Goal: Task Accomplishment & Management: Complete application form

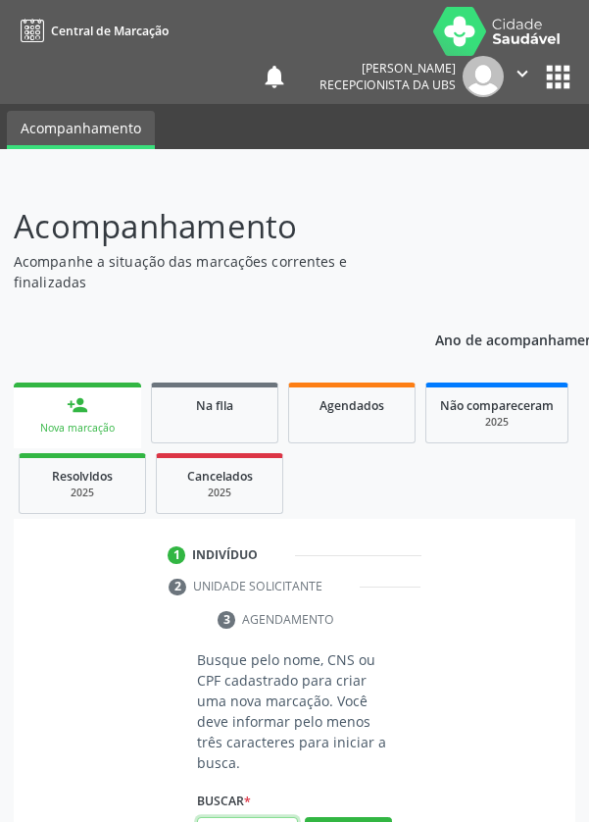
click at [259, 821] on input "text" at bounding box center [247, 833] width 101 height 33
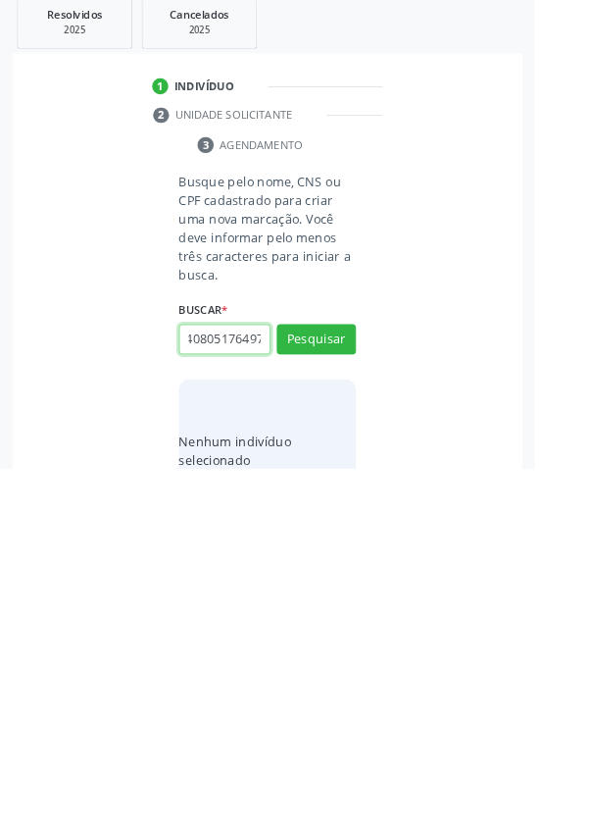
scroll to position [0, 35]
type input "707408051764976"
click at [379, 678] on button "Pesquisar" at bounding box center [348, 679] width 87 height 33
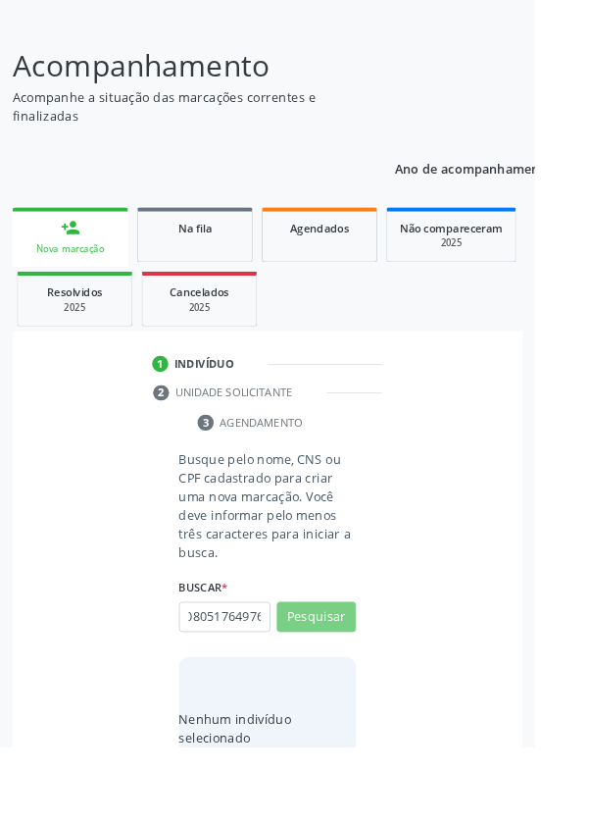
scroll to position [0, 0]
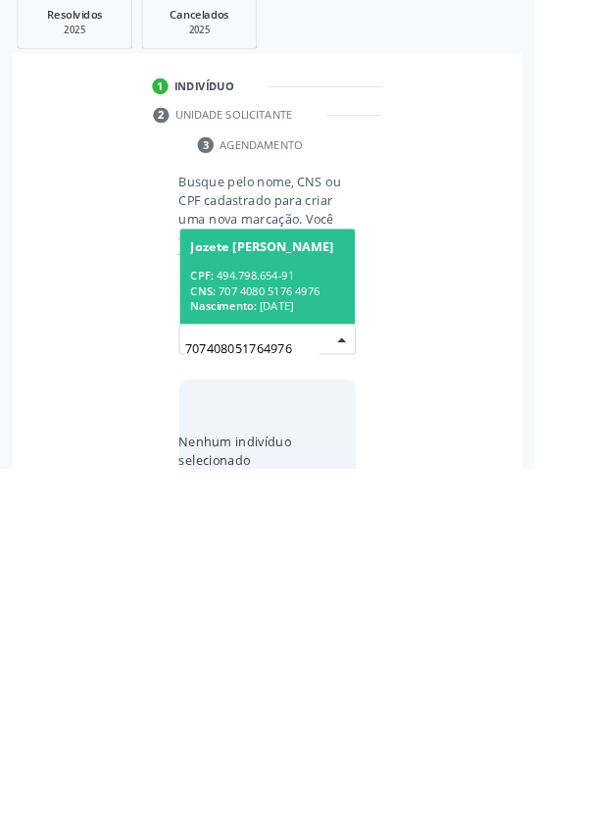
click at [334, 624] on div "CNS: 707 4080 5176 4976" at bounding box center [295, 626] width 170 height 17
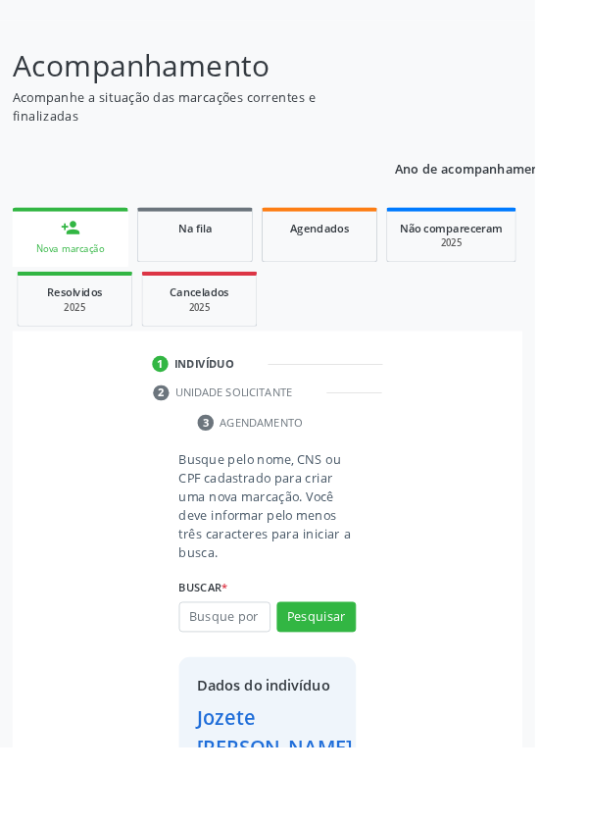
scroll to position [145, 0]
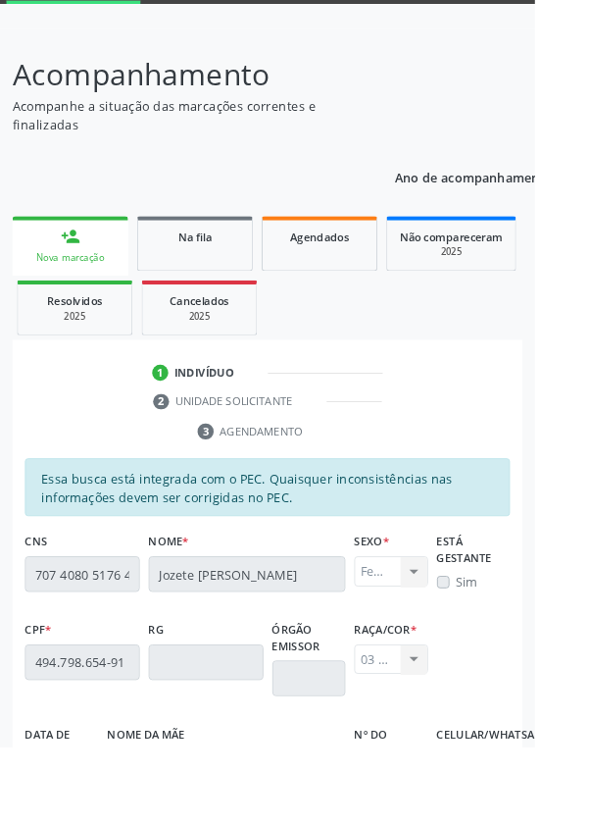
scroll to position [466, 0]
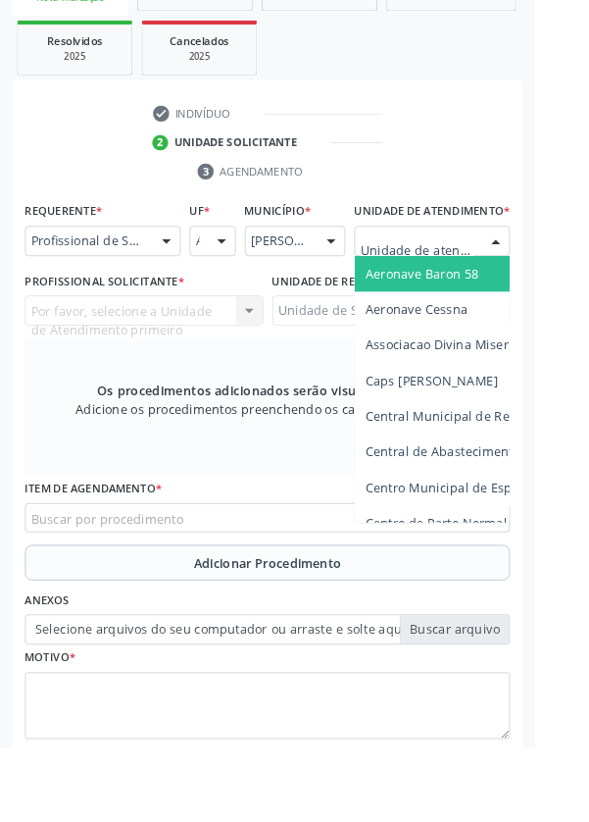
scroll to position [455, 0]
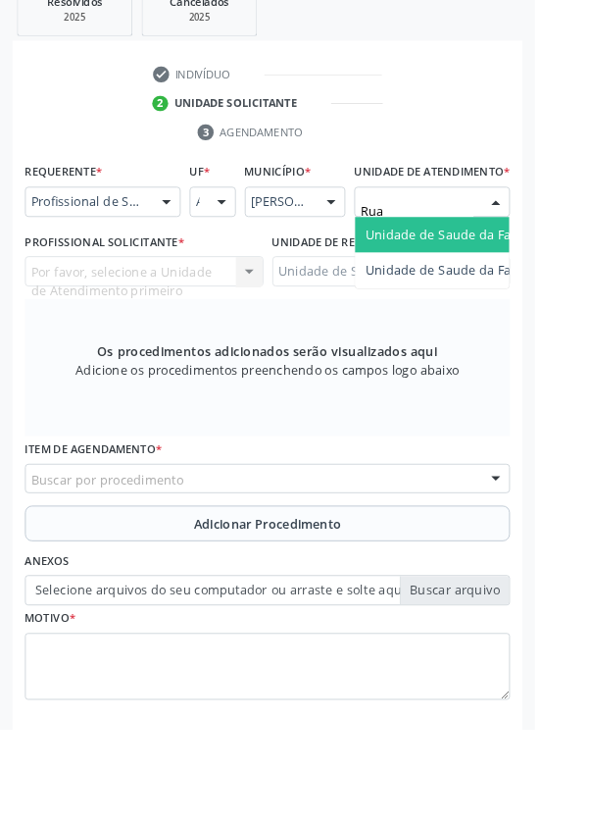
type input "Rua n"
click at [507, 286] on span "Unidade de Saude da Familia Rua [GEOGRAPHIC_DATA]" at bounding box center [585, 277] width 364 height 19
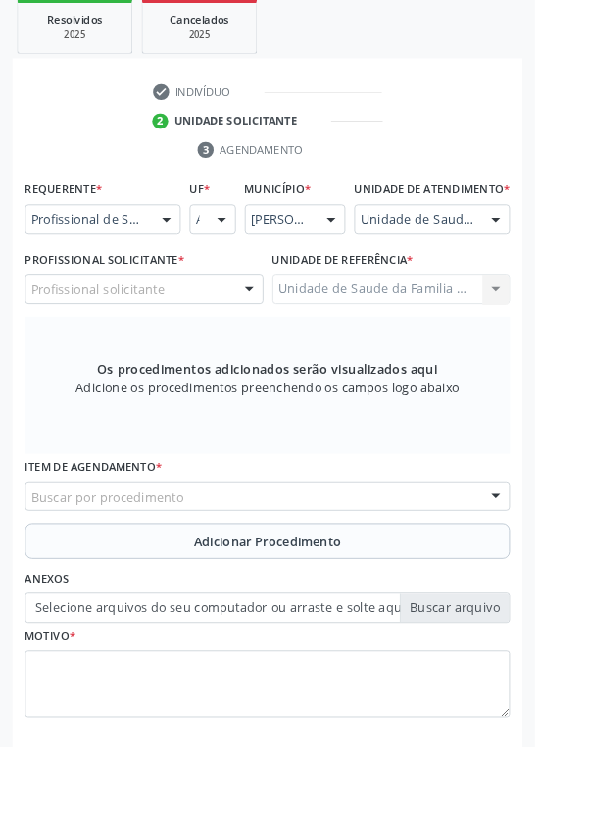
click at [225, 334] on div "Profissional solicitante" at bounding box center [158, 317] width 263 height 33
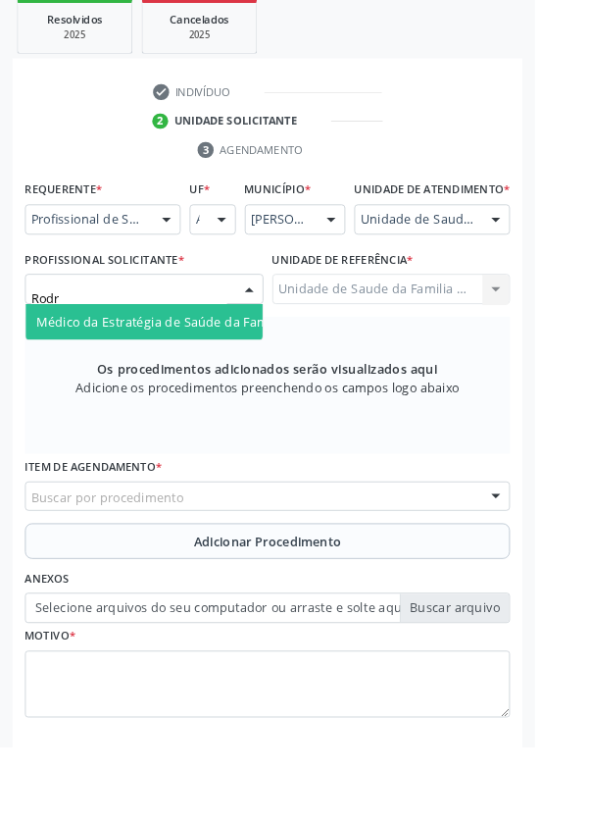
type input "Rodri"
click at [219, 360] on span "Médico da Estratégia de Saúde da Família - [PERSON_NAME]" at bounding box center [239, 353] width 398 height 19
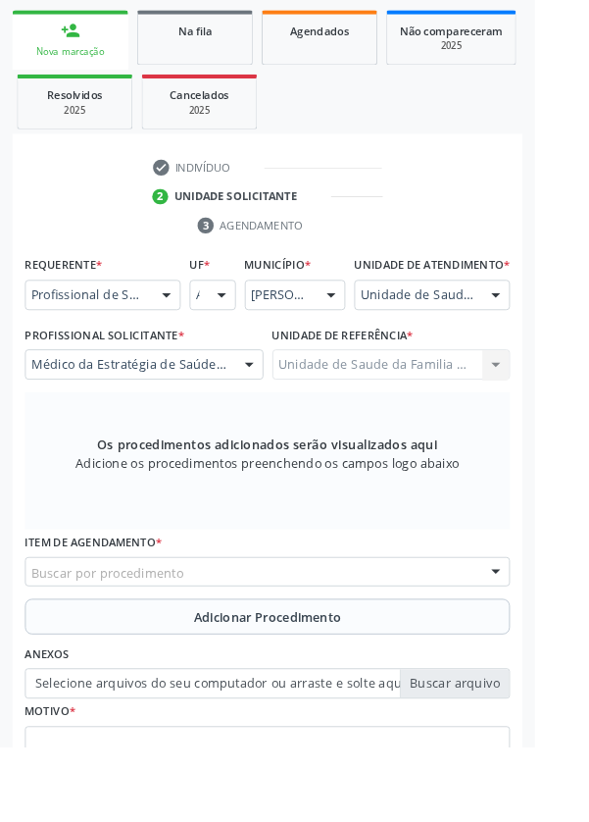
click at [354, 645] on div "Buscar por procedimento" at bounding box center [294, 629] width 534 height 33
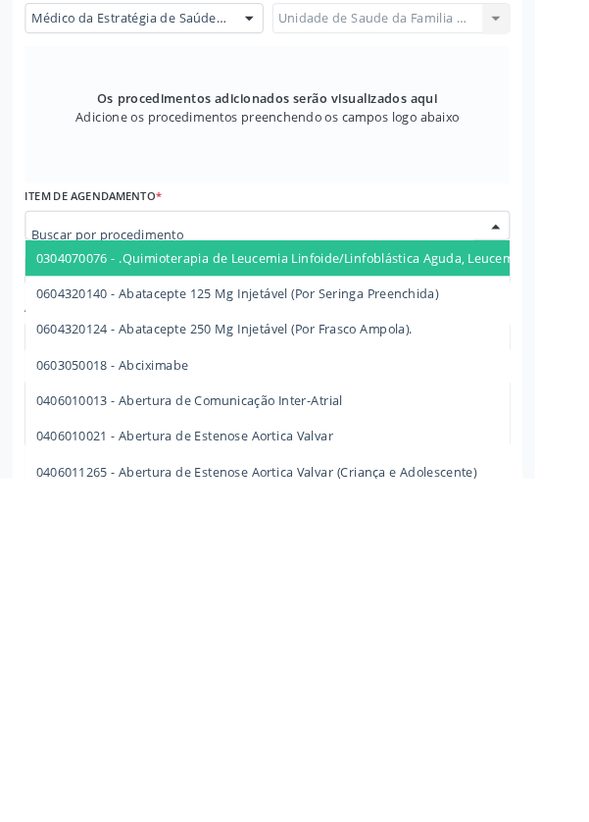
scroll to position [457, 0]
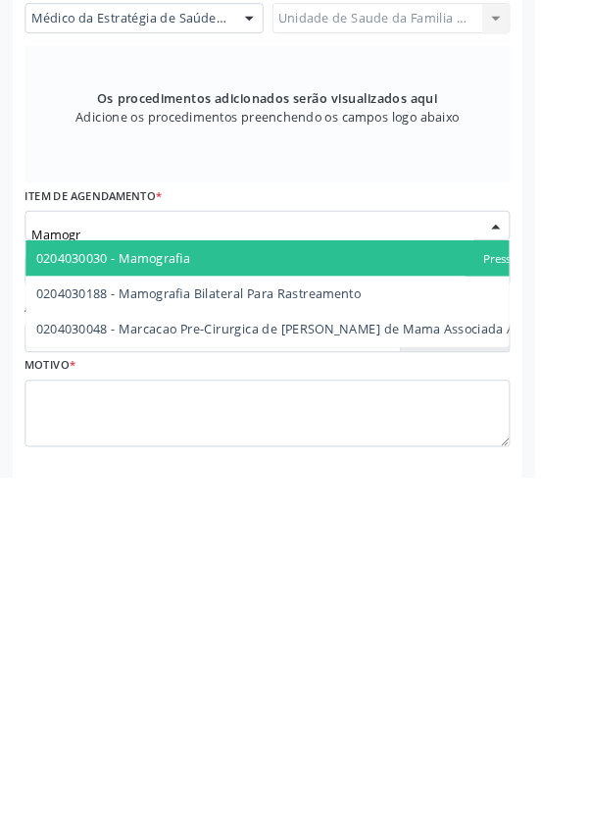
type input "Mamogra"
click at [343, 628] on span "0204030188 - Mamografia Bilateral Para Rastreamento" at bounding box center [219, 618] width 358 height 19
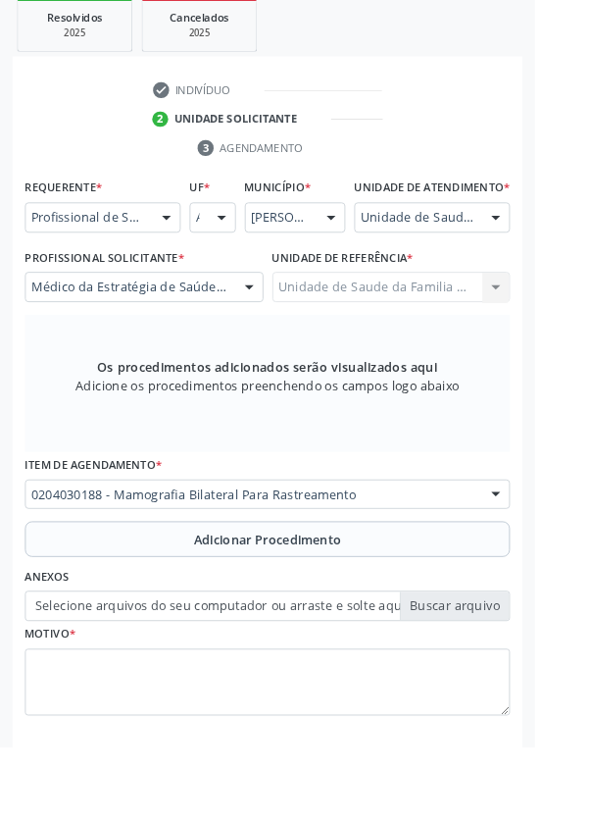
click at [360, 613] on button "Adicionar Procedimento" at bounding box center [294, 593] width 534 height 39
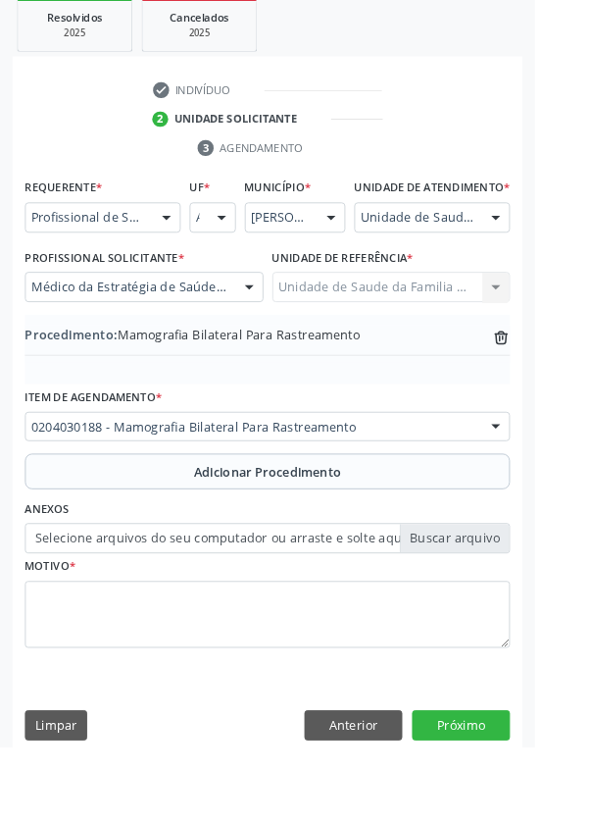
scroll to position [409, 0]
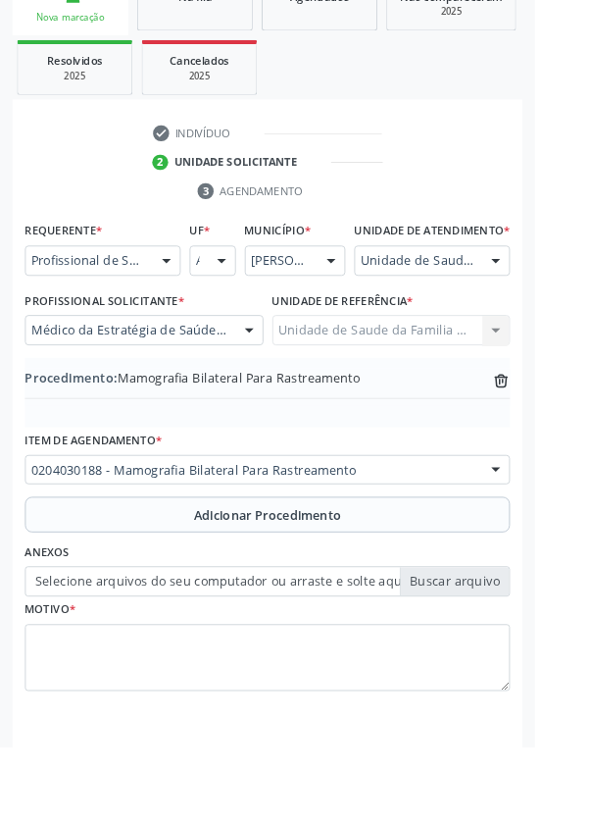
click at [512, 657] on label "Selecione arquivos do seu computador ou arraste e solte aqui" at bounding box center [294, 640] width 534 height 33
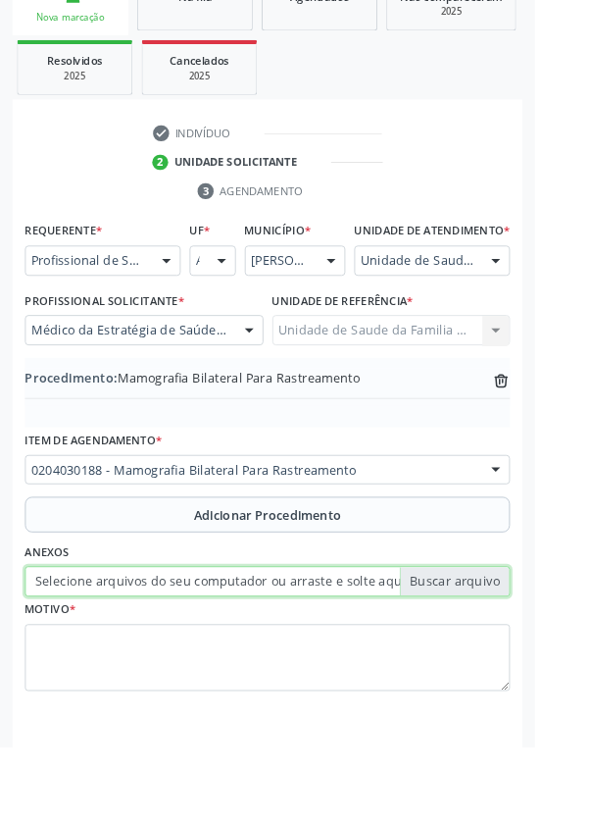
click at [512, 657] on input "Selecione arquivos do seu computador ou arraste e solte aqui" at bounding box center [294, 640] width 534 height 33
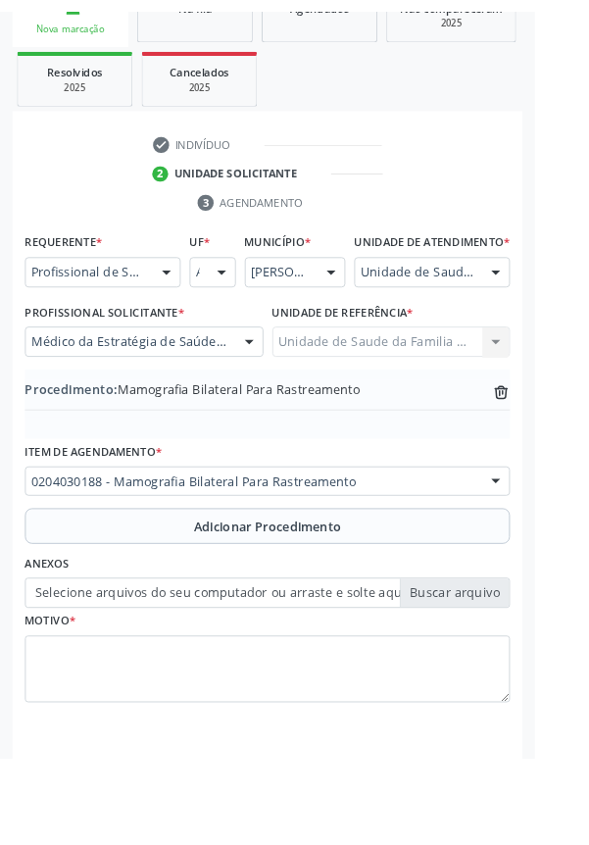
scroll to position [382, 0]
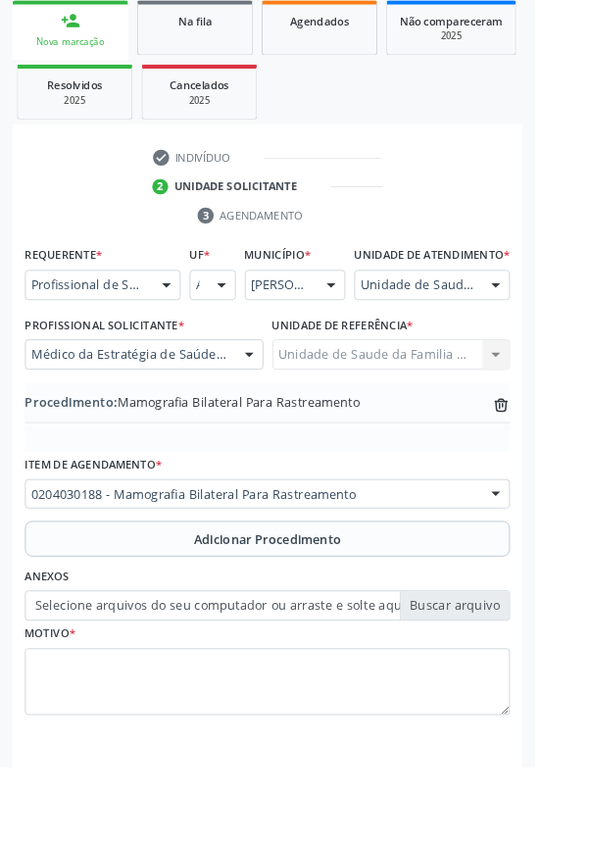
type input "C:\fakepath\17588061064168070366436250446562.jpg"
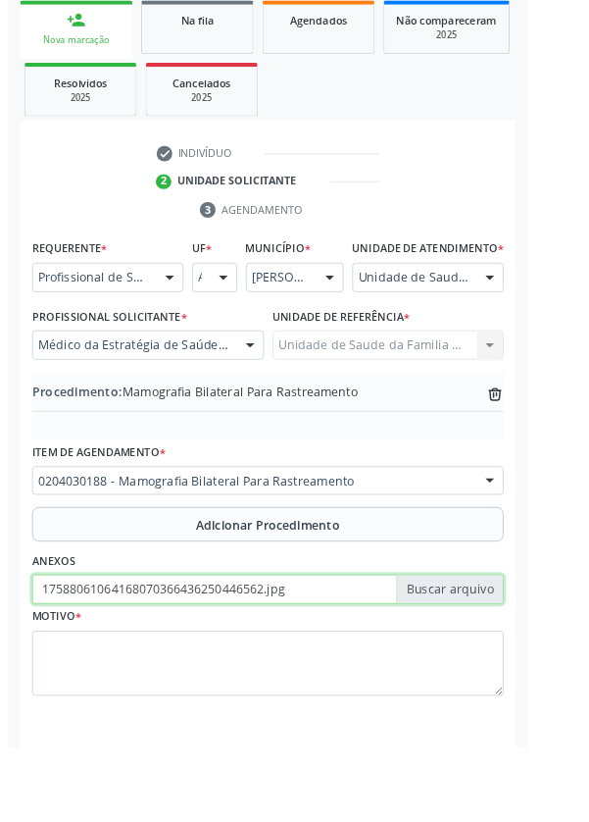
scroll to position [409, 0]
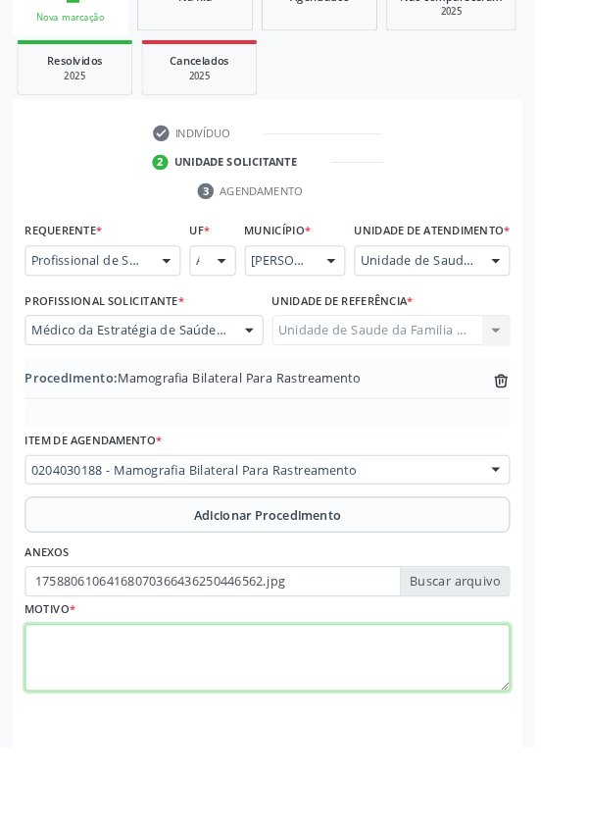
click at [182, 726] on textarea at bounding box center [294, 724] width 534 height 75
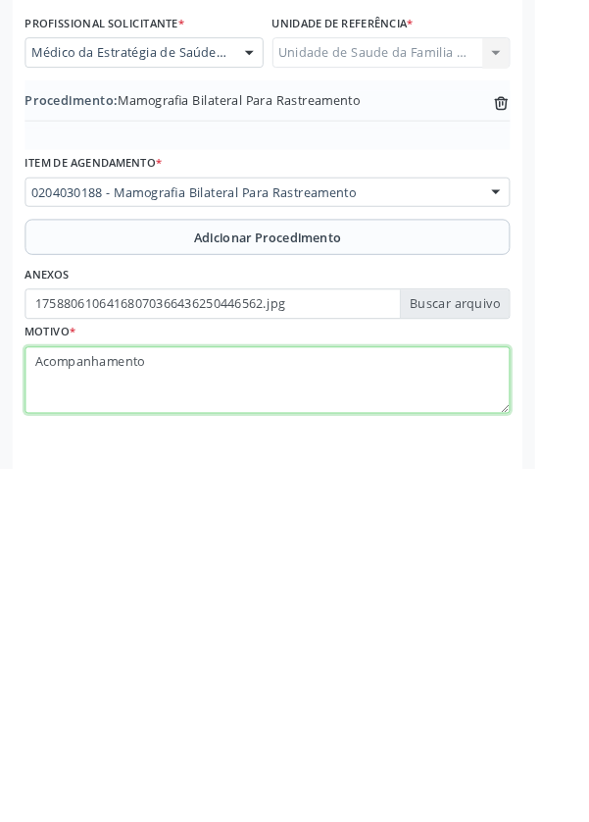
type textarea "Acompanhamento"
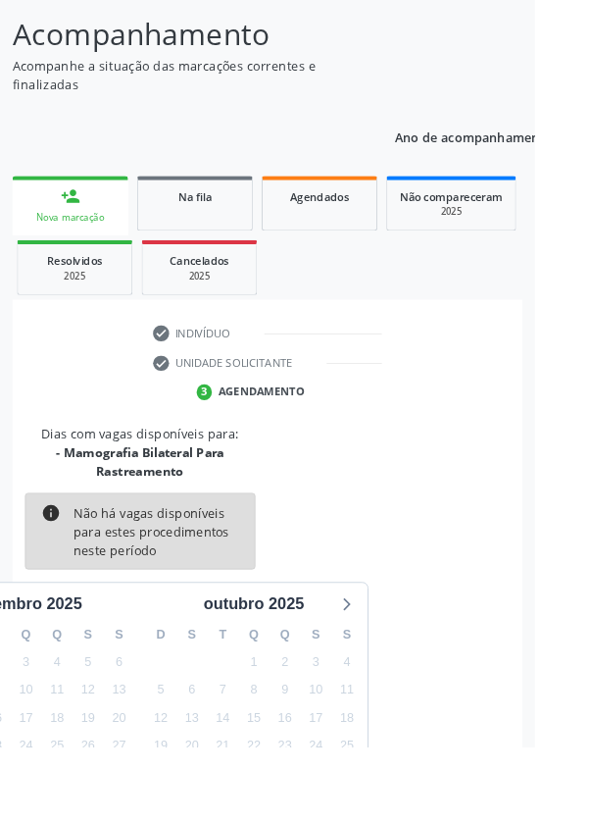
scroll to position [183, 0]
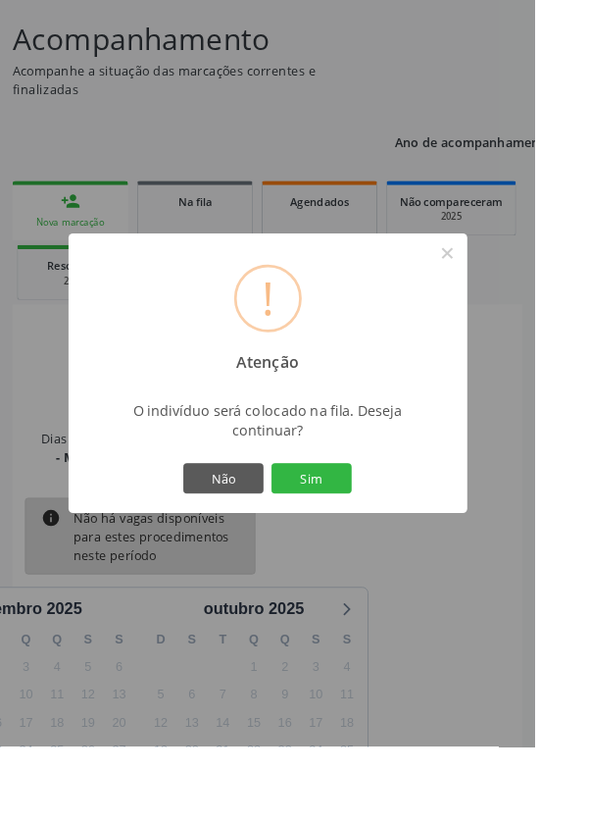
click at [387, 543] on button "Sim" at bounding box center [343, 526] width 88 height 33
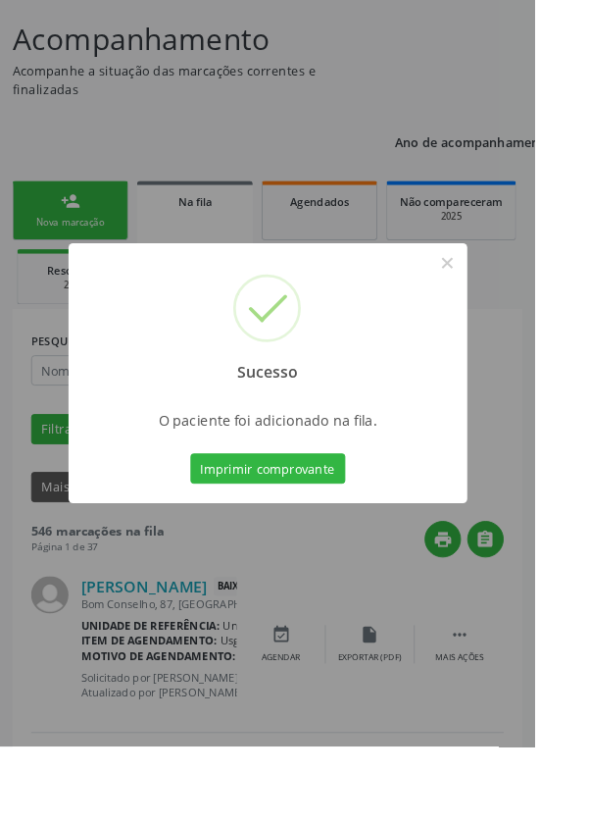
scroll to position [0, 0]
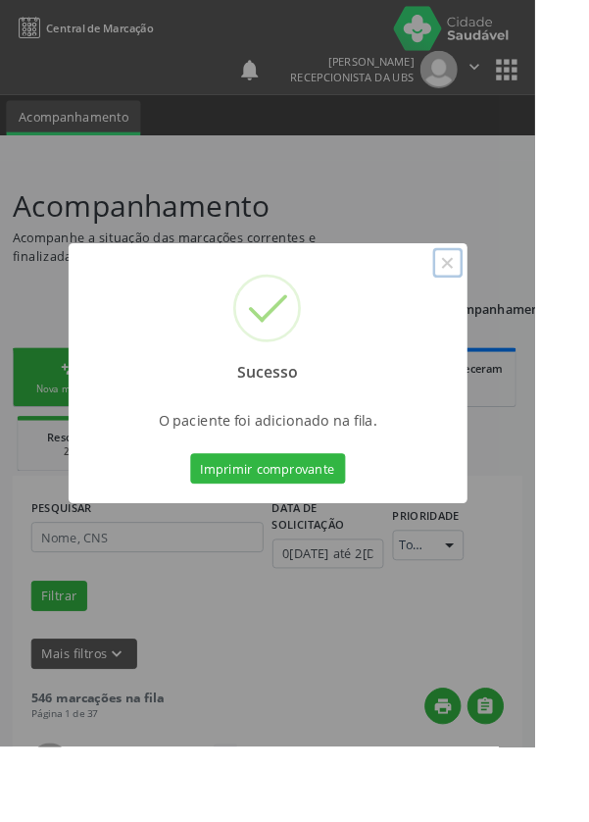
click at [510, 306] on button "×" at bounding box center [493, 289] width 33 height 33
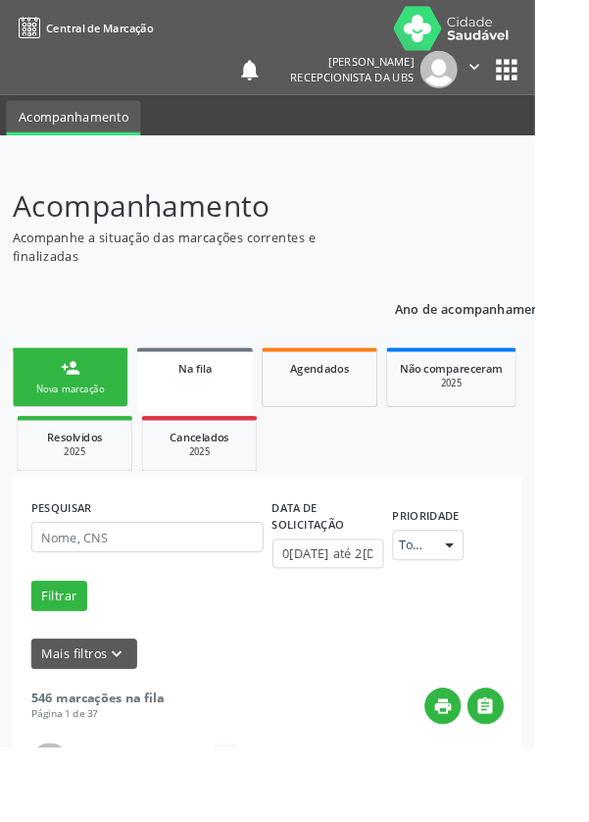
click at [60, 419] on link "person_add Nova marcação" at bounding box center [77, 415] width 127 height 66
click at [76, 419] on link "person_add Nova marcação" at bounding box center [77, 415] width 127 height 66
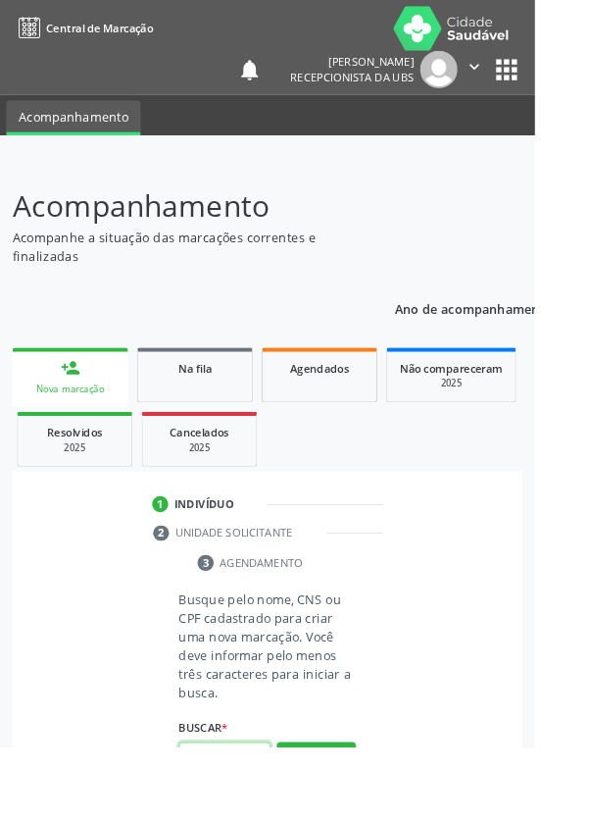
click at [263, 821] on input "text" at bounding box center [247, 833] width 101 height 33
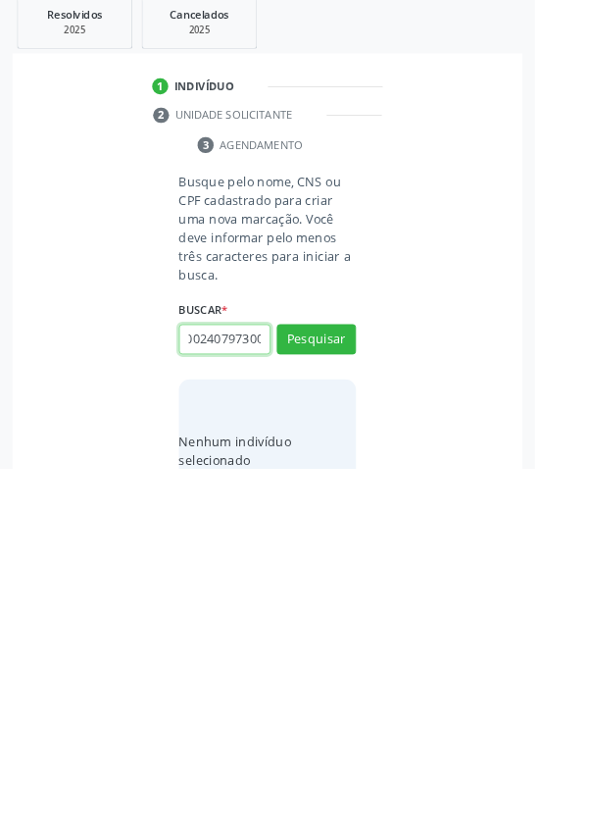
scroll to position [0, 35]
type input "700002407973008"
click at [361, 681] on button "Pesquisar" at bounding box center [348, 679] width 87 height 33
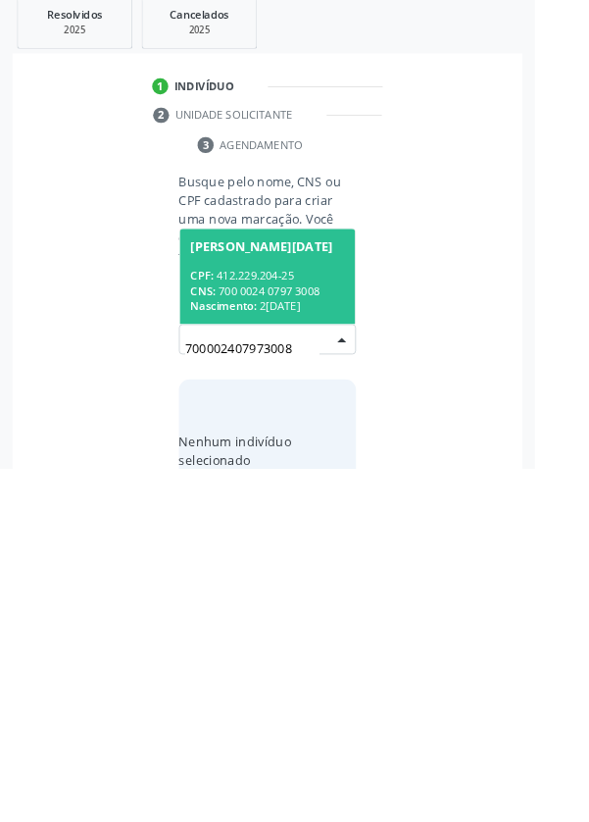
click at [319, 619] on div "CNS: 700 0024 0797 3008" at bounding box center [295, 626] width 170 height 17
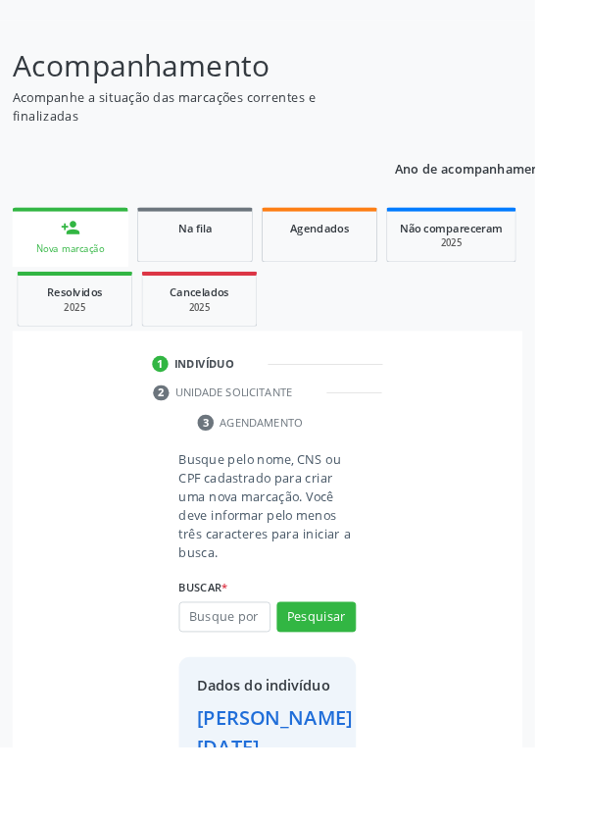
scroll to position [113, 0]
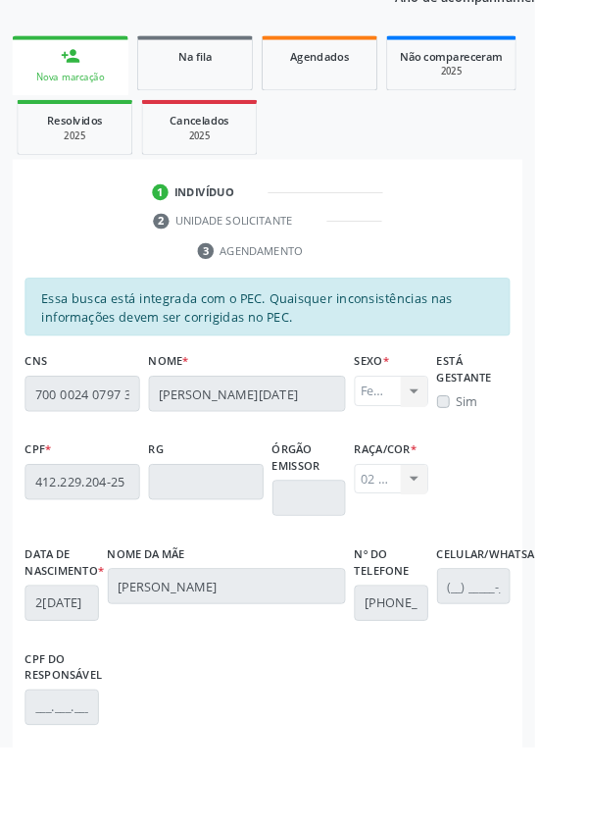
scroll to position [466, 0]
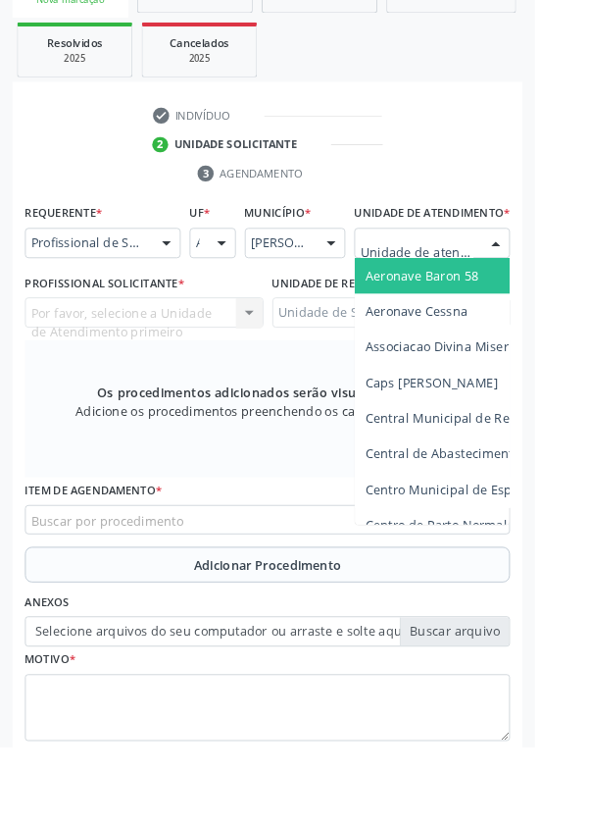
scroll to position [462, 0]
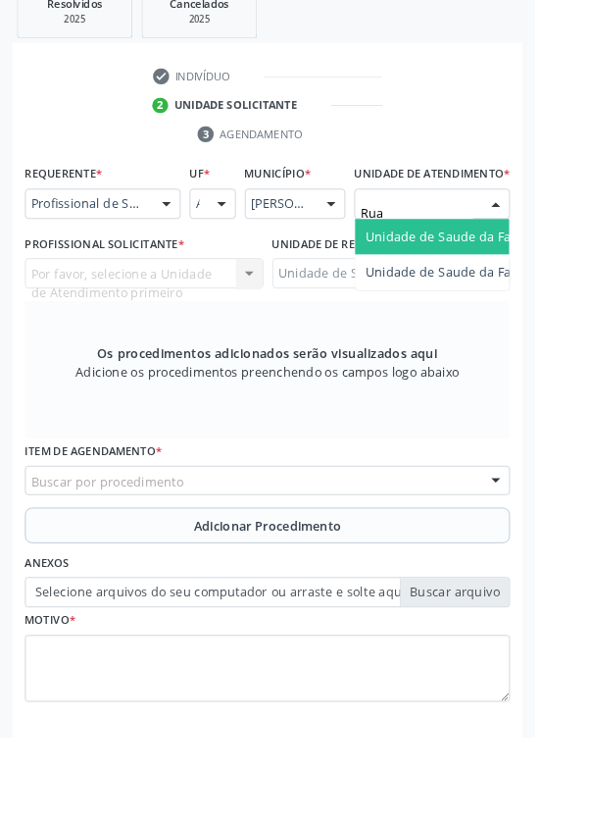
type input "Rua n"
click at [511, 279] on span "Unidade de Saude da Familia Rua [GEOGRAPHIC_DATA]" at bounding box center [585, 270] width 364 height 19
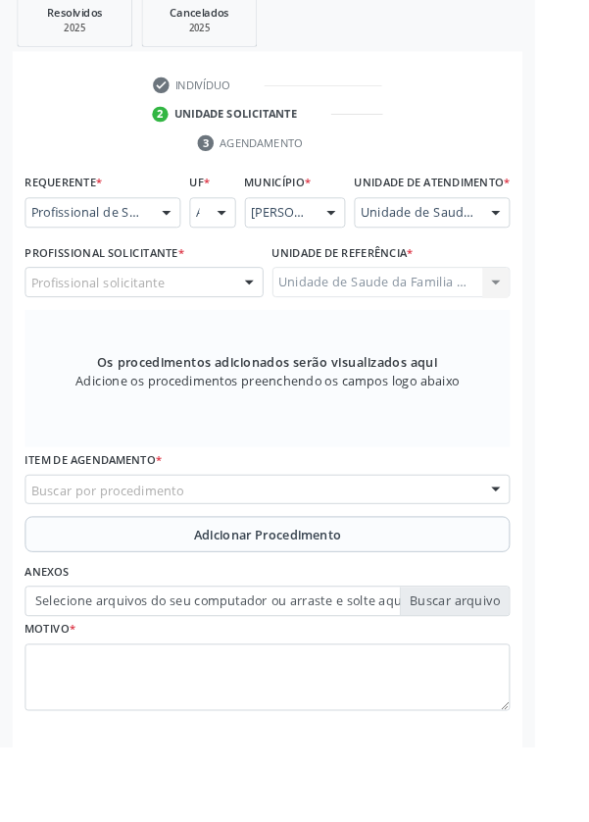
click at [200, 323] on div "Profissional solicitante" at bounding box center [158, 310] width 263 height 33
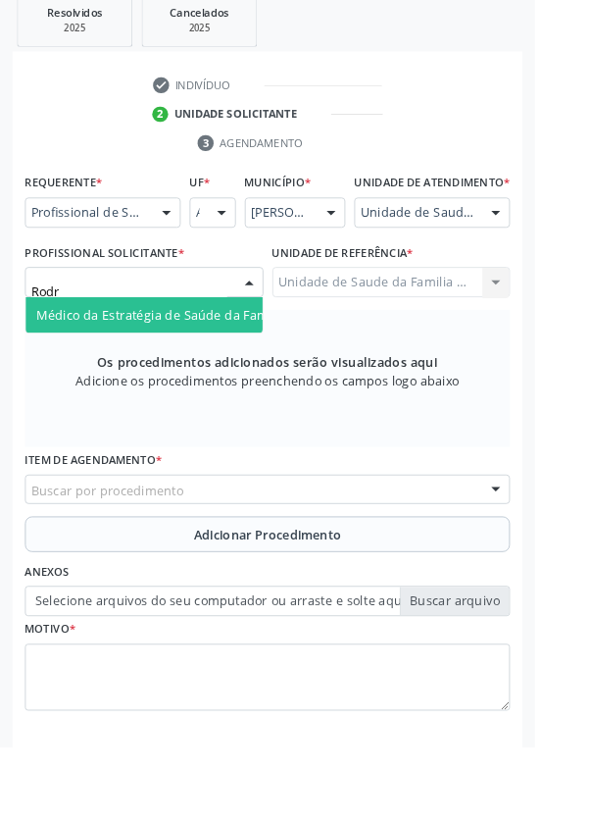
type input "Rodri"
click at [215, 356] on span "Médico da Estratégia de Saúde da Família - [PERSON_NAME]" at bounding box center [239, 346] width 398 height 19
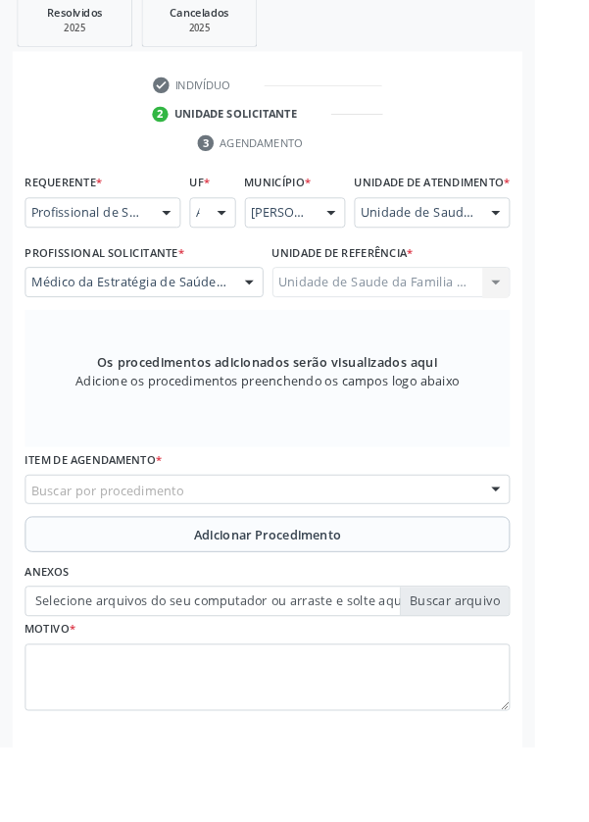
click at [366, 550] on div "Buscar por procedimento" at bounding box center [294, 539] width 534 height 33
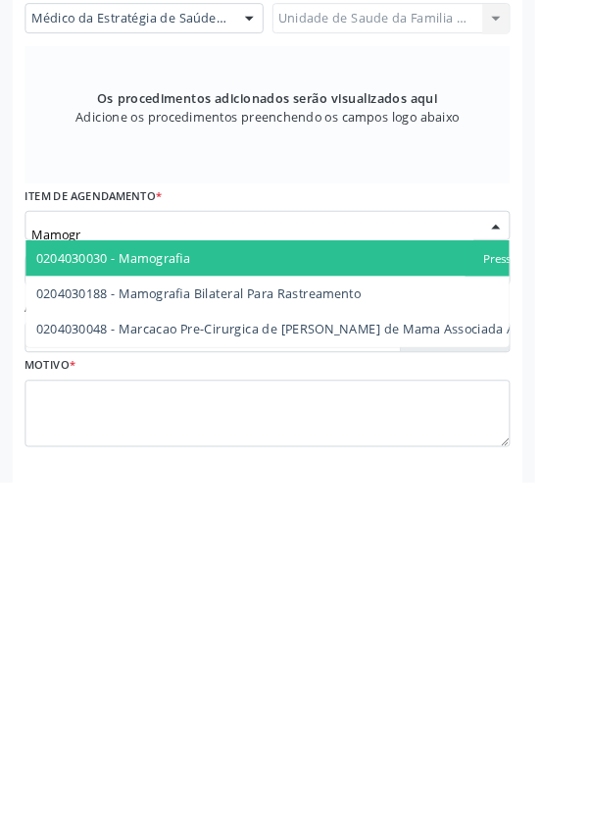
type input "Mamogra"
click at [302, 623] on span "0204030188 - Mamografia Bilateral Para Rastreamento" at bounding box center [219, 613] width 358 height 19
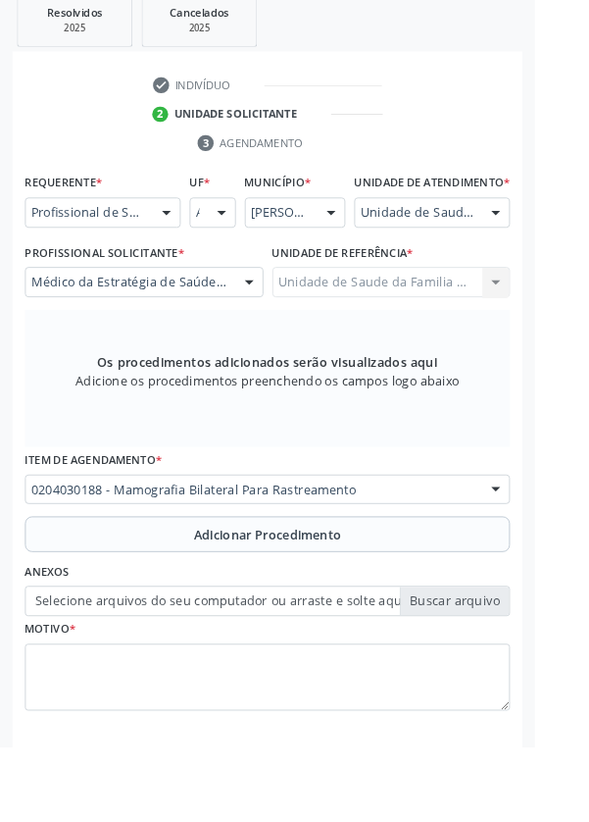
click at [346, 599] on span "Adicionar Procedimento" at bounding box center [295, 589] width 163 height 21
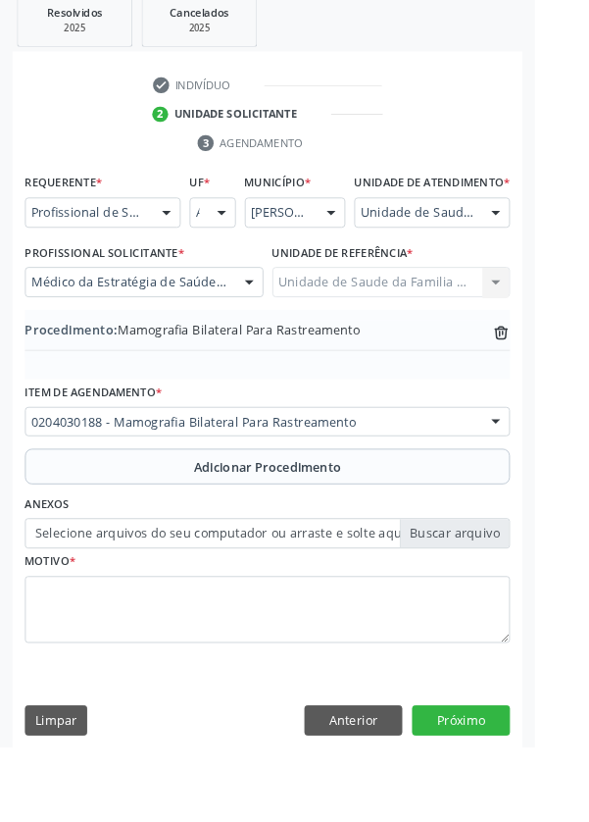
scroll to position [409, 0]
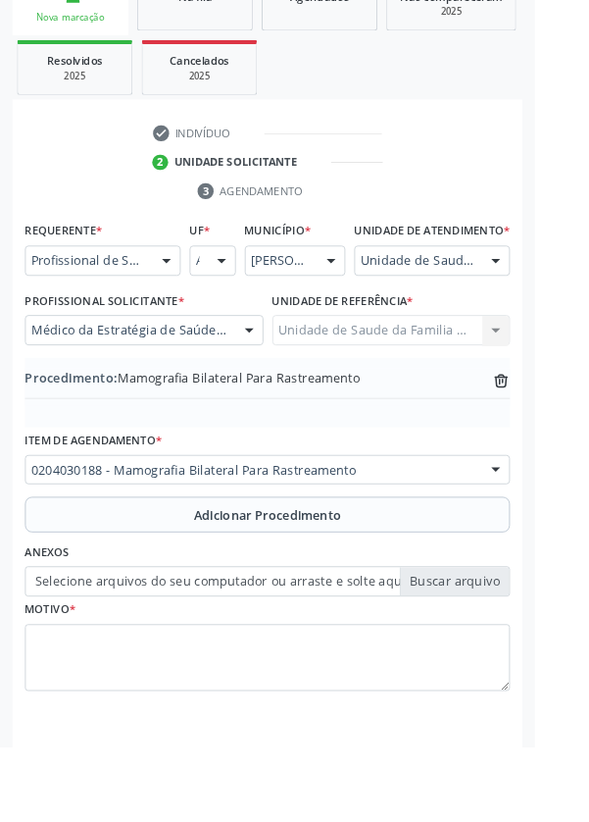
click at [511, 657] on label "Selecione arquivos do seu computador ou arraste e solte aqui" at bounding box center [294, 640] width 534 height 33
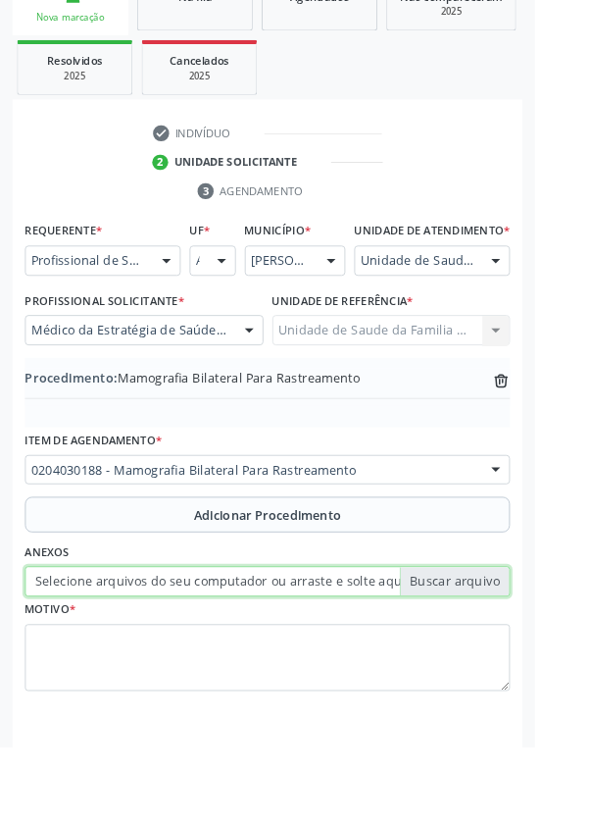
click at [511, 657] on input "Selecione arquivos do seu computador ou arraste e solte aqui" at bounding box center [294, 640] width 534 height 33
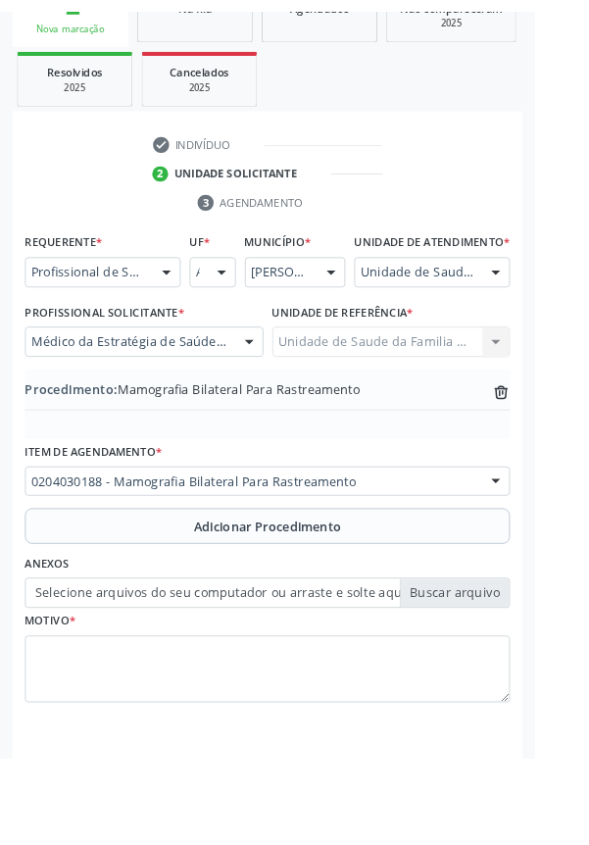
scroll to position [382, 0]
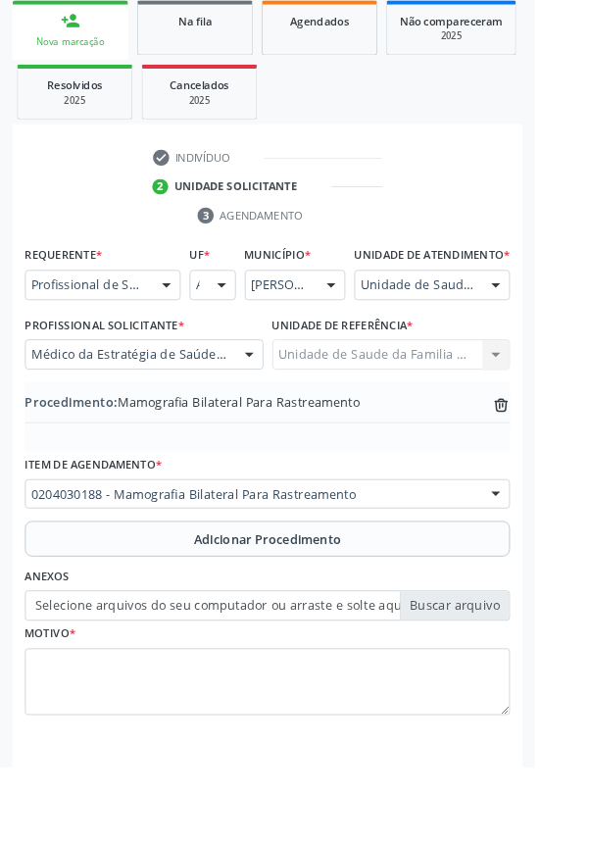
type input "C:\fakepath\17588062011285876067986760238024.jpg"
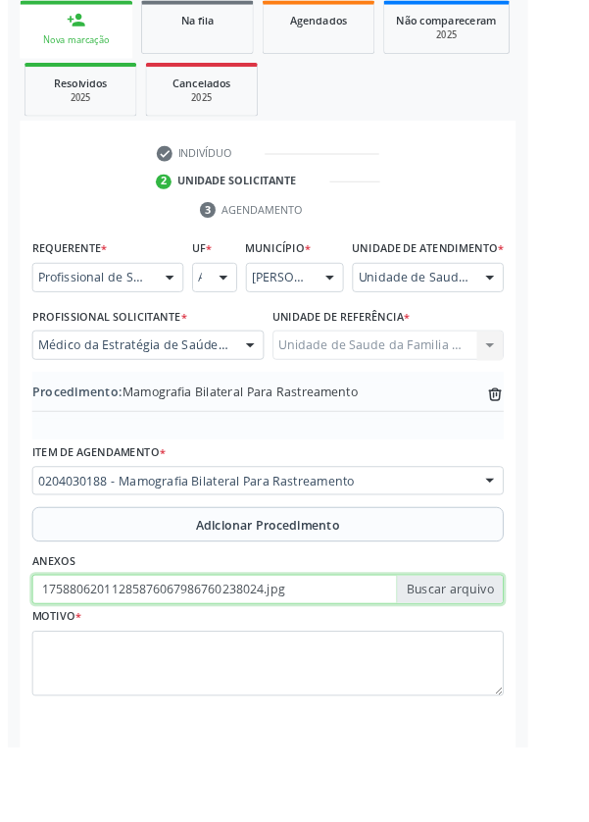
scroll to position [409, 0]
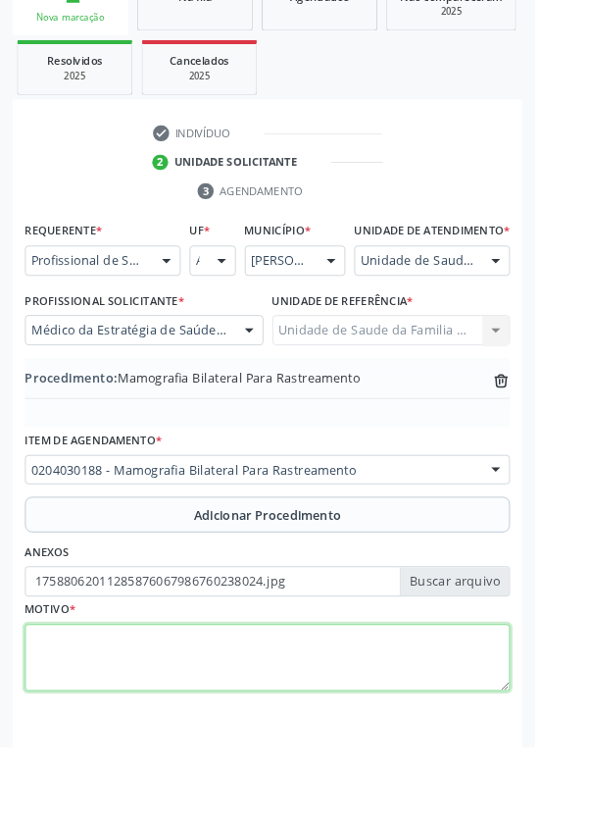
click at [239, 722] on textarea at bounding box center [294, 724] width 534 height 75
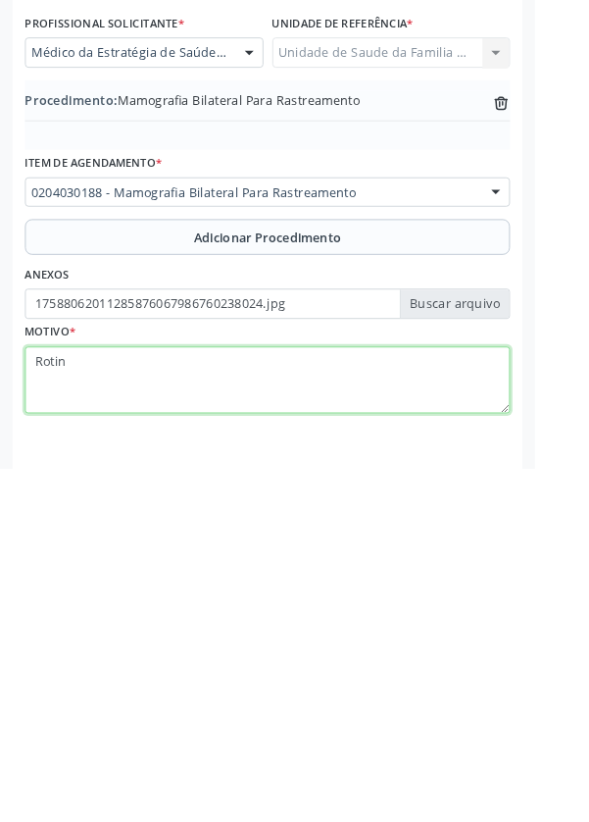
type textarea "Rotina"
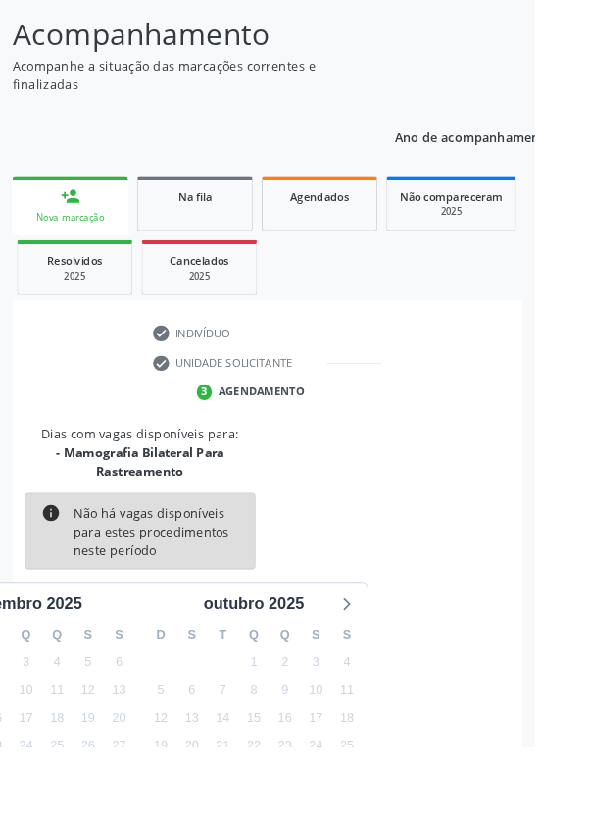
scroll to position [183, 0]
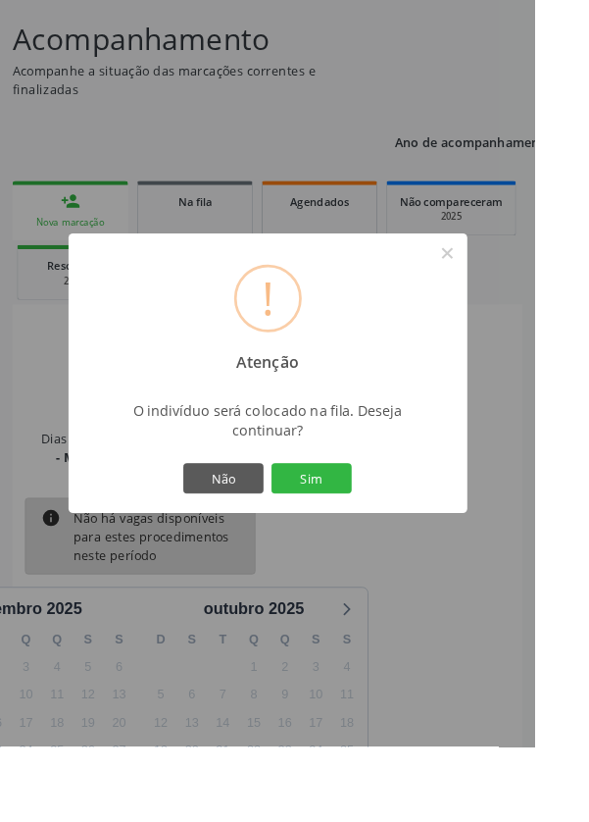
click at [387, 543] on button "Sim" at bounding box center [343, 526] width 88 height 33
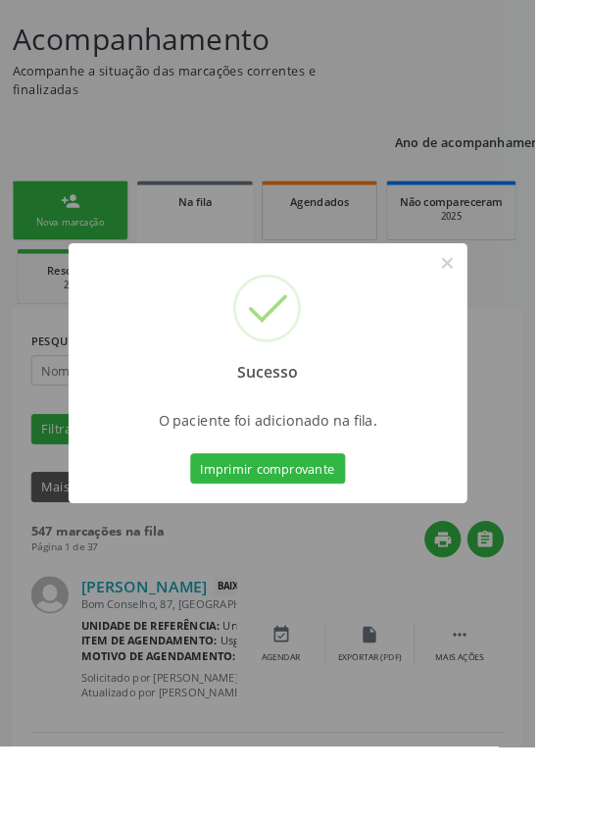
scroll to position [0, 0]
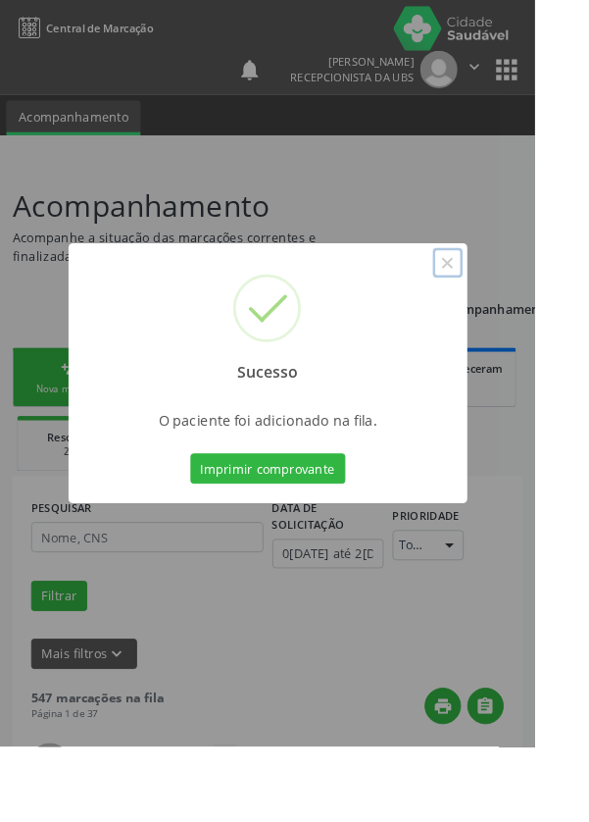
click at [510, 306] on button "×" at bounding box center [493, 289] width 33 height 33
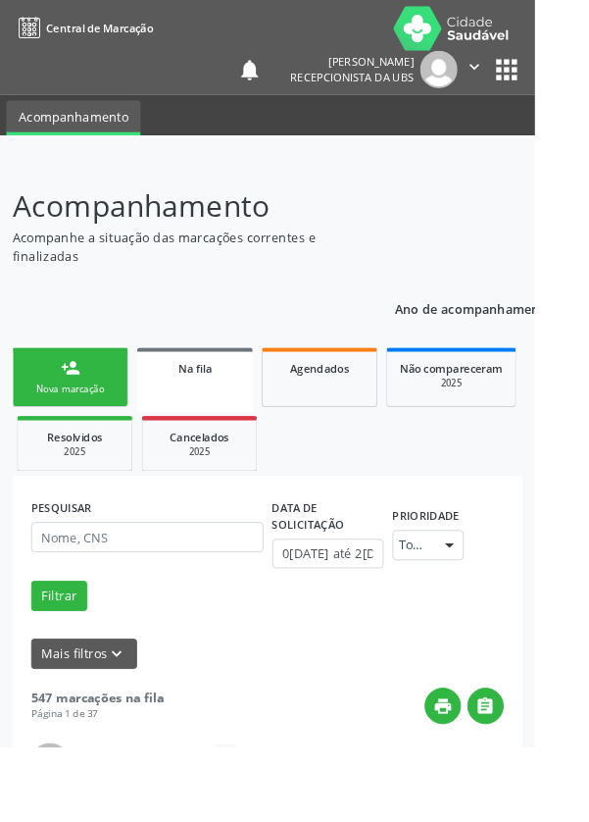
click at [105, 426] on div "Nova marcação" at bounding box center [77, 428] width 98 height 15
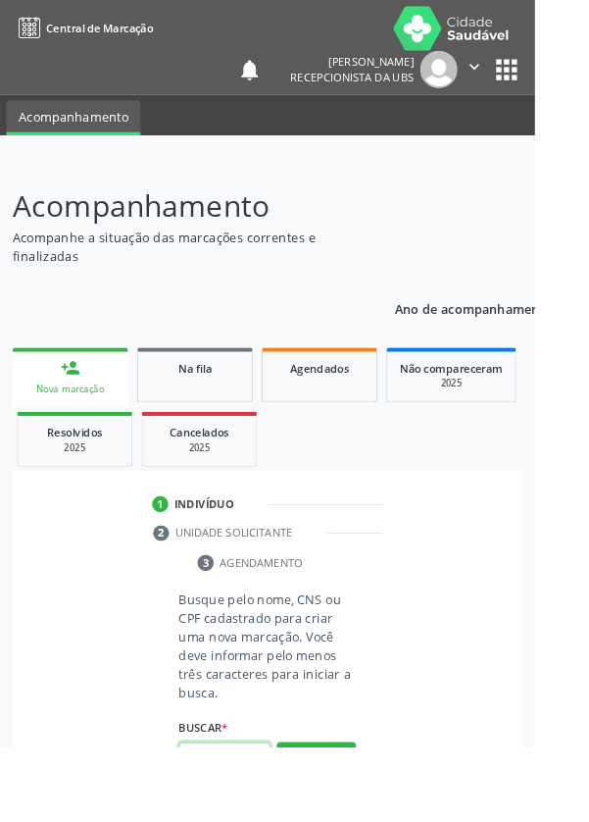
click at [261, 821] on input "text" at bounding box center [247, 833] width 101 height 33
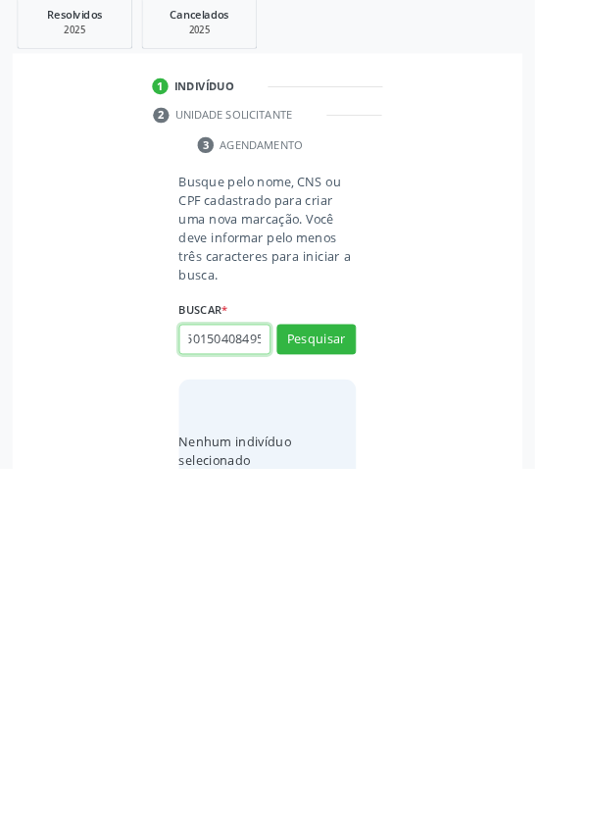
scroll to position [0, 35]
type input "700501504084950"
click at [357, 666] on button "Pesquisar" at bounding box center [348, 679] width 87 height 33
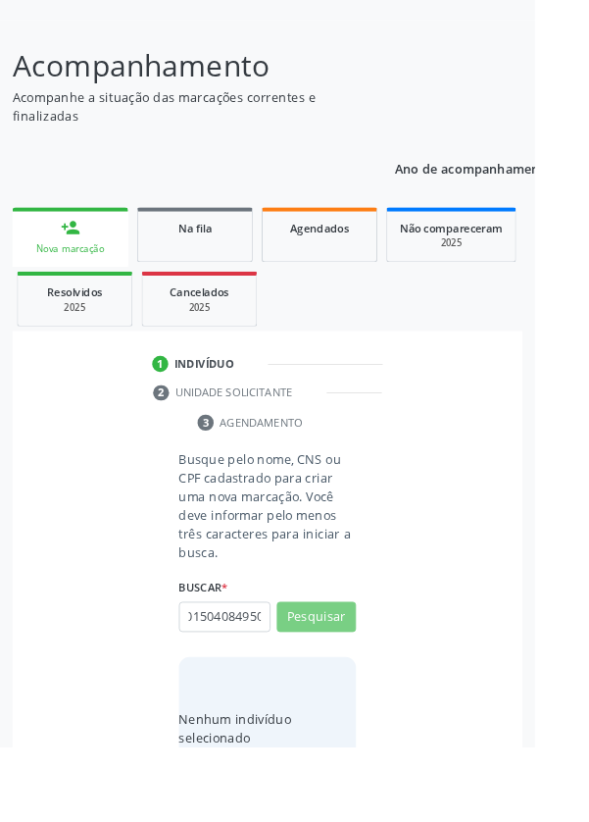
scroll to position [0, 0]
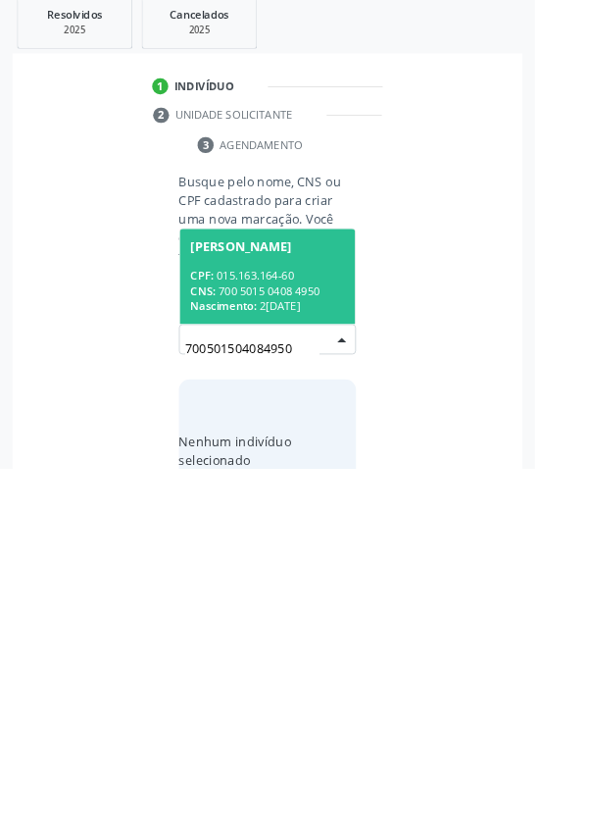
click at [322, 603] on div "CPF: 015.163.164-60" at bounding box center [295, 609] width 170 height 17
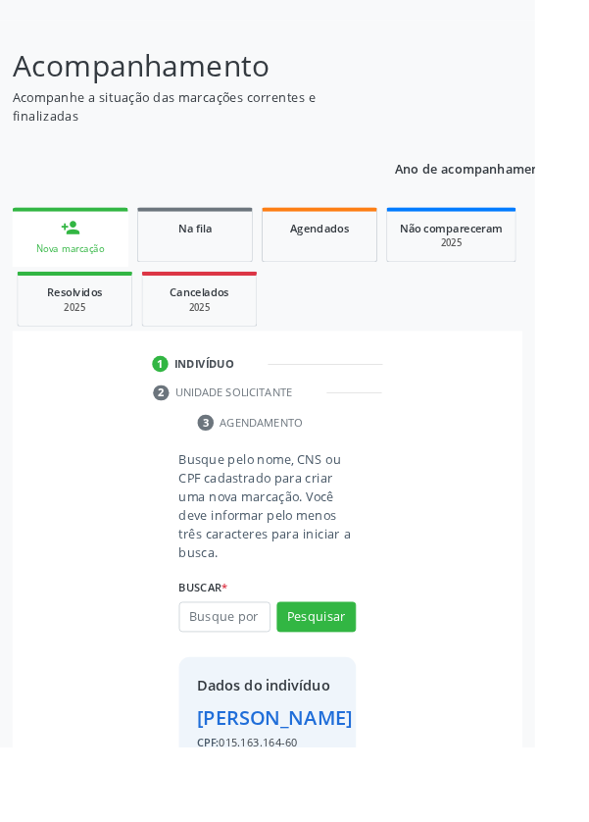
scroll to position [145, 0]
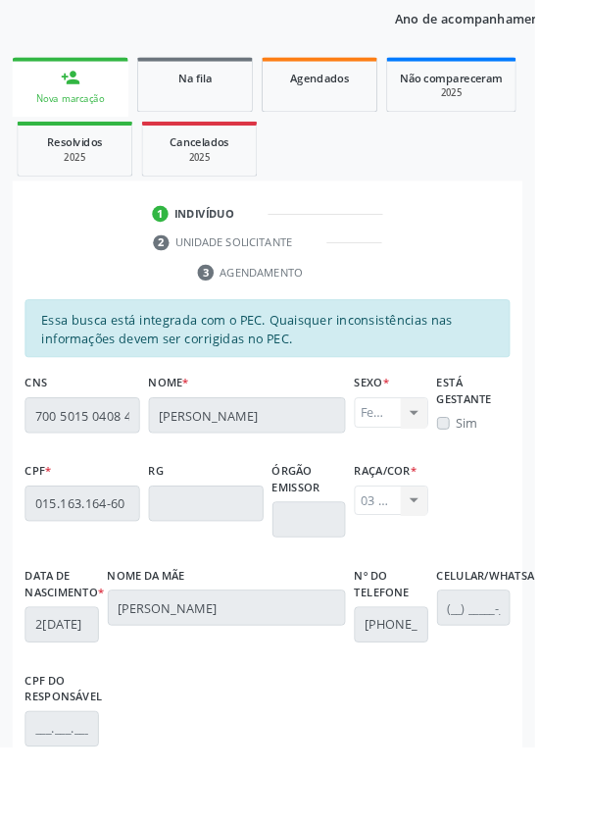
scroll to position [466, 0]
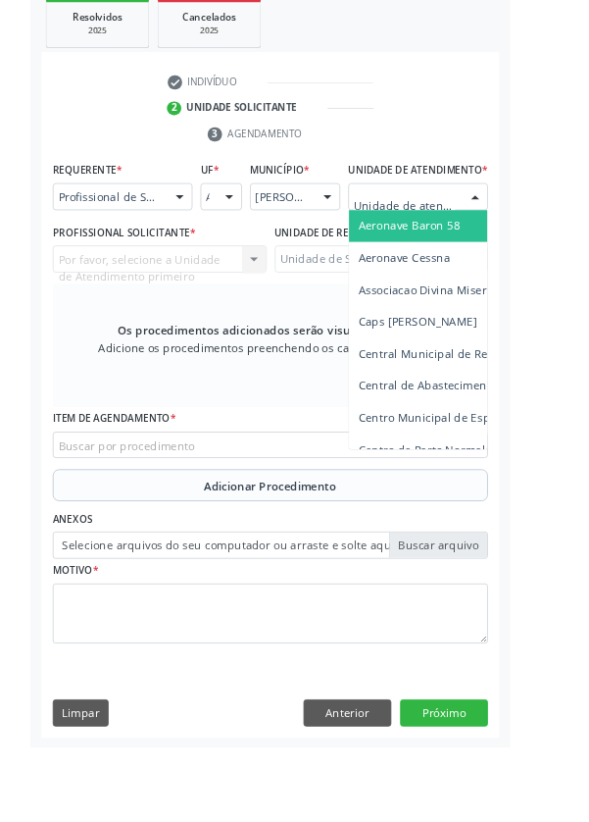
scroll to position [464, 0]
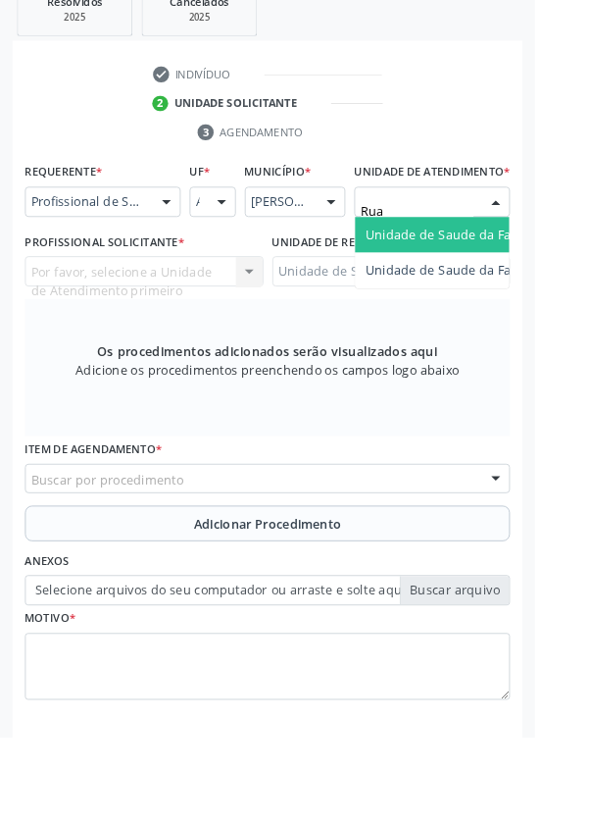
type input "Rua n"
click at [504, 276] on span "Unidade de Saude da Familia Rua [GEOGRAPHIC_DATA]" at bounding box center [585, 268] width 364 height 19
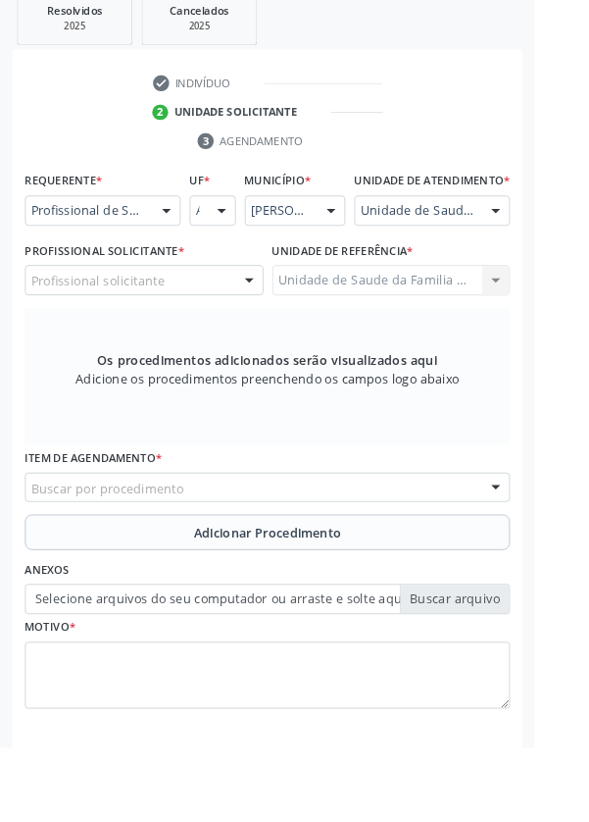
click at [262, 325] on div at bounding box center [274, 309] width 29 height 33
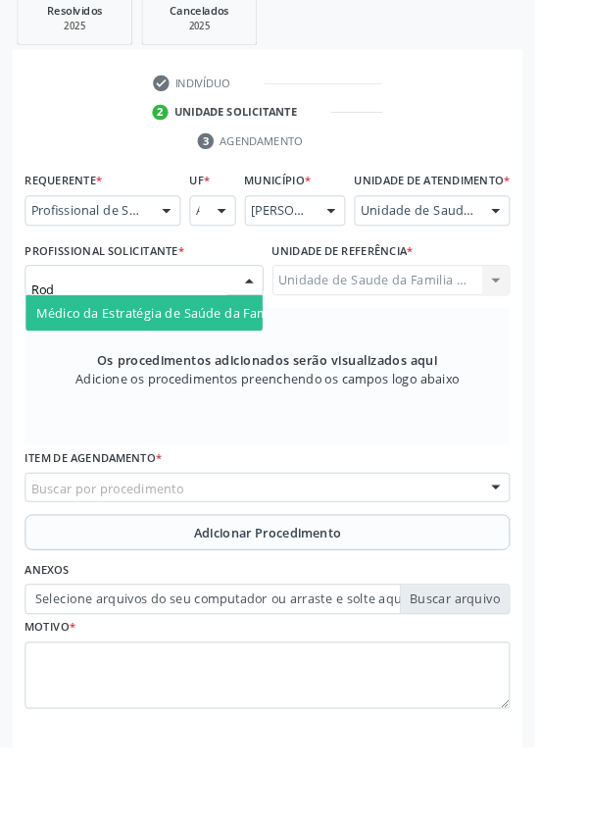
type input "Rodr"
click at [241, 354] on span "Médico da Estratégia de Saúde da Família - [PERSON_NAME]" at bounding box center [239, 344] width 398 height 19
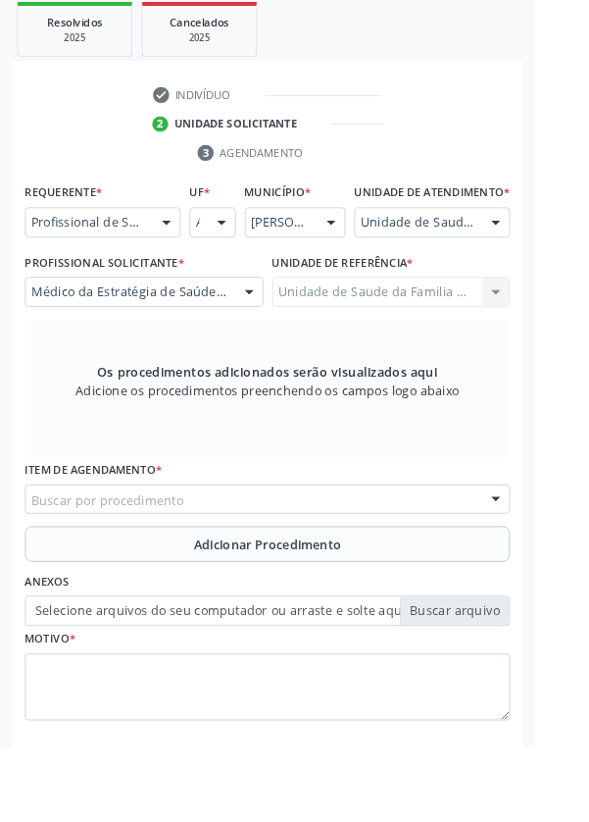
scroll to position [474, 0]
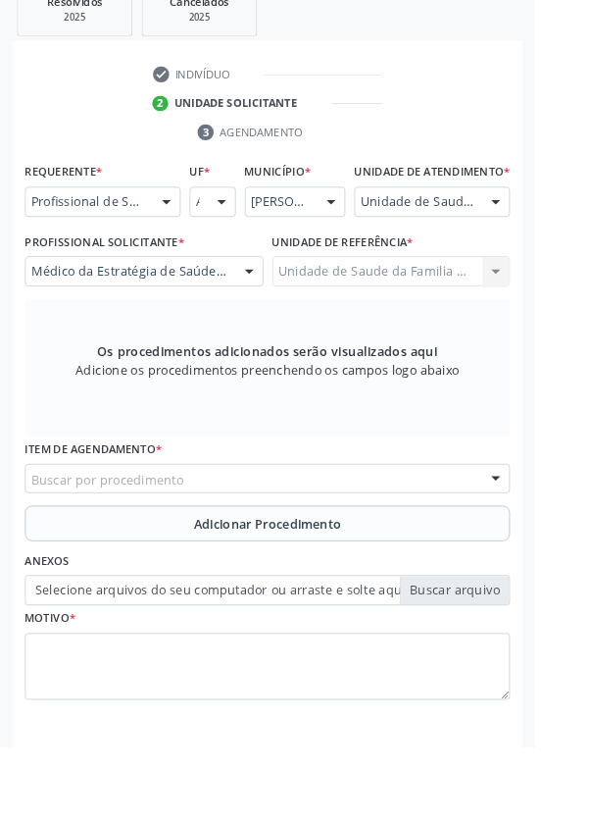
click at [376, 544] on div "Buscar por procedimento" at bounding box center [294, 527] width 534 height 33
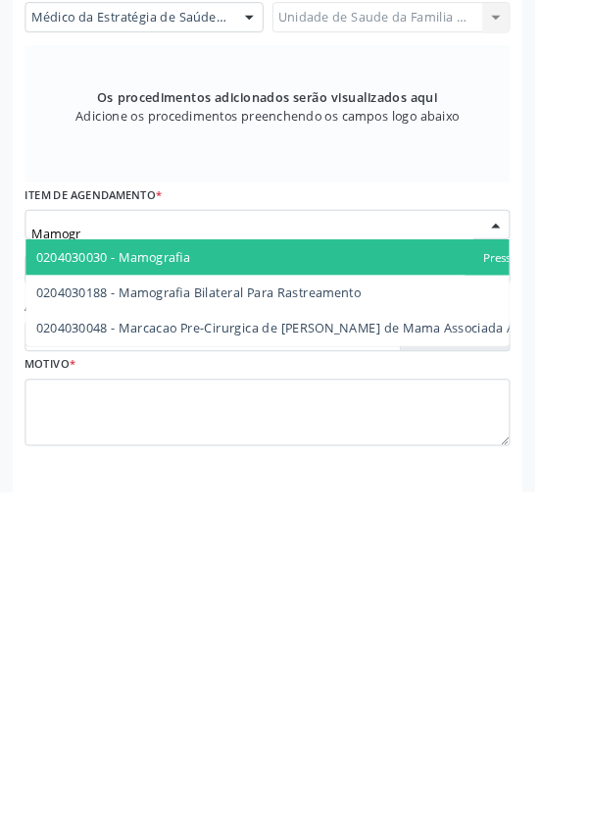
type input "Mamogra"
click at [344, 611] on span "0204030188 - Mamografia Bilateral Para Rastreamento" at bounding box center [219, 601] width 358 height 19
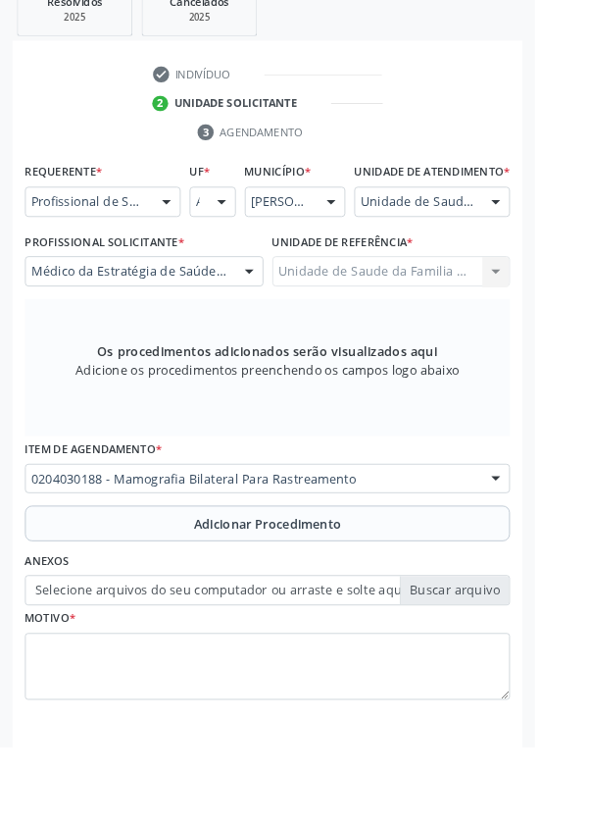
click at [399, 589] on button "Adicionar Procedimento" at bounding box center [294, 576] width 534 height 39
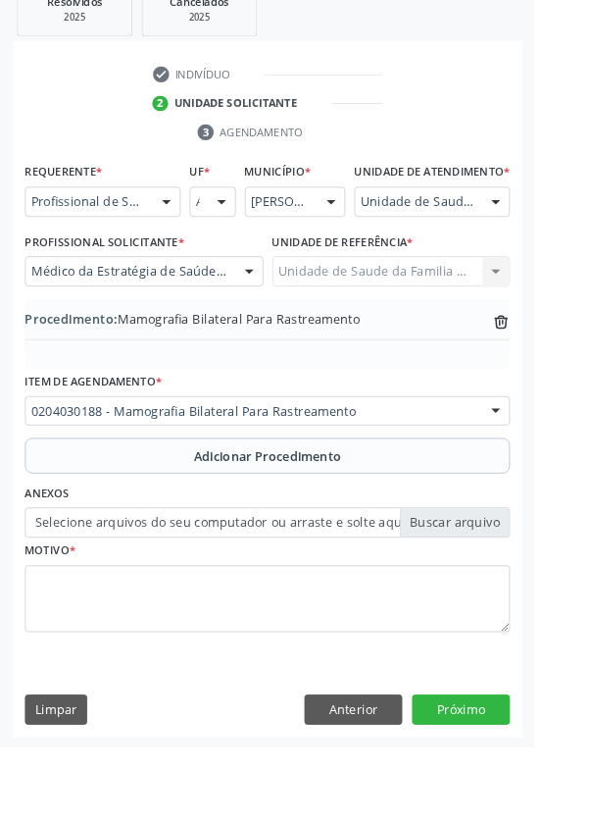
scroll to position [409, 0]
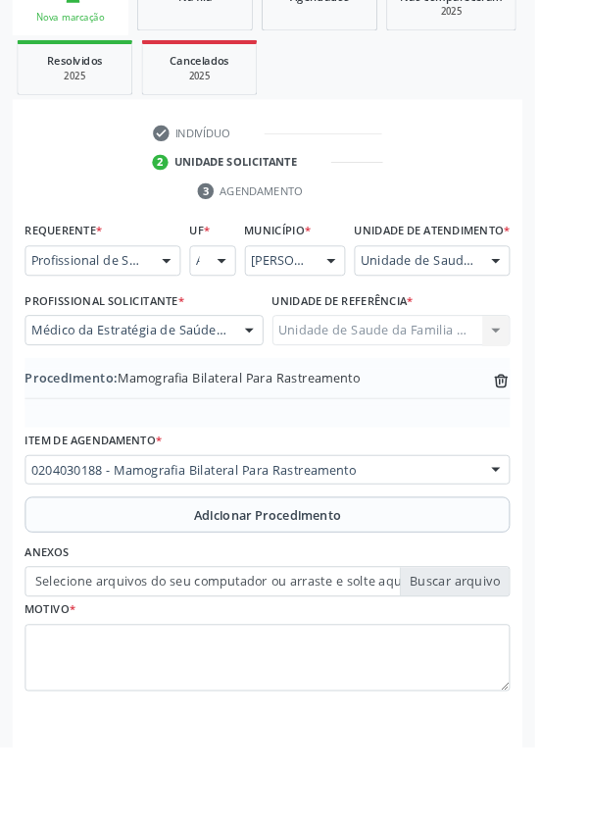
click at [512, 657] on label "Selecione arquivos do seu computador ou arraste e solte aqui" at bounding box center [294, 640] width 534 height 33
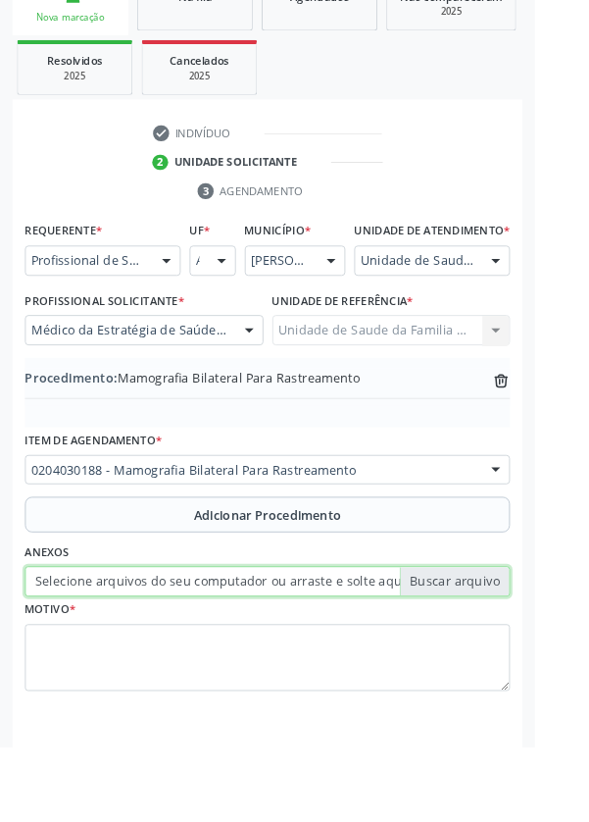
click at [512, 657] on input "Selecione arquivos do seu computador ou arraste e solte aqui" at bounding box center [294, 640] width 534 height 33
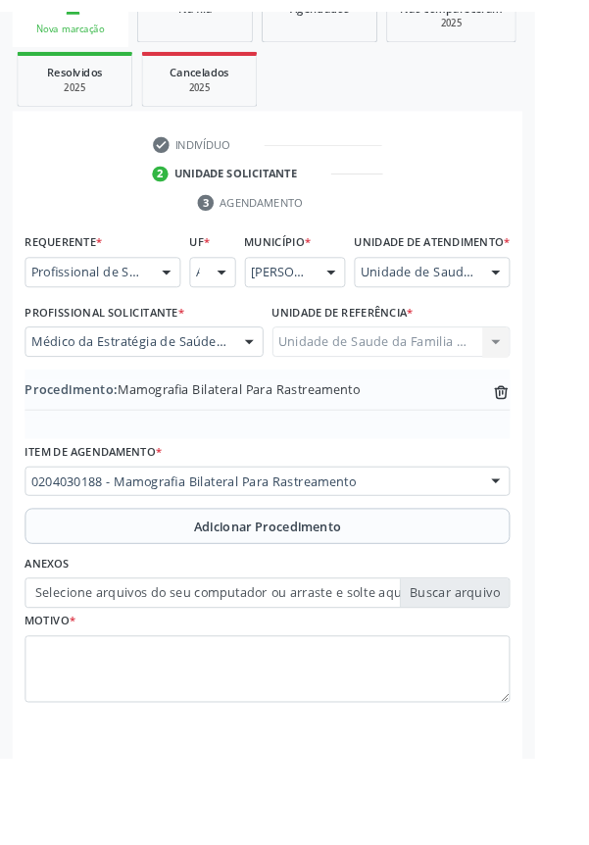
scroll to position [382, 0]
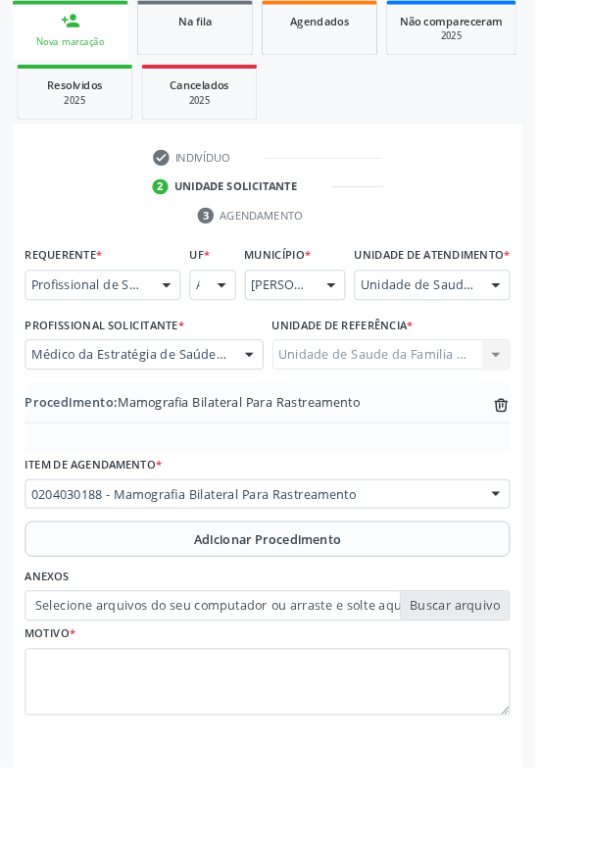
type input "C:\fakepath\17588063328017567375109157553013.jpg"
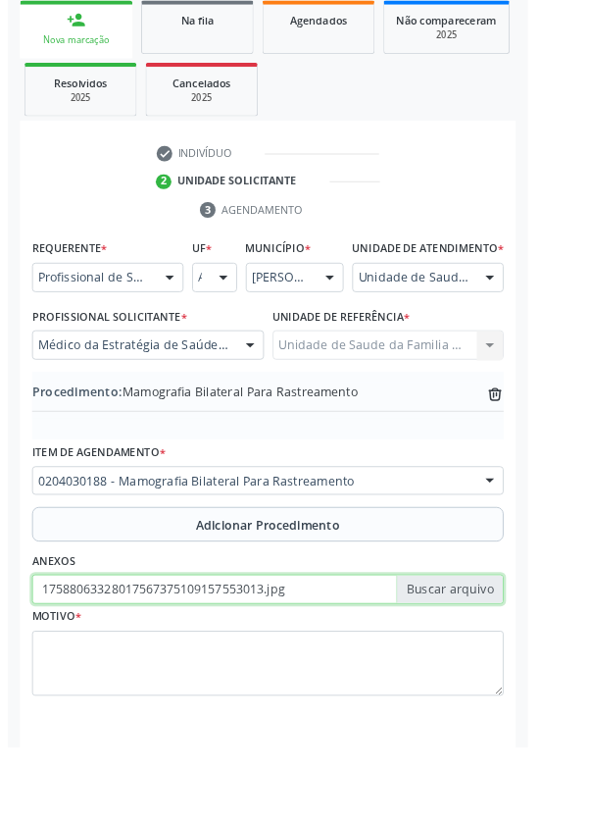
scroll to position [409, 0]
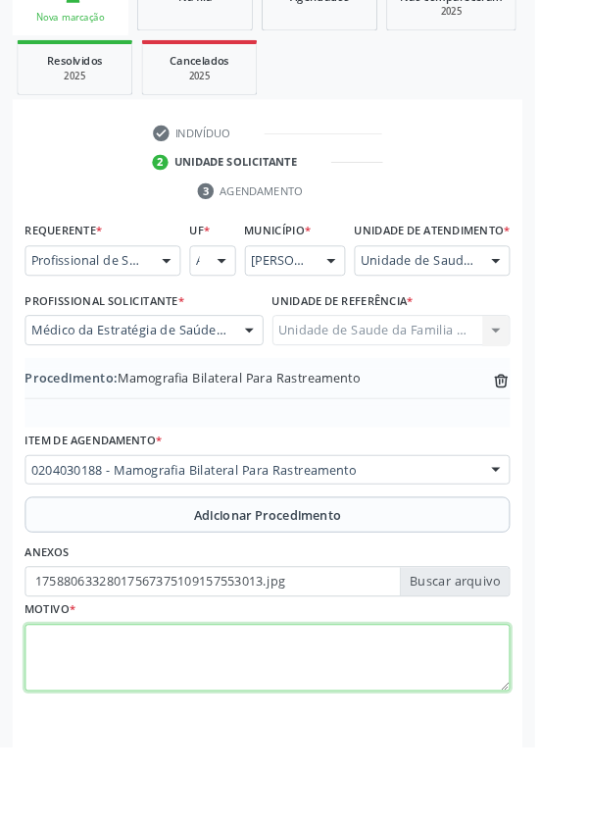
click at [296, 710] on textarea at bounding box center [294, 724] width 534 height 75
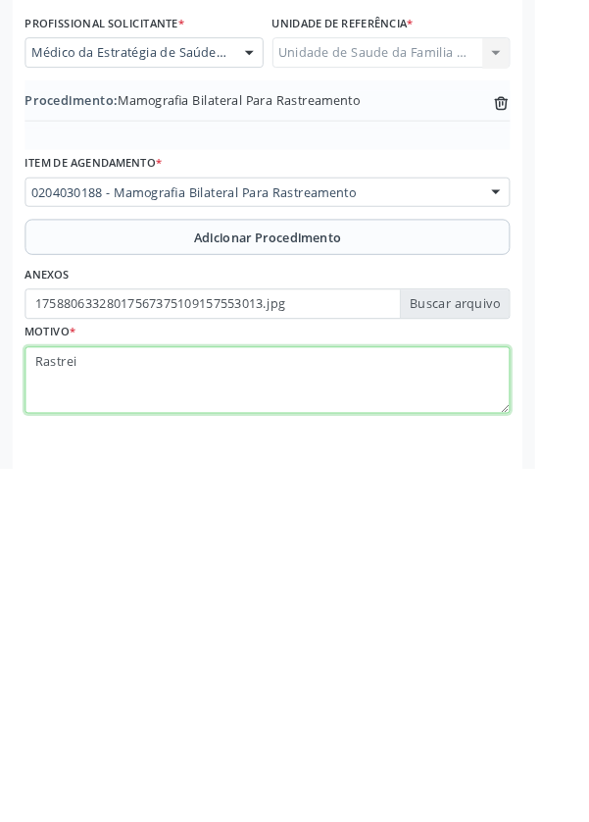
type textarea "Rastreio"
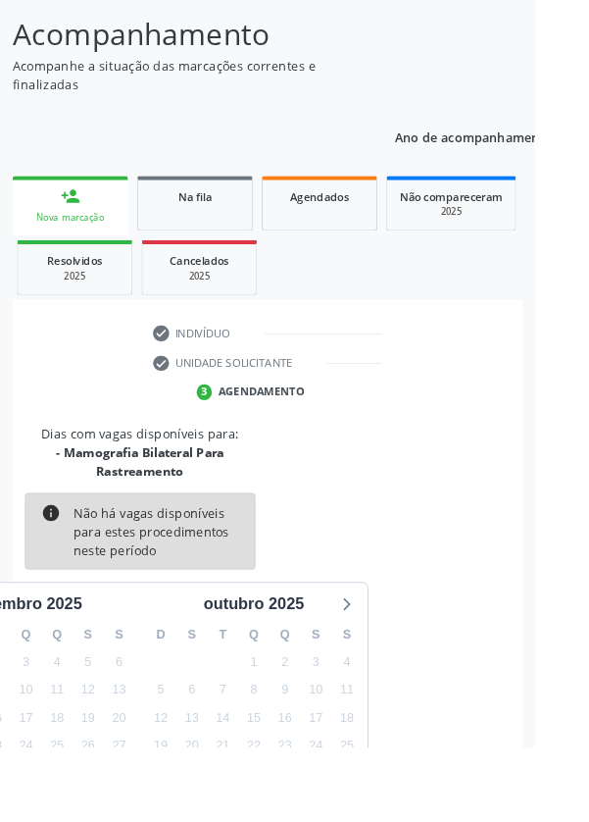
scroll to position [183, 0]
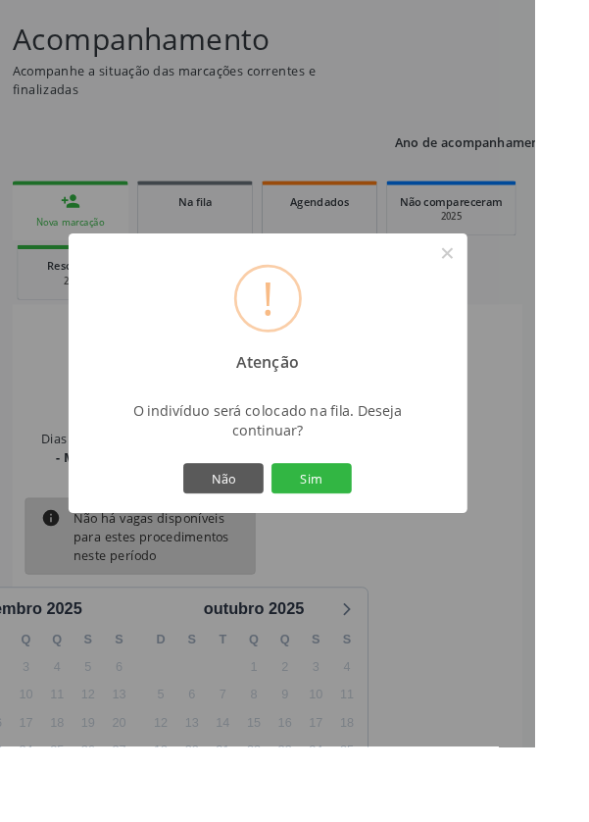
click at [385, 543] on button "Sim" at bounding box center [343, 526] width 88 height 33
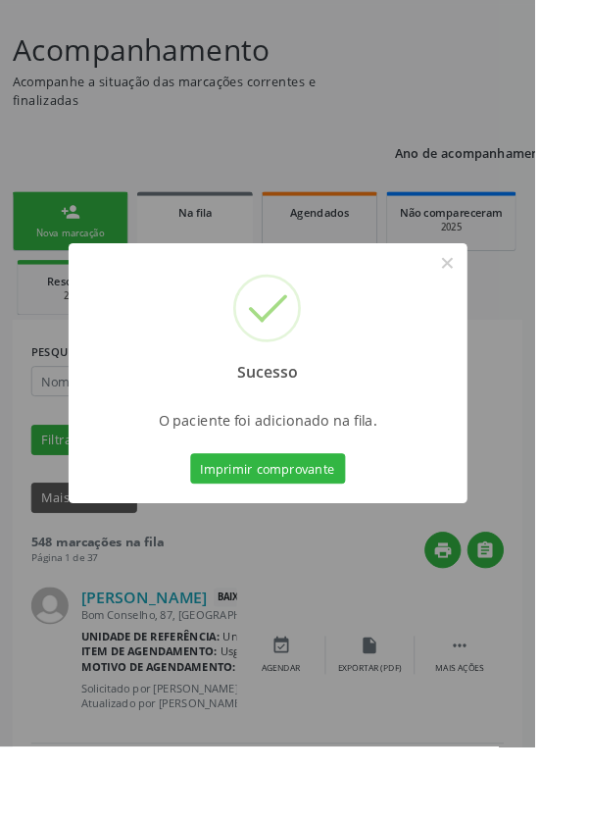
scroll to position [176, 0]
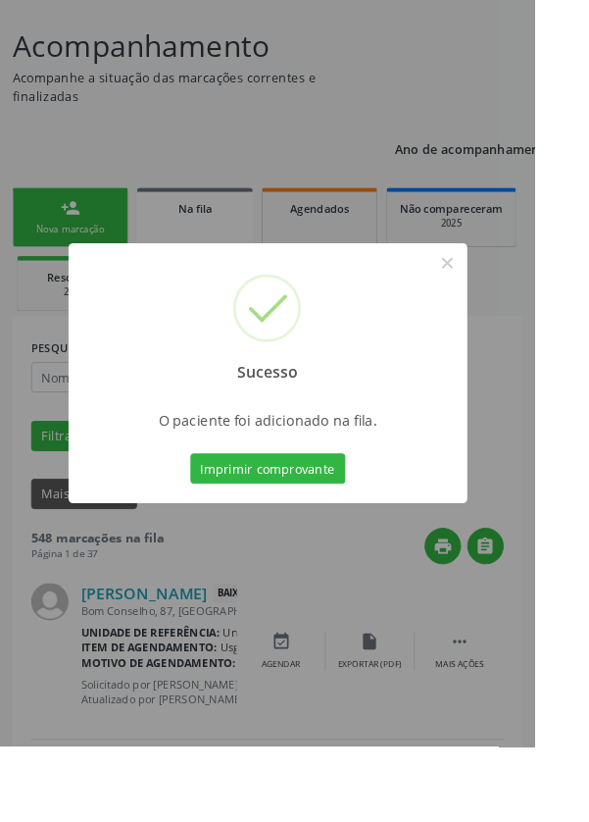
click at [515, 406] on div "Sucesso ×" at bounding box center [295, 352] width 439 height 169
click at [510, 306] on button "×" at bounding box center [493, 289] width 33 height 33
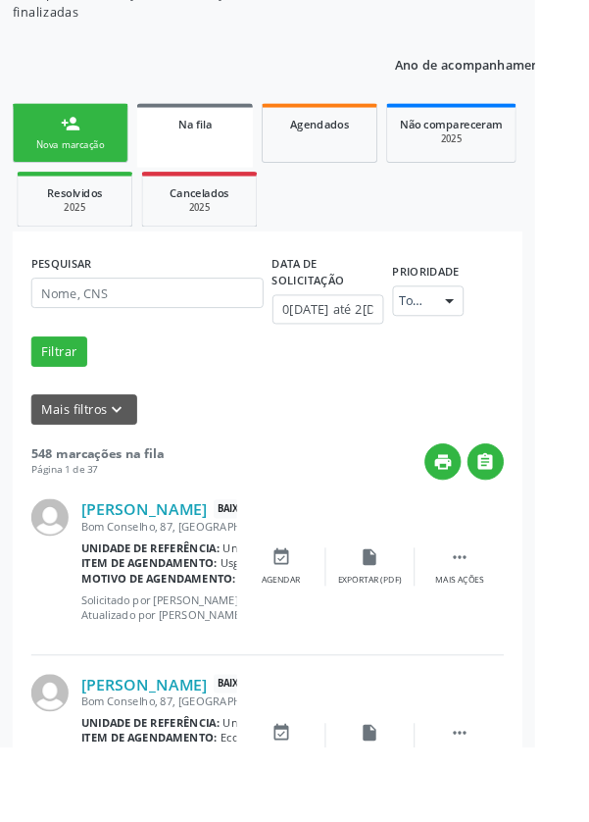
scroll to position [373, 0]
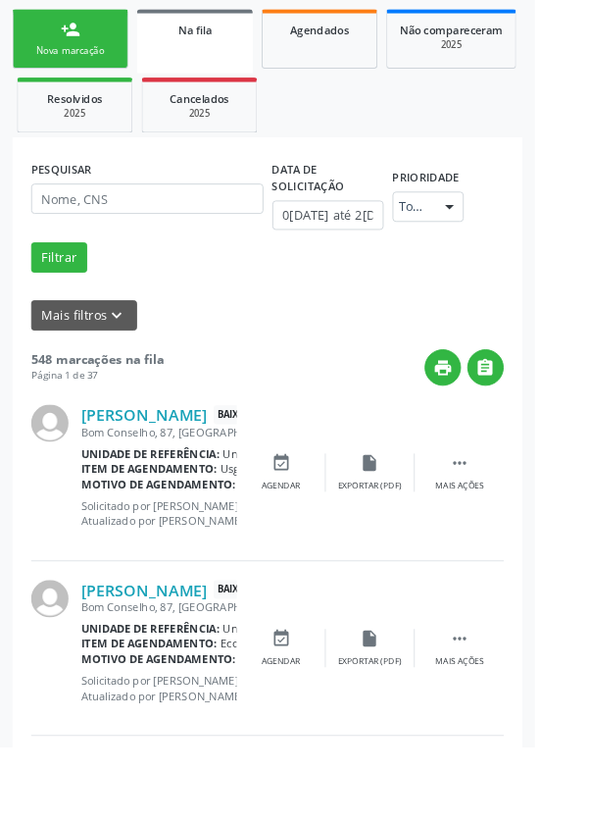
click at [72, 48] on div "Nova marcação" at bounding box center [77, 55] width 98 height 15
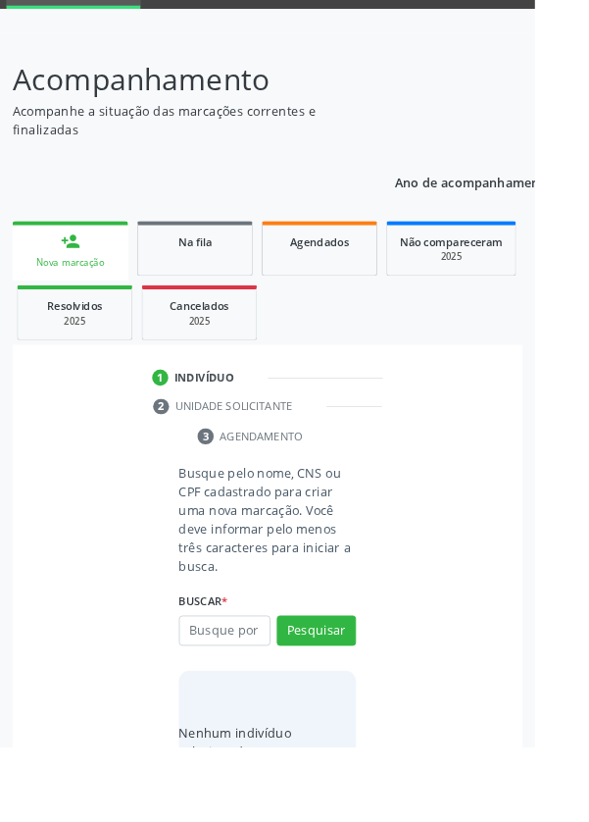
scroll to position [154, 0]
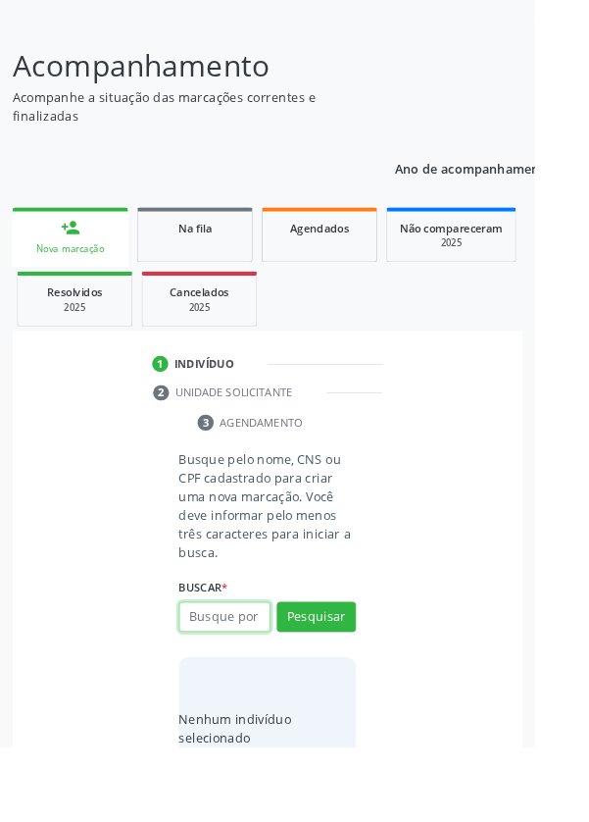
click at [272, 681] on input "text" at bounding box center [247, 679] width 101 height 33
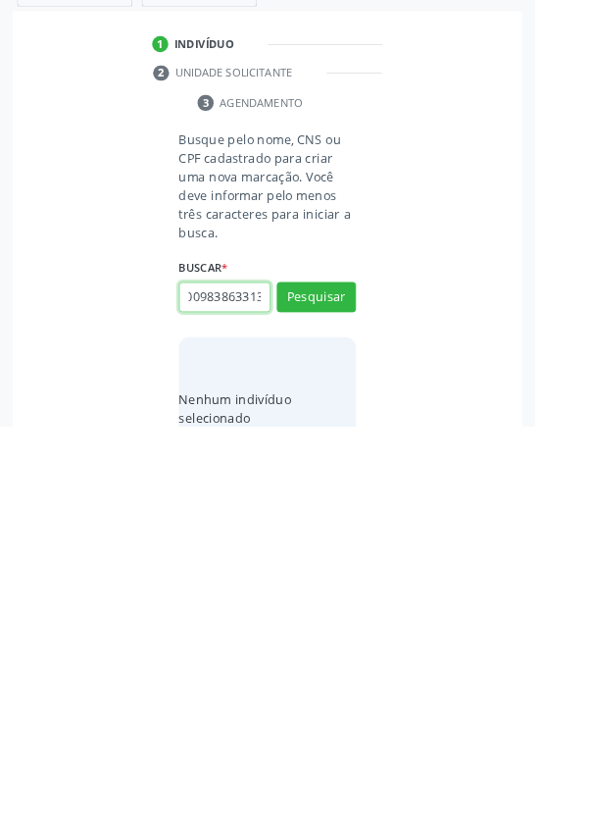
scroll to position [0, 35]
type input "707009838633137"
click at [368, 680] on button "Pesquisar" at bounding box center [348, 679] width 87 height 33
type input "707009838633137"
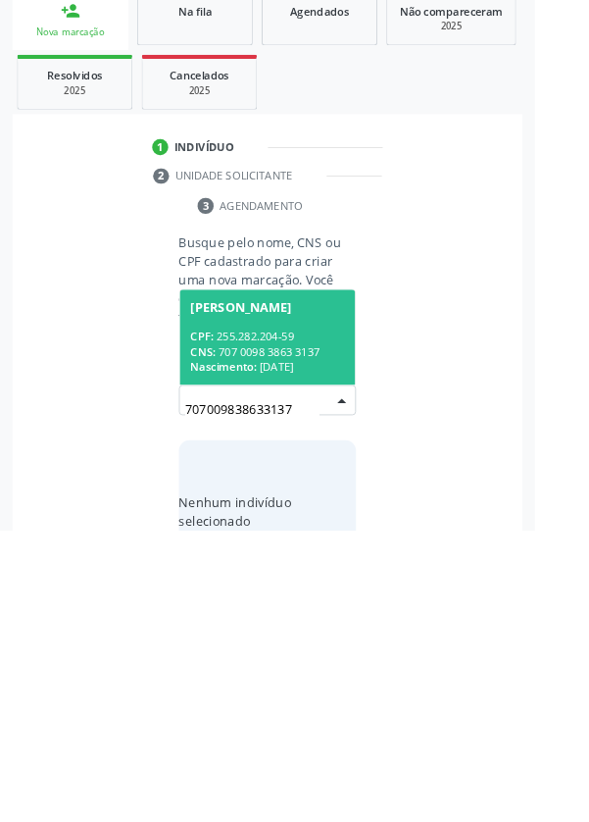
scroll to position [154, 0]
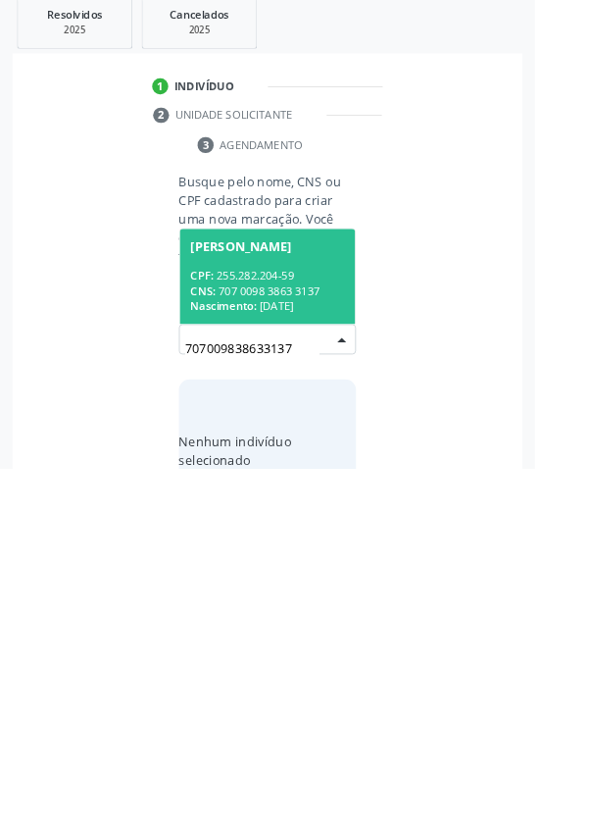
click at [328, 610] on div "CPF: 255.282.204-59" at bounding box center [295, 609] width 170 height 17
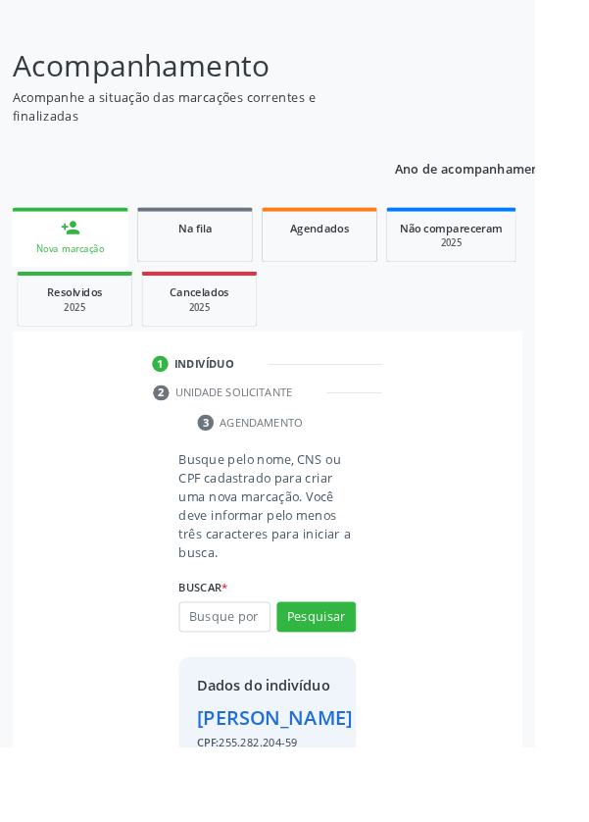
scroll to position [113, 0]
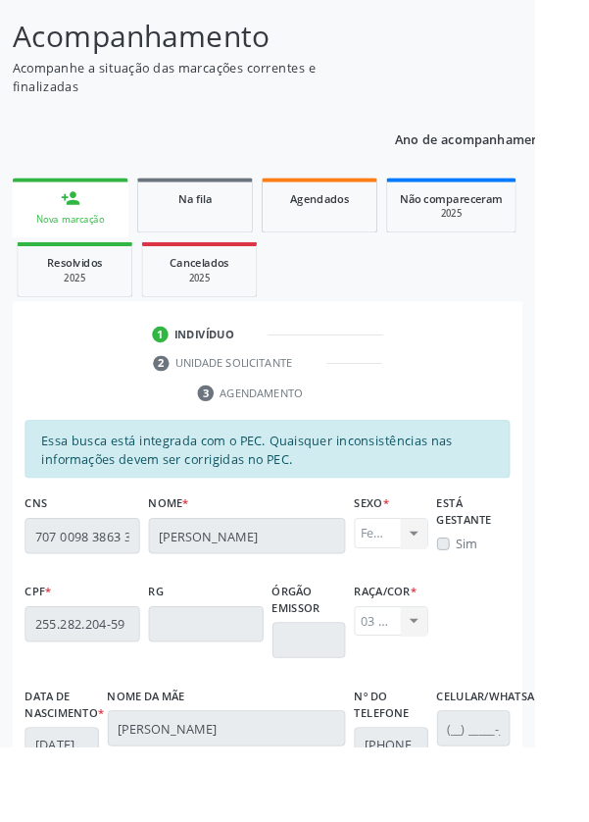
scroll to position [466, 0]
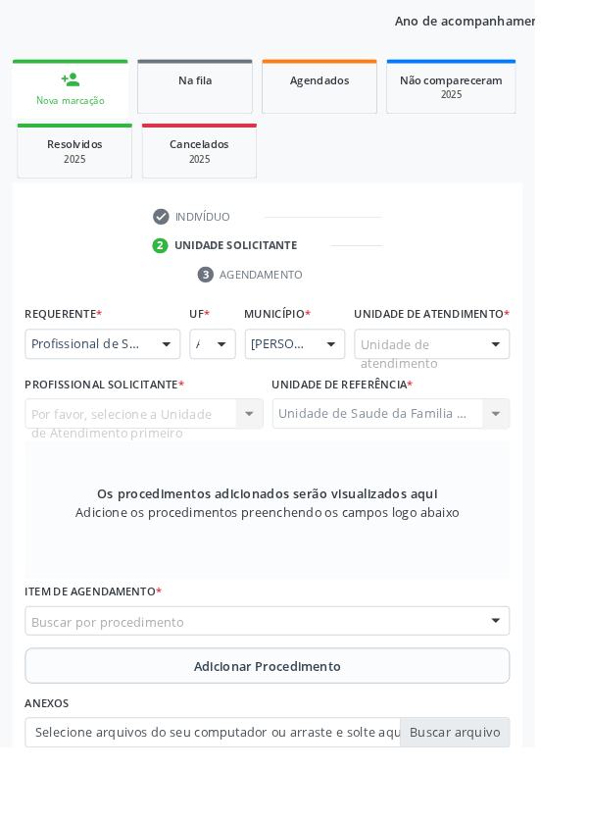
scroll to position [310, 0]
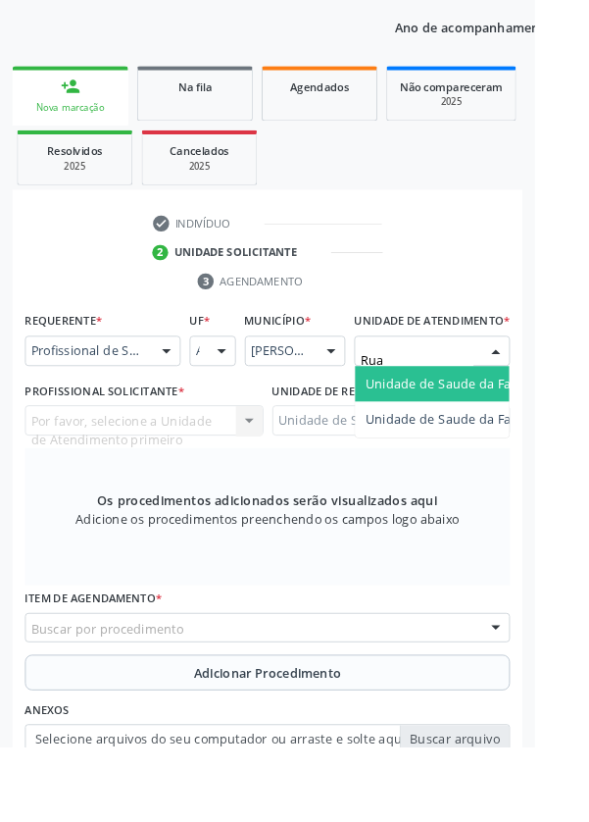
type input "Rua n"
click at [530, 432] on span "Unidade de Saude da Familia Rua [GEOGRAPHIC_DATA]" at bounding box center [585, 422] width 364 height 19
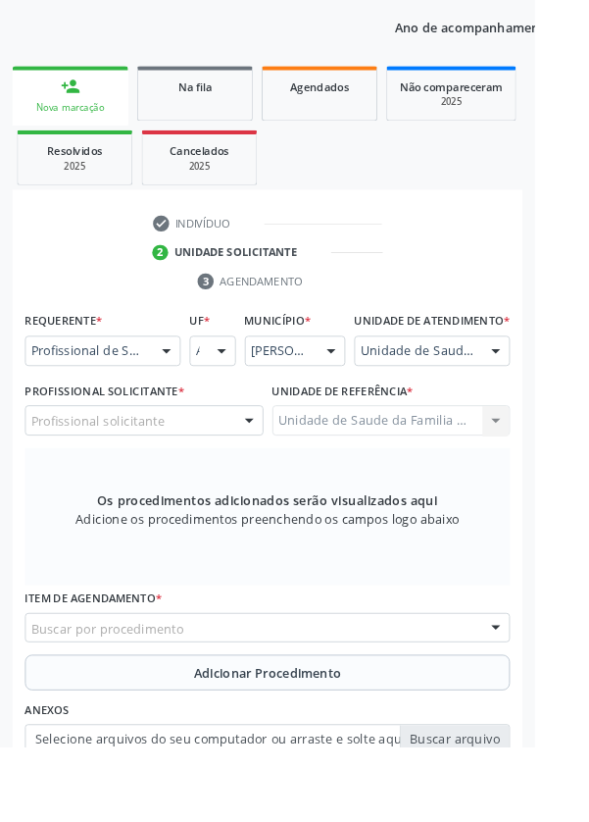
click at [248, 480] on div "Profissional solicitante" at bounding box center [158, 462] width 263 height 33
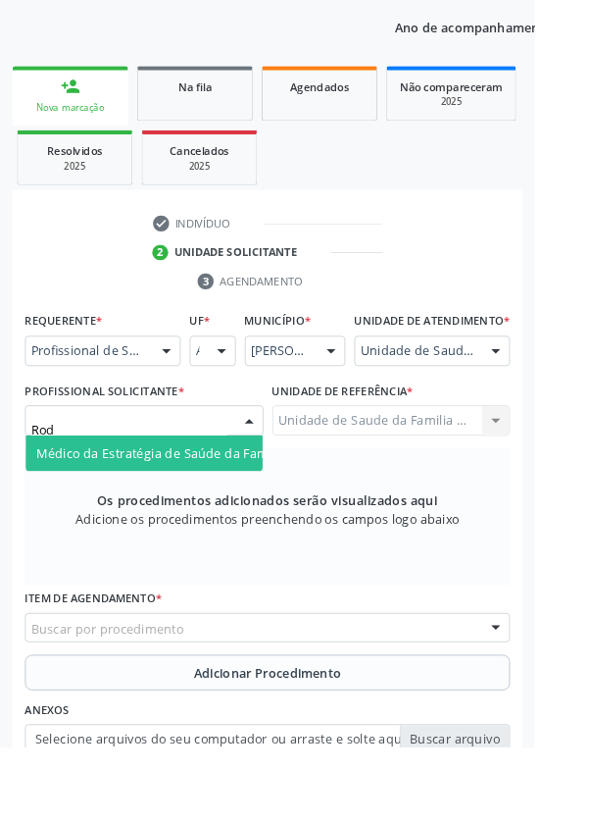
type input "Rodr"
click at [231, 508] on span "Médico da Estratégia de Saúde da Família - [PERSON_NAME]" at bounding box center [239, 498] width 398 height 19
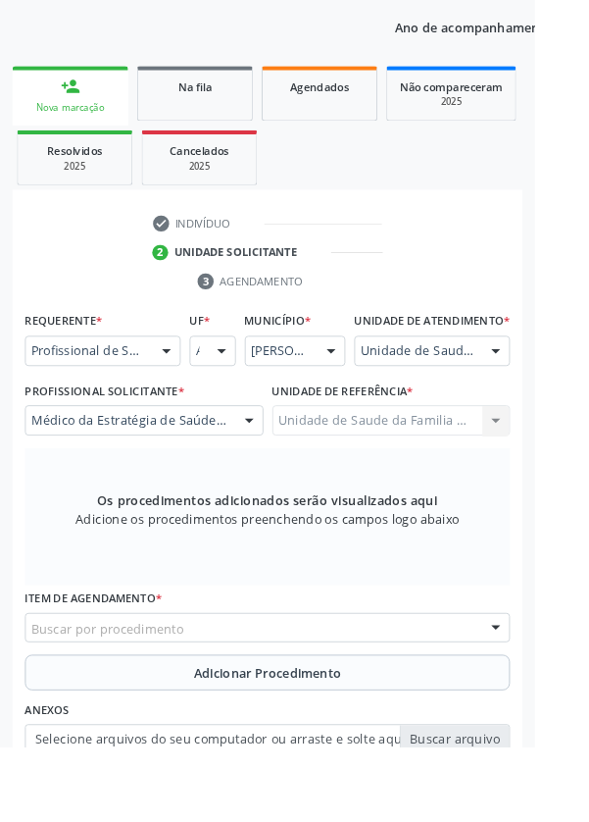
scroll to position [380, 0]
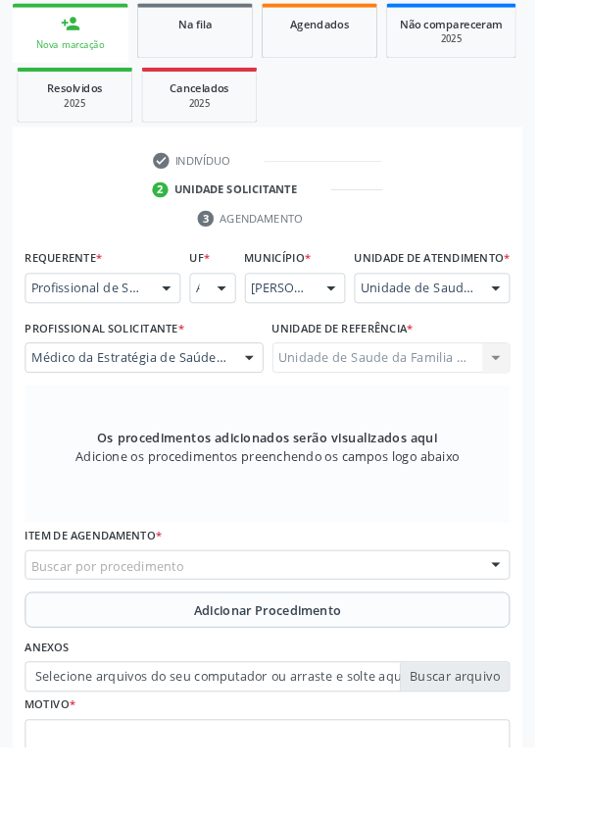
click at [358, 638] on div "Buscar por procedimento" at bounding box center [294, 621] width 534 height 33
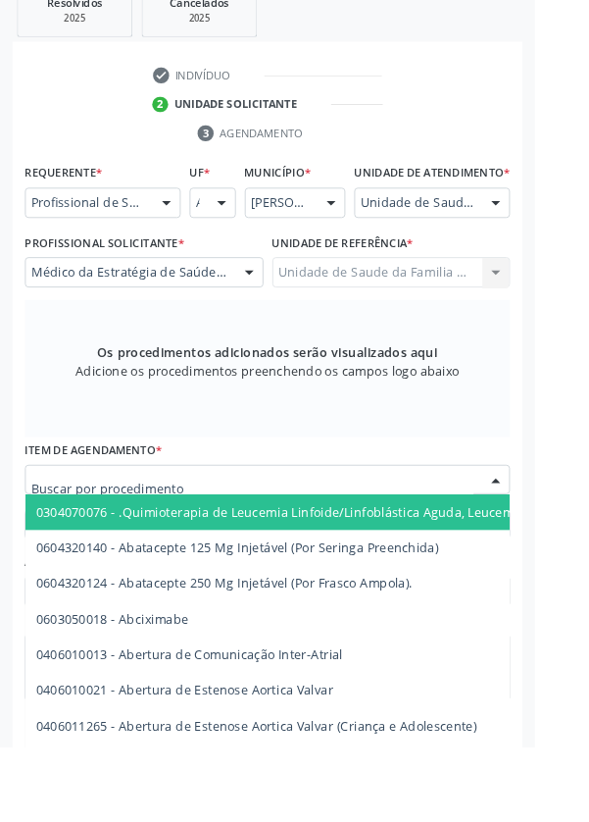
scroll to position [473, 0]
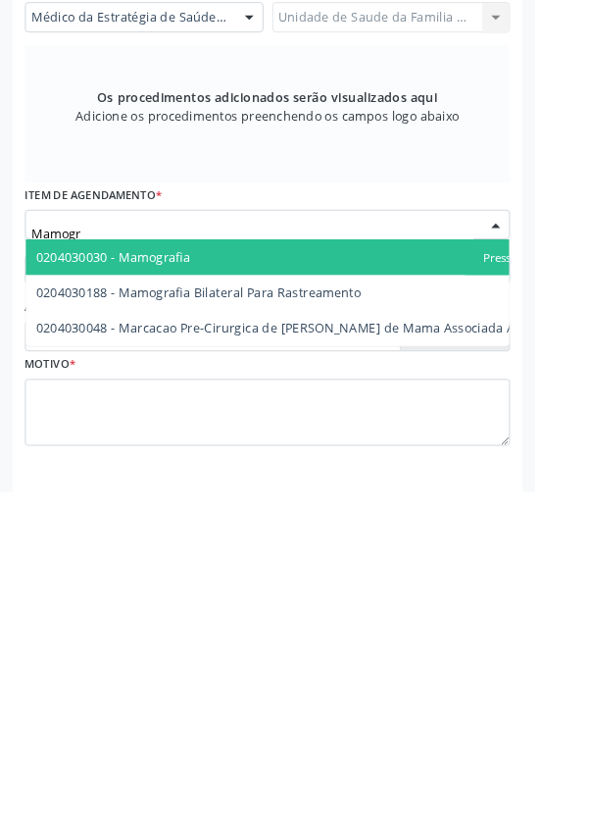
type input "Mamogra"
click at [345, 612] on span "0204030188 - Mamografia Bilateral Para Rastreamento" at bounding box center [219, 602] width 358 height 19
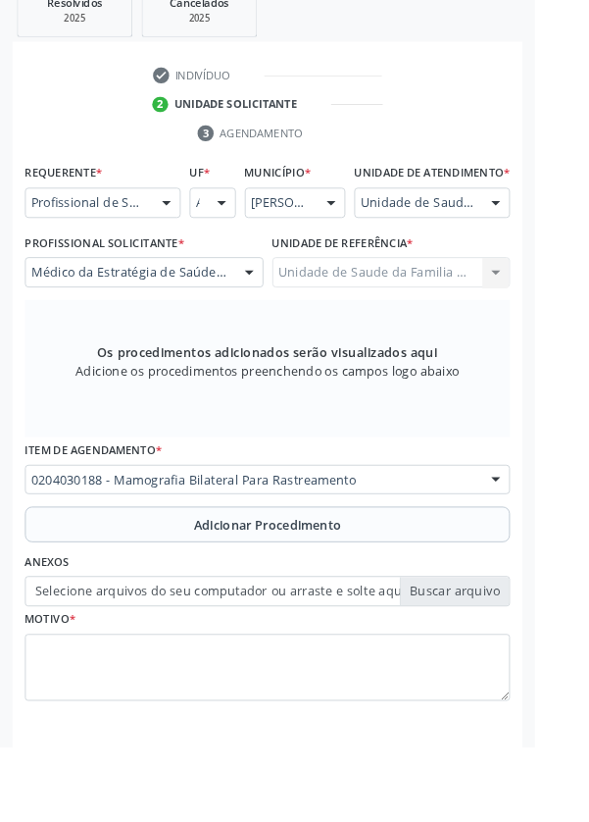
click at [355, 588] on span "Adicionar Procedimento" at bounding box center [295, 578] width 163 height 21
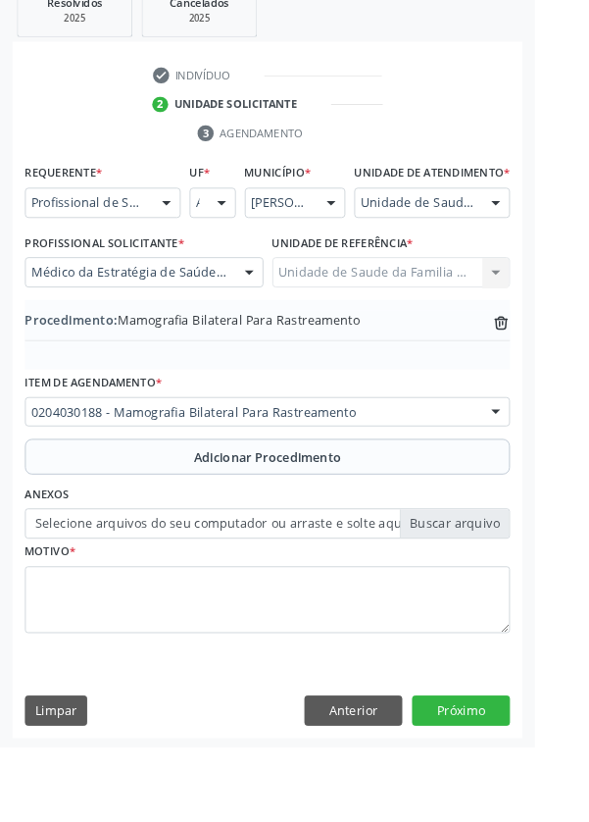
scroll to position [409, 0]
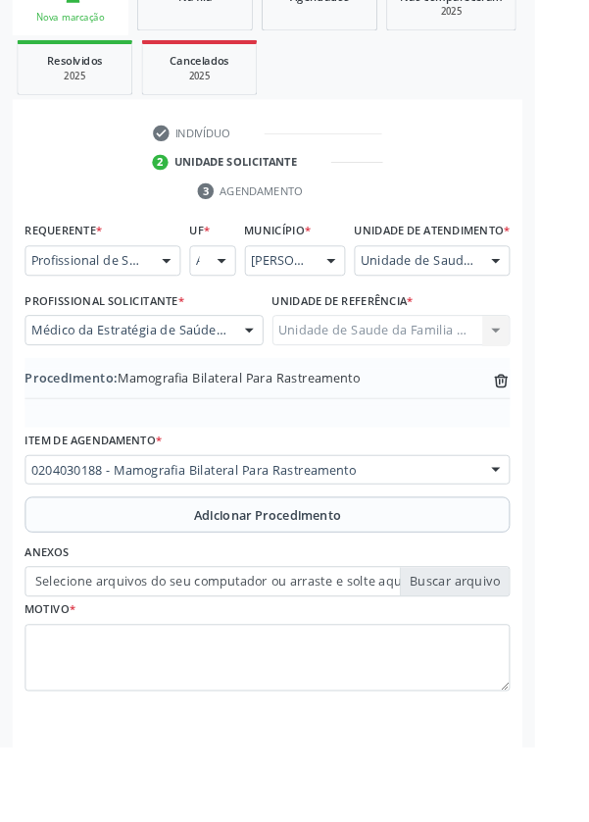
click at [512, 657] on label "Selecione arquivos do seu computador ou arraste e solte aqui" at bounding box center [294, 640] width 534 height 33
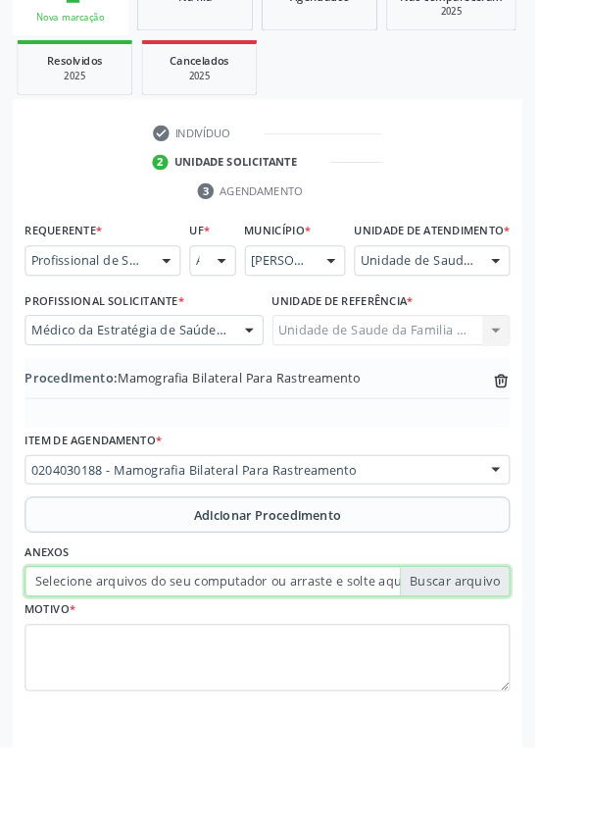
click at [512, 657] on input "Selecione arquivos do seu computador ou arraste e solte aqui" at bounding box center [294, 640] width 534 height 33
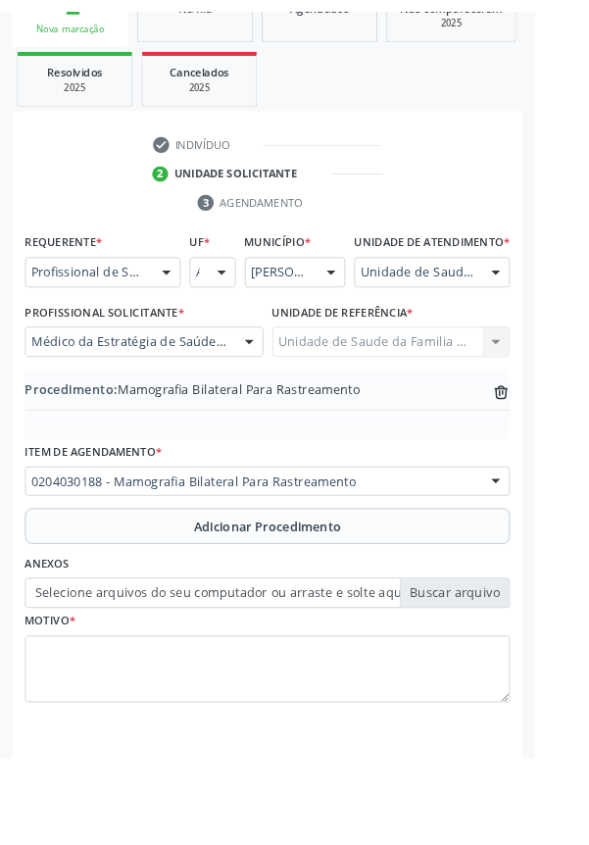
scroll to position [382, 0]
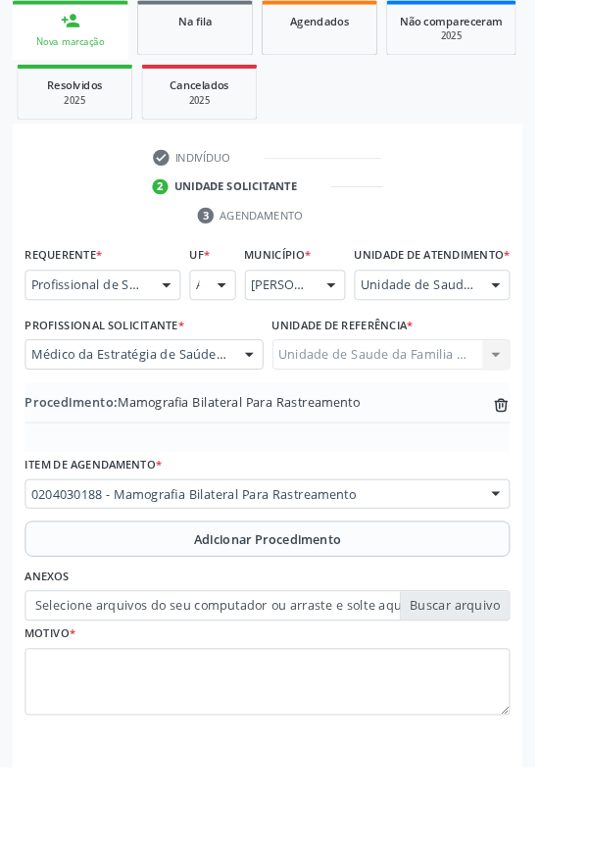
type input "C:\fakepath\17588067137668747374029585645578.jpg"
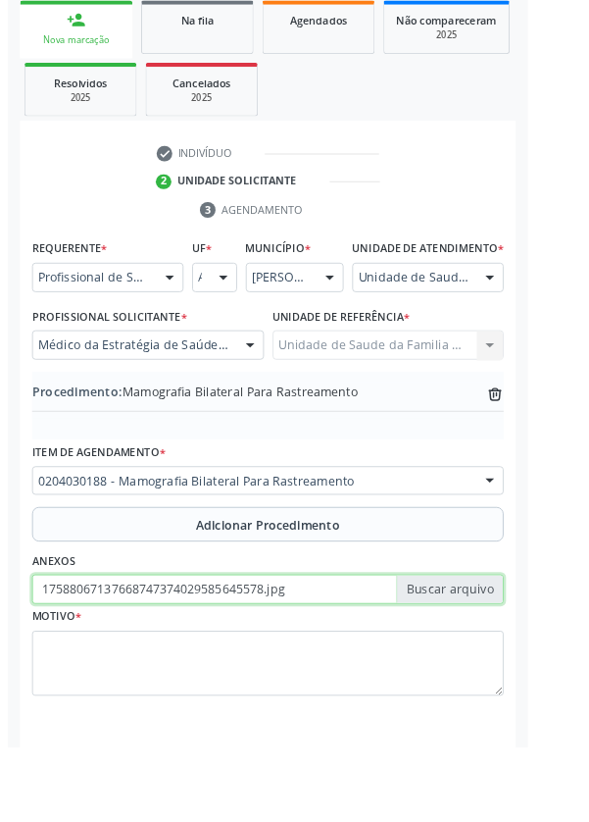
scroll to position [409, 0]
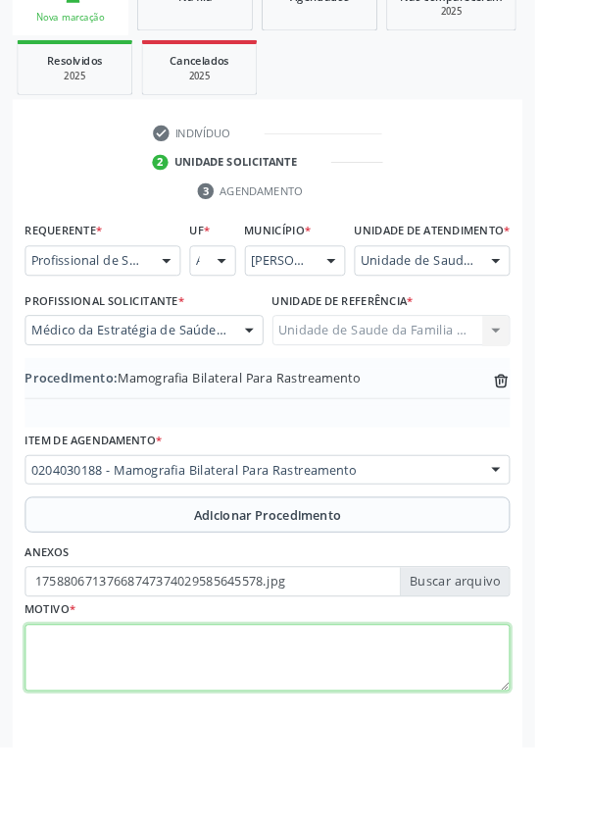
click at [392, 743] on textarea at bounding box center [294, 724] width 534 height 75
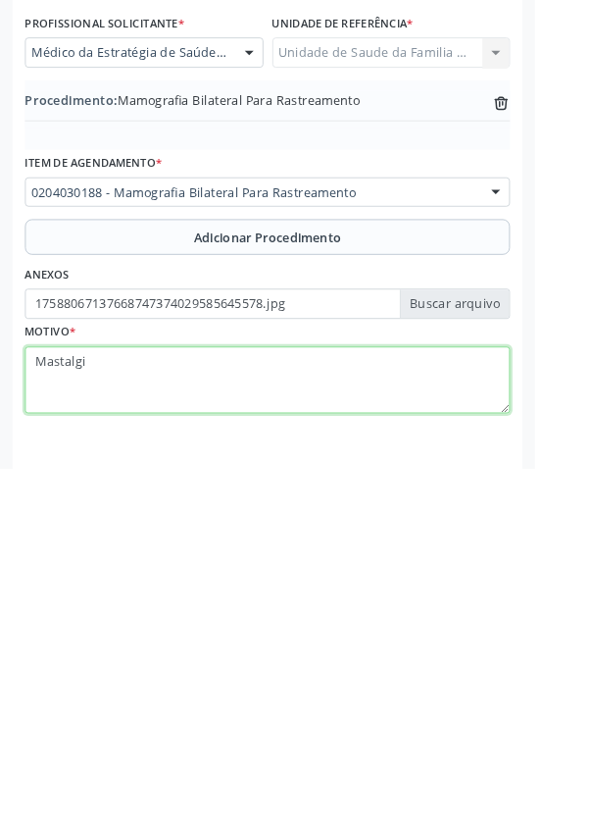
type textarea "Mastalgia"
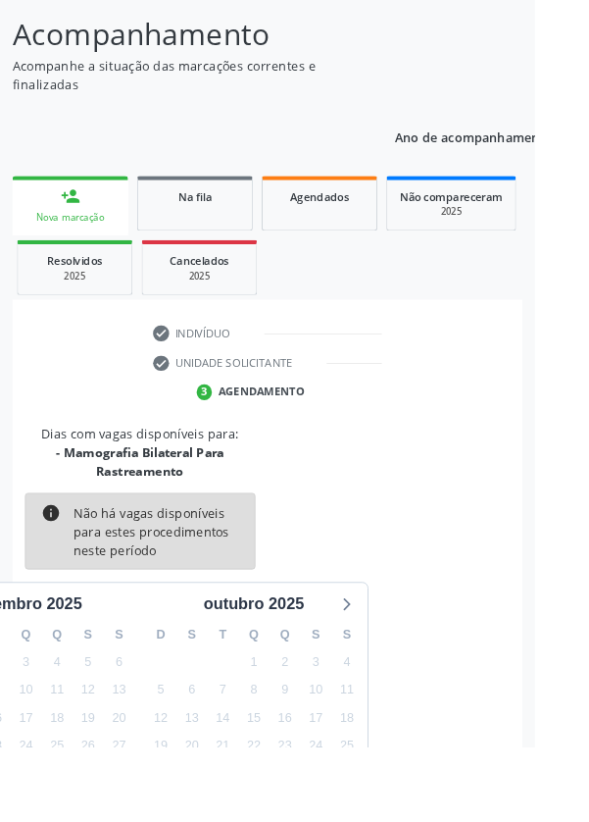
scroll to position [183, 0]
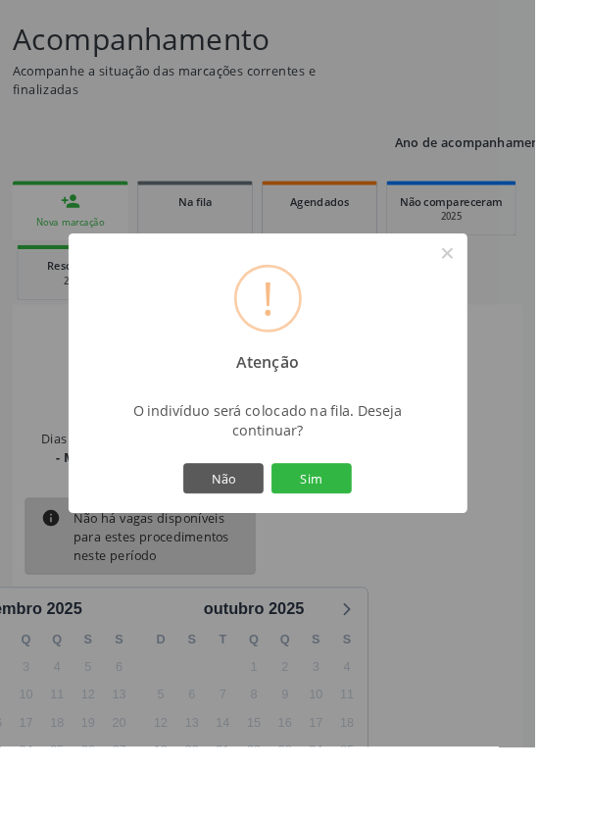
click at [387, 543] on button "Sim" at bounding box center [343, 526] width 88 height 33
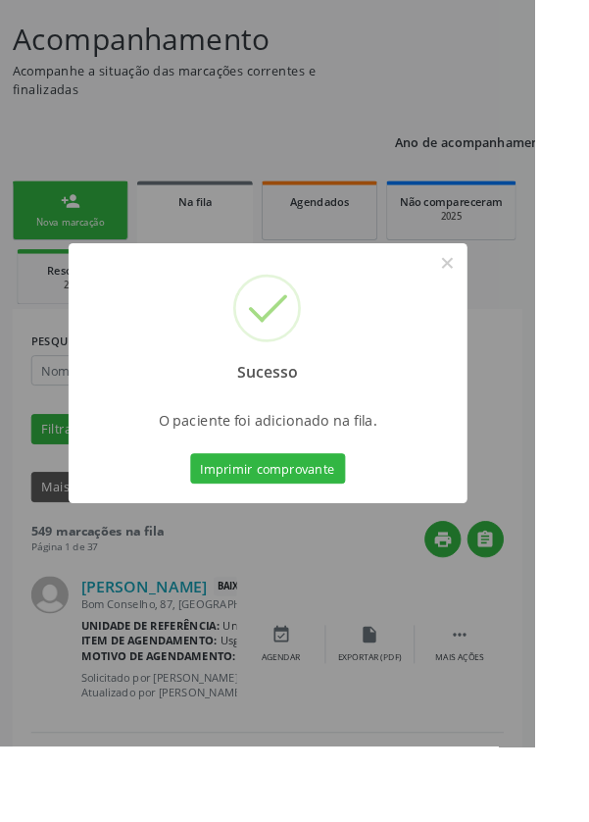
scroll to position [0, 0]
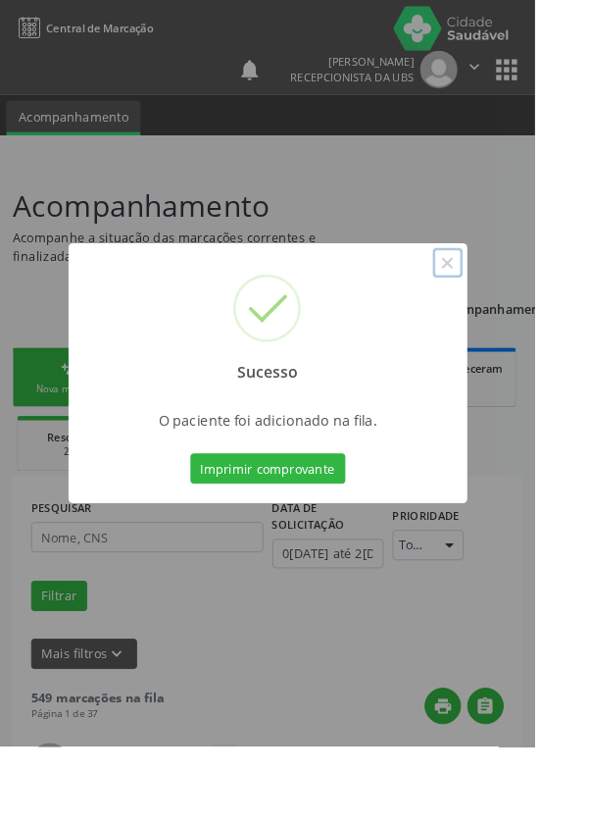
click at [510, 306] on button "×" at bounding box center [493, 289] width 33 height 33
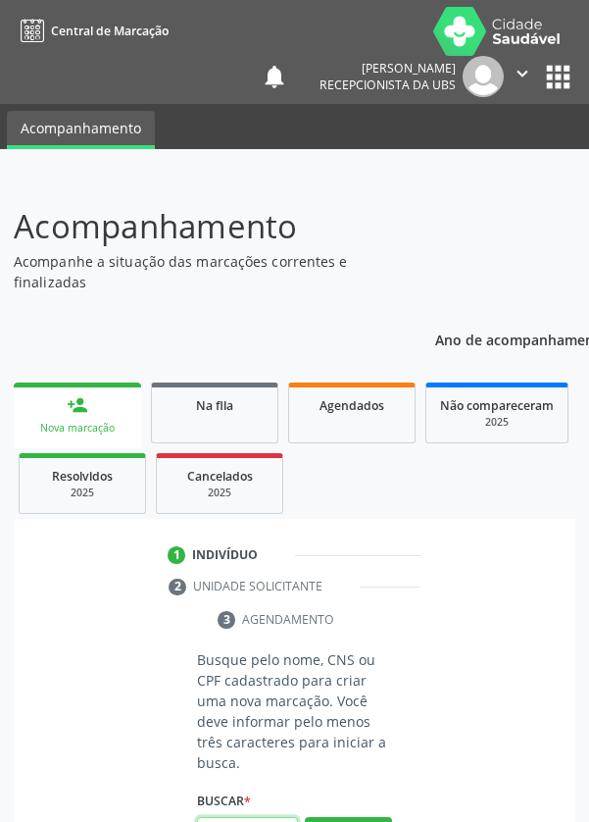
click at [251, 821] on input "text" at bounding box center [247, 833] width 101 height 33
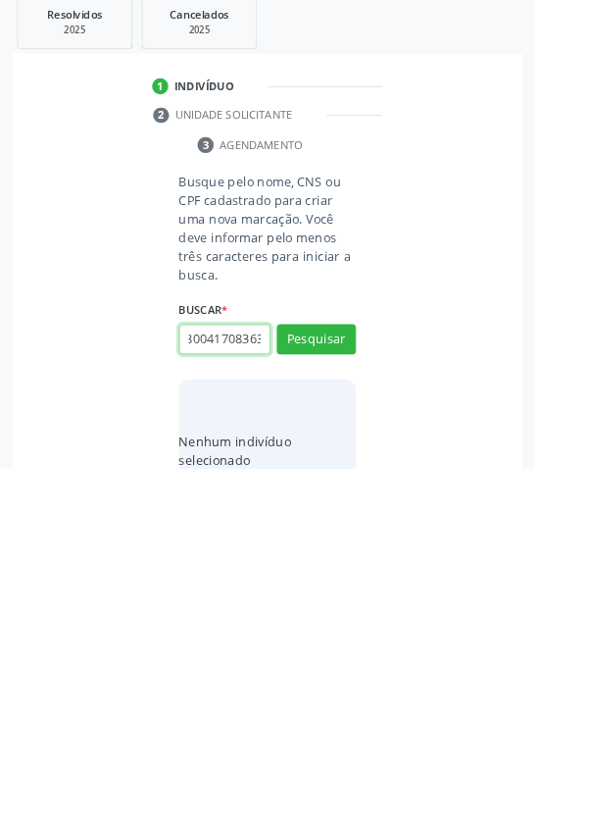
scroll to position [0, 35]
type input "705800417083635"
click at [364, 666] on button "Pesquisar" at bounding box center [348, 679] width 87 height 33
type input "705800417083635"
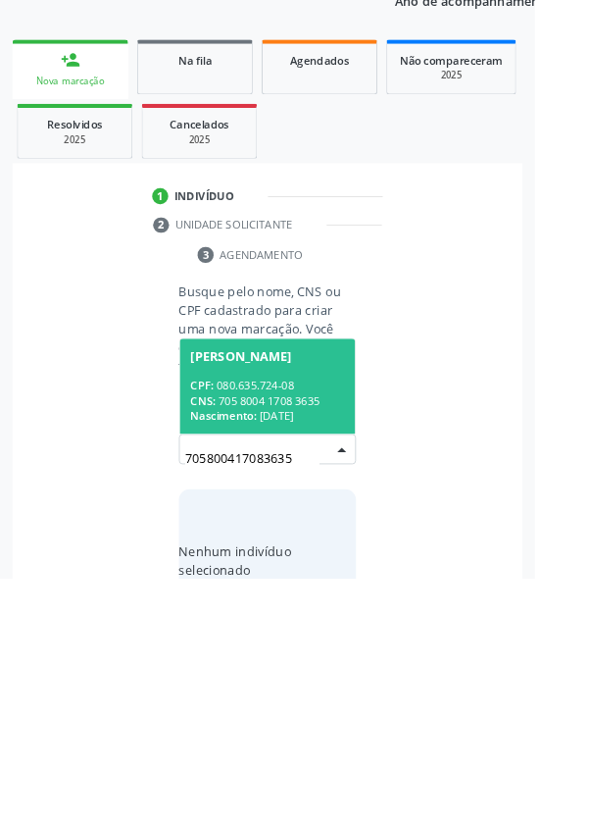
scroll to position [154, 0]
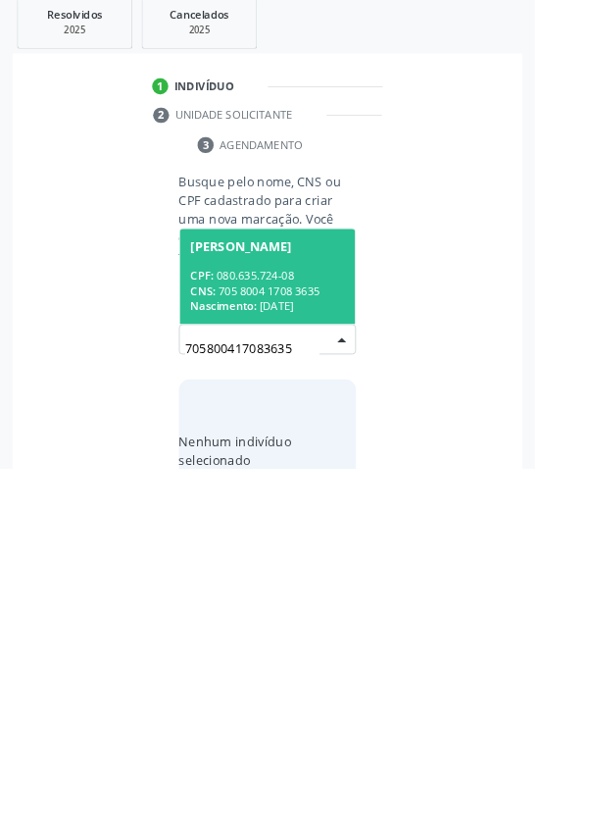
click at [314, 614] on div "CPF: 080.635.724-08" at bounding box center [295, 609] width 170 height 17
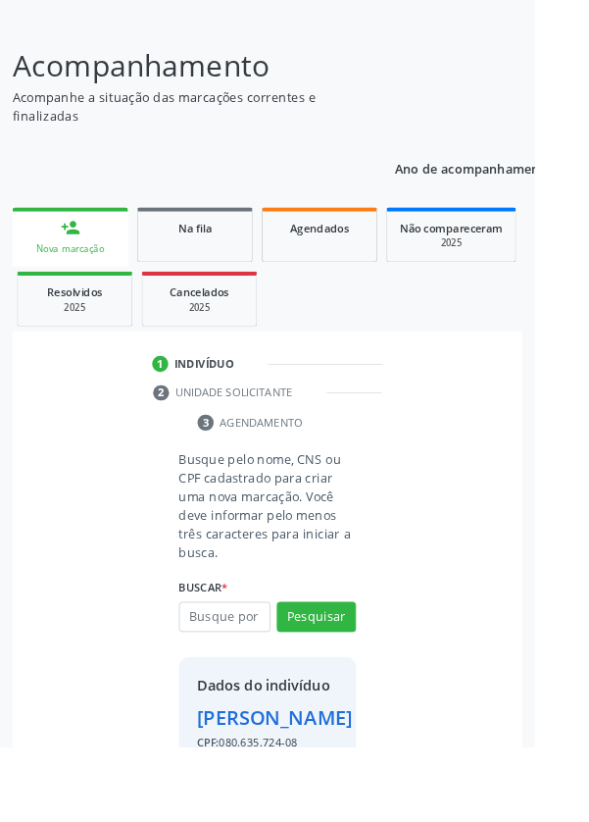
scroll to position [113, 0]
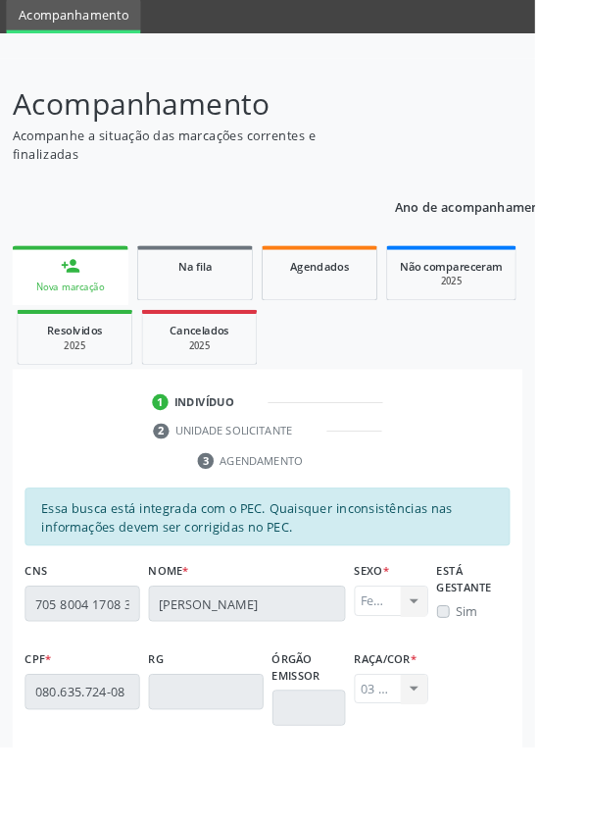
scroll to position [466, 0]
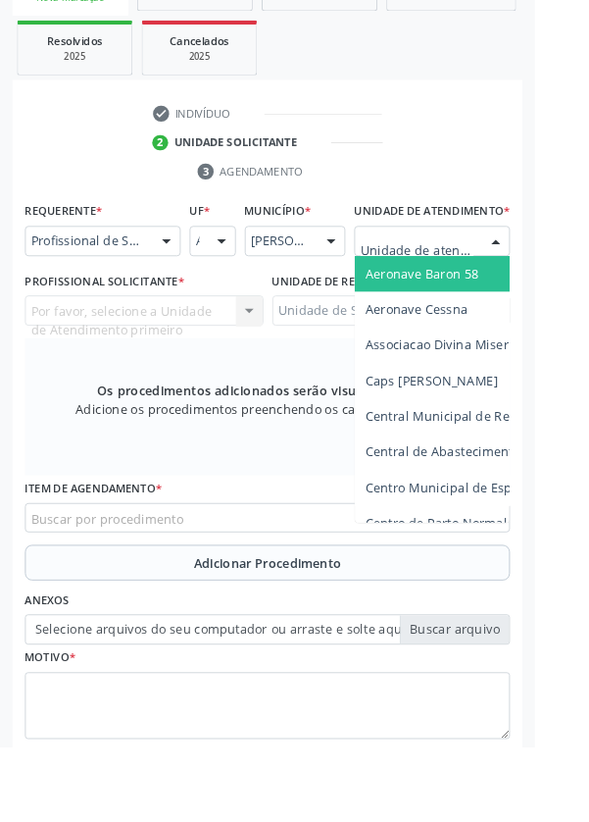
scroll to position [448, 0]
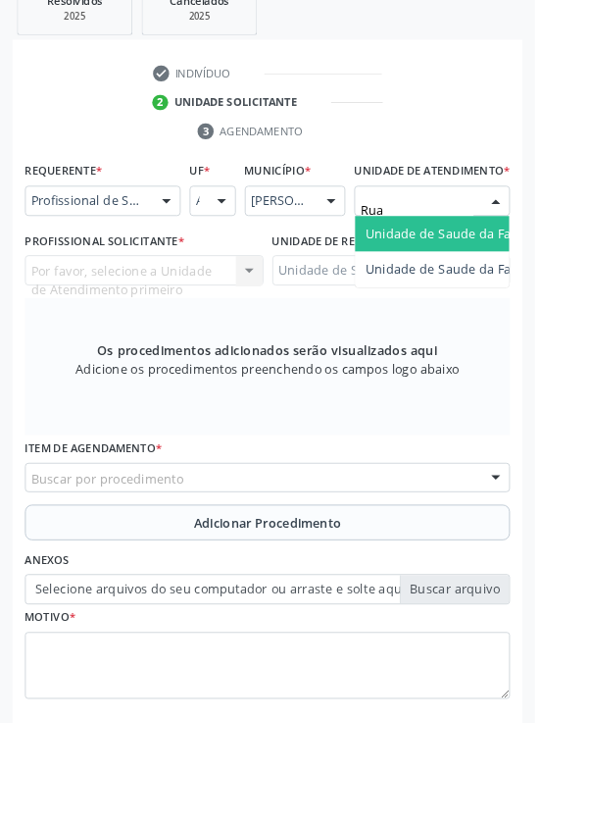
type input "Rua n"
click at [511, 291] on span "Unidade de Saude da Familia Rua [GEOGRAPHIC_DATA]" at bounding box center [585, 284] width 364 height 19
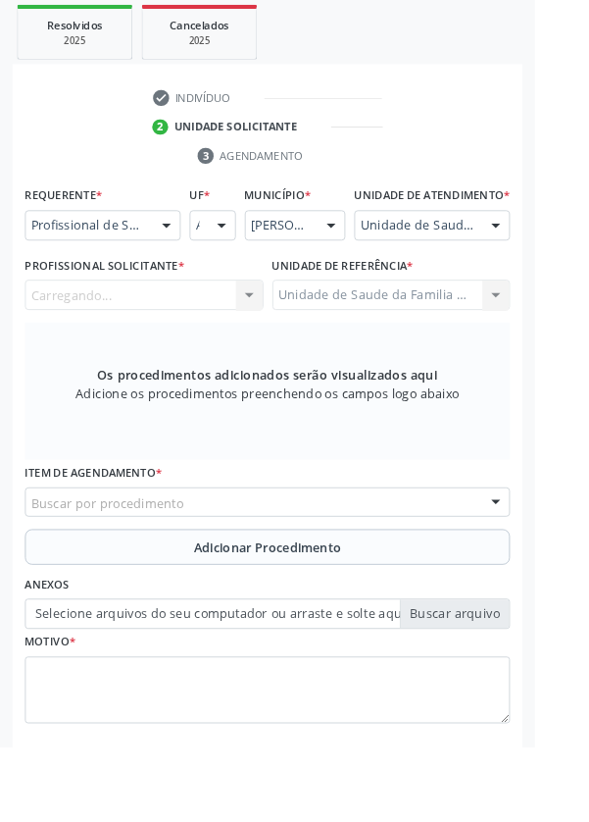
click at [216, 341] on div "Carregando..." at bounding box center [158, 324] width 263 height 33
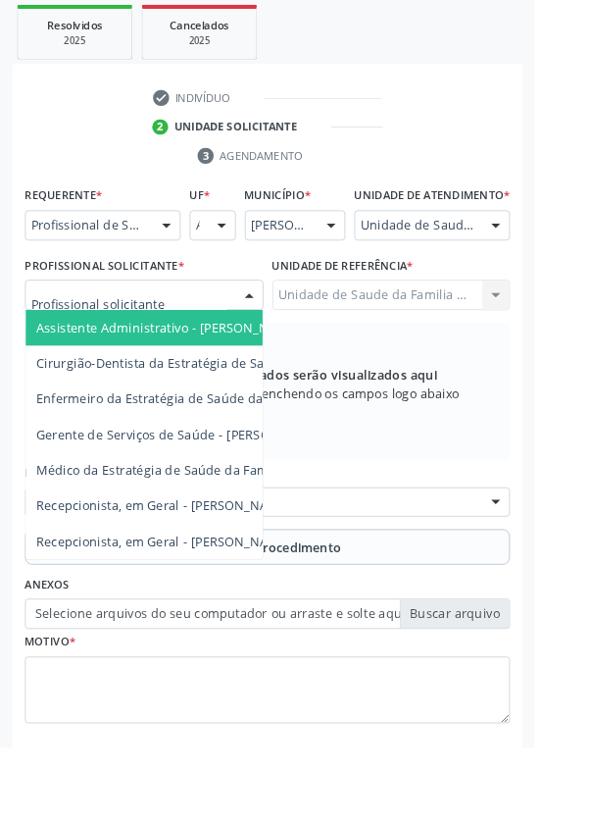
click at [269, 341] on div at bounding box center [274, 325] width 29 height 33
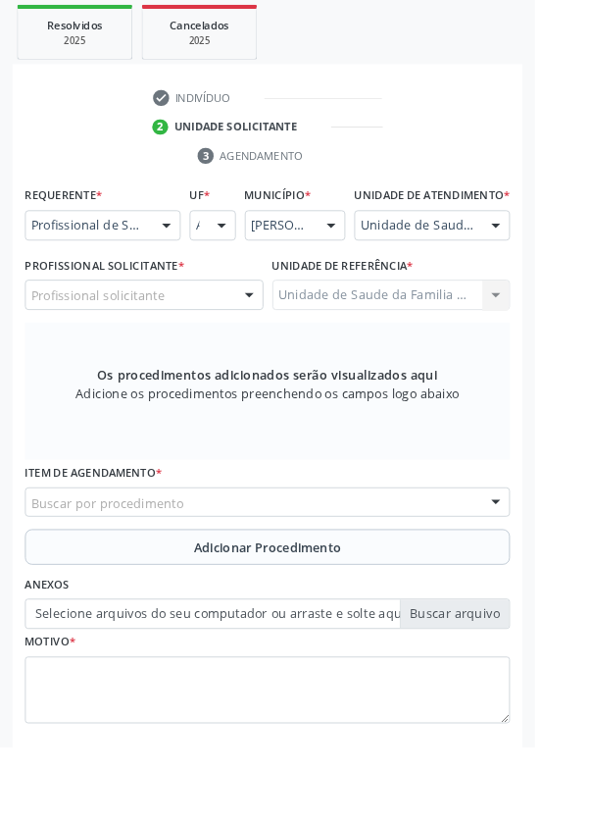
click at [186, 241] on div at bounding box center [183, 248] width 29 height 33
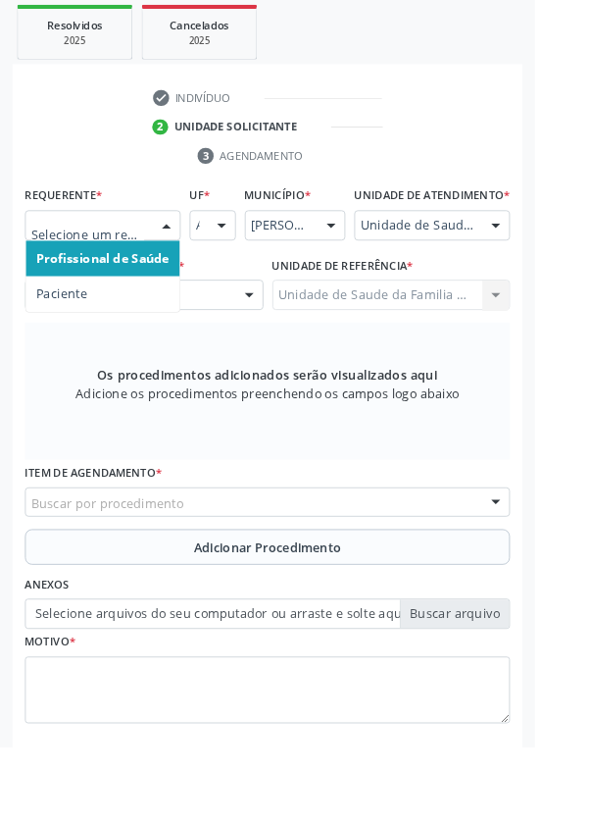
click at [121, 321] on span "Paciente" at bounding box center [113, 323] width 170 height 39
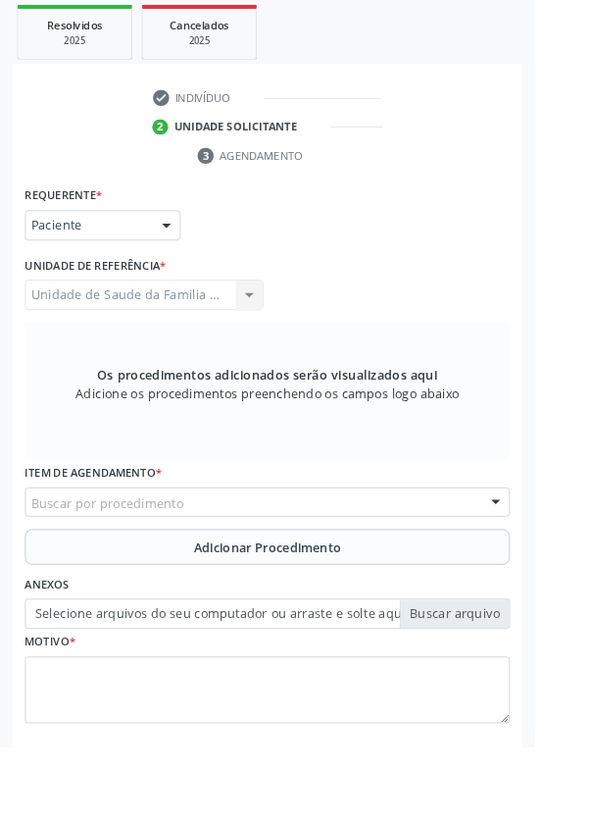
click at [215, 325] on div "Unidade de Saude da Familia Rua [GEOGRAPHIC_DATA] da Familia [GEOGRAPHIC_DATA] …" at bounding box center [158, 324] width 263 height 33
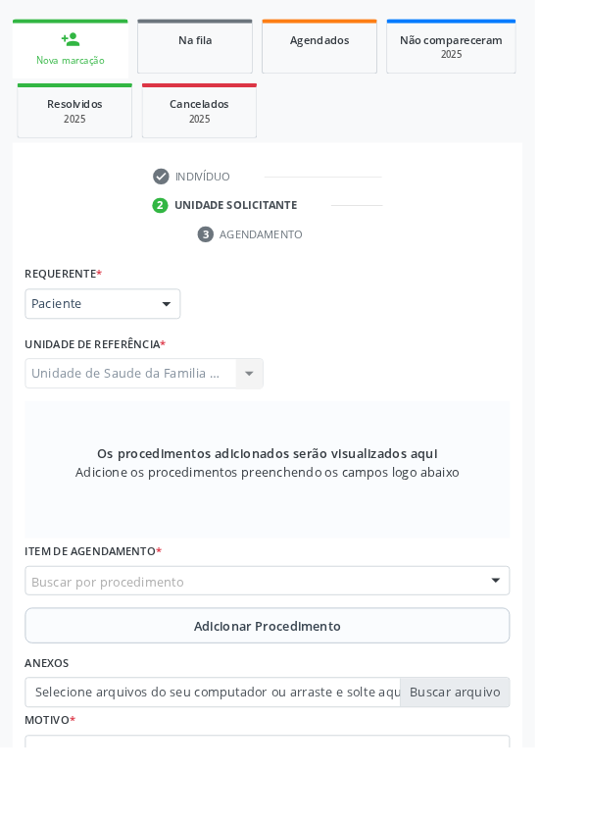
click at [283, 628] on div "Buscar por procedimento" at bounding box center [294, 639] width 534 height 33
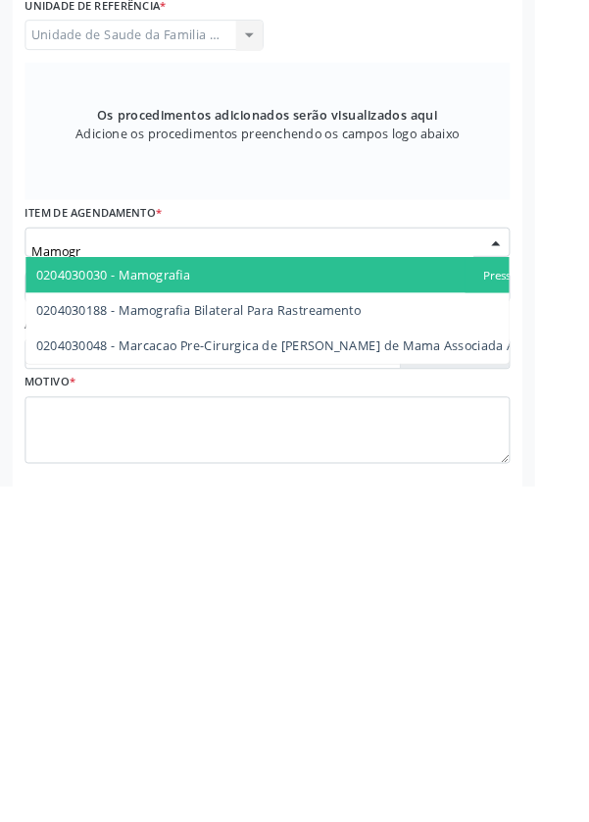
type input "Mamogra"
click at [316, 622] on span "0204030188 - Mamografia Bilateral Para Rastreamento" at bounding box center [219, 627] width 358 height 19
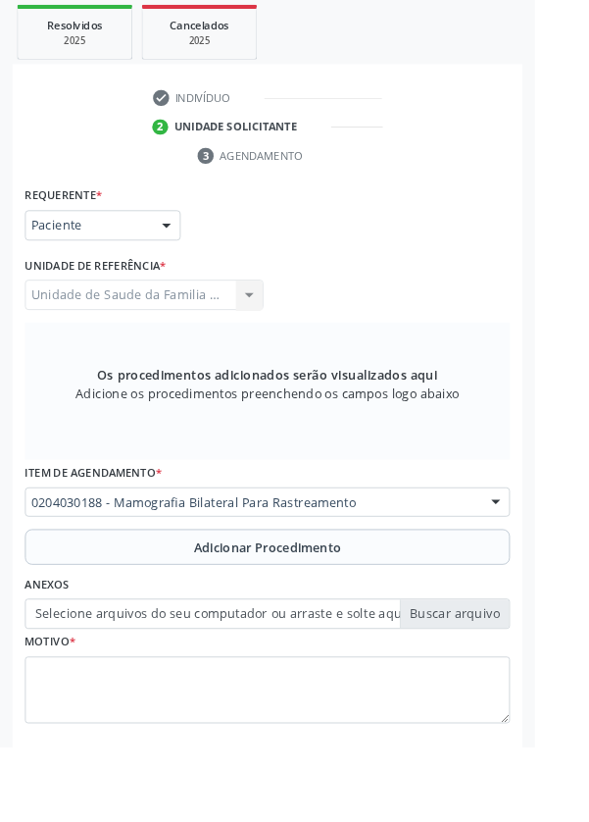
click at [337, 595] on span "Adicionar Procedimento" at bounding box center [295, 602] width 163 height 21
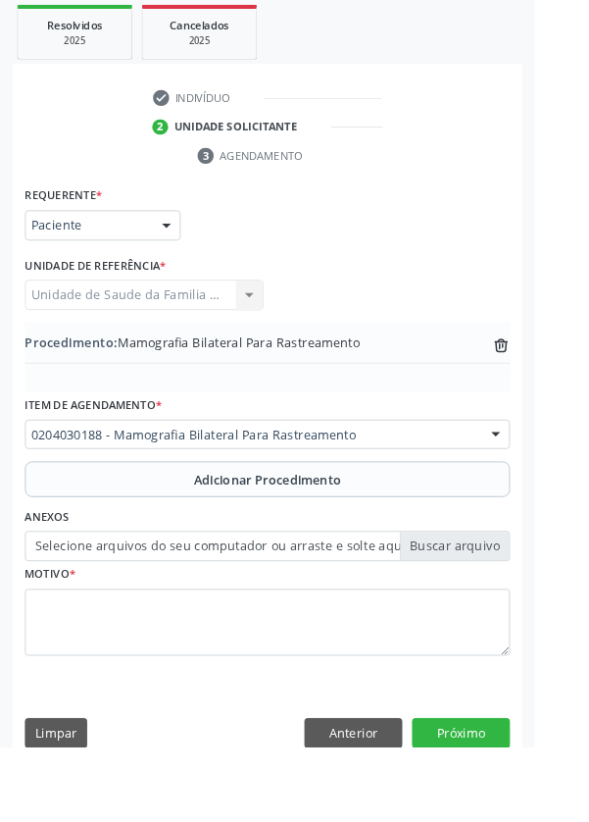
scroll to position [390, 0]
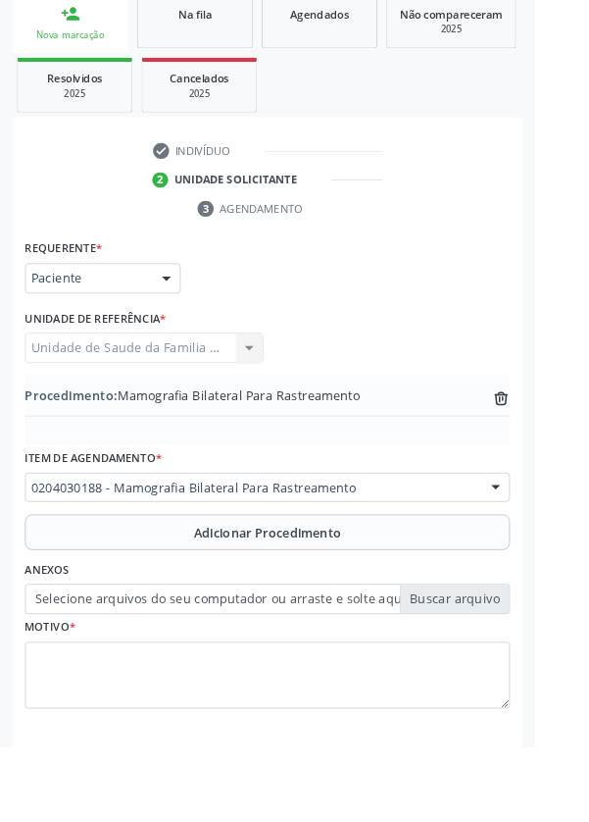
click at [507, 658] on label "Selecione arquivos do seu computador ou arraste e solte aqui" at bounding box center [294, 658] width 534 height 33
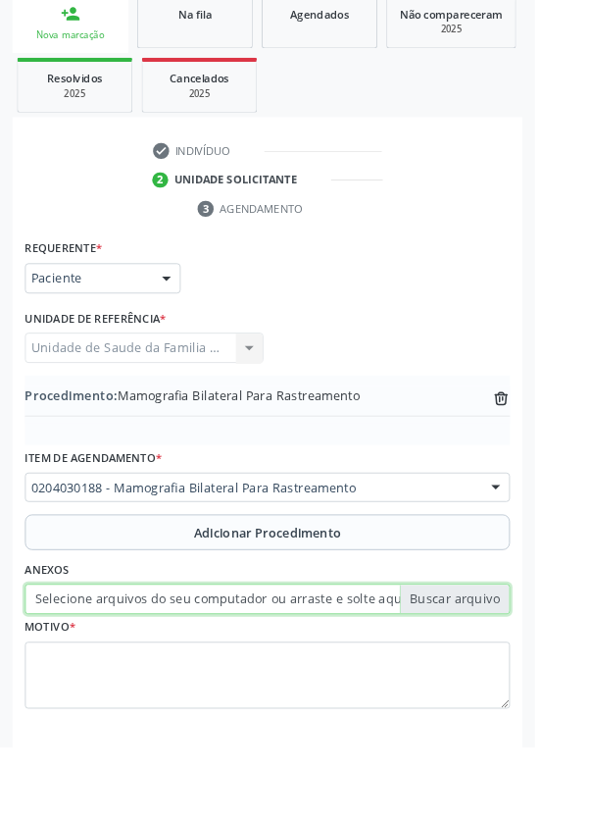
click at [507, 658] on input "Selecione arquivos do seu computador ou arraste e solte aqui" at bounding box center [294, 658] width 534 height 33
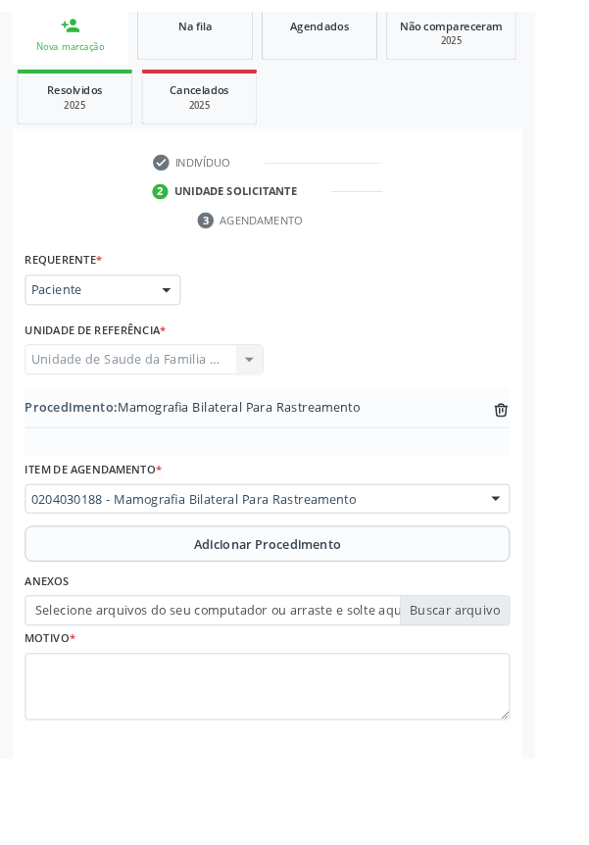
scroll to position [364, 0]
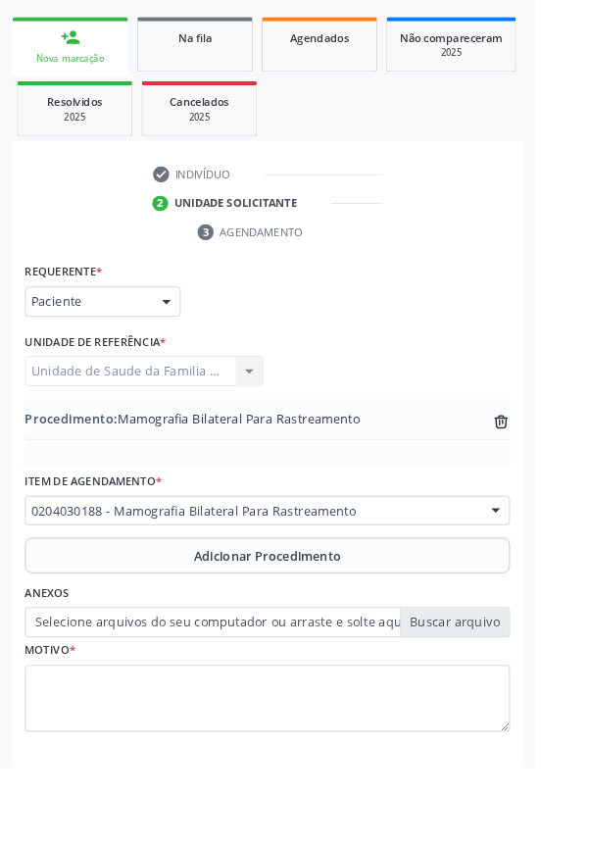
type input "C:\fakepath\17588070224925213181541343070033.jpg"
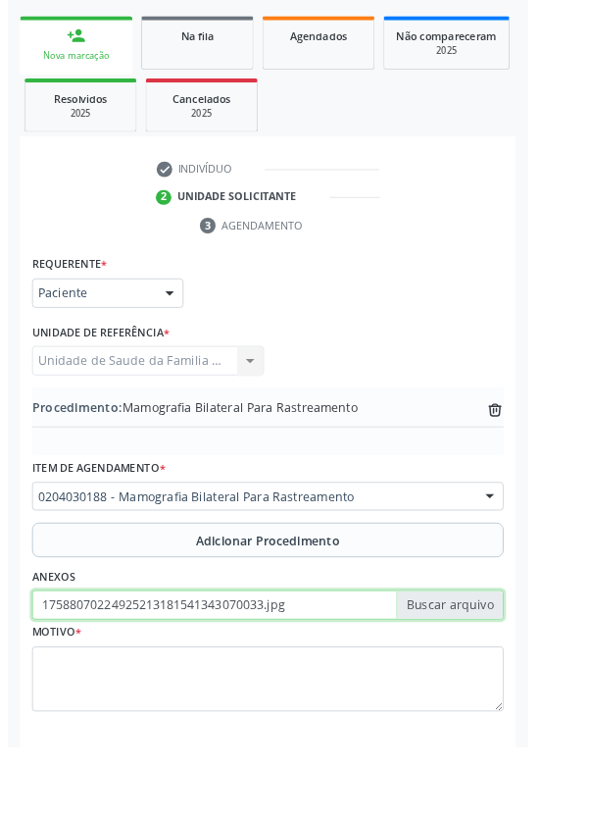
scroll to position [390, 0]
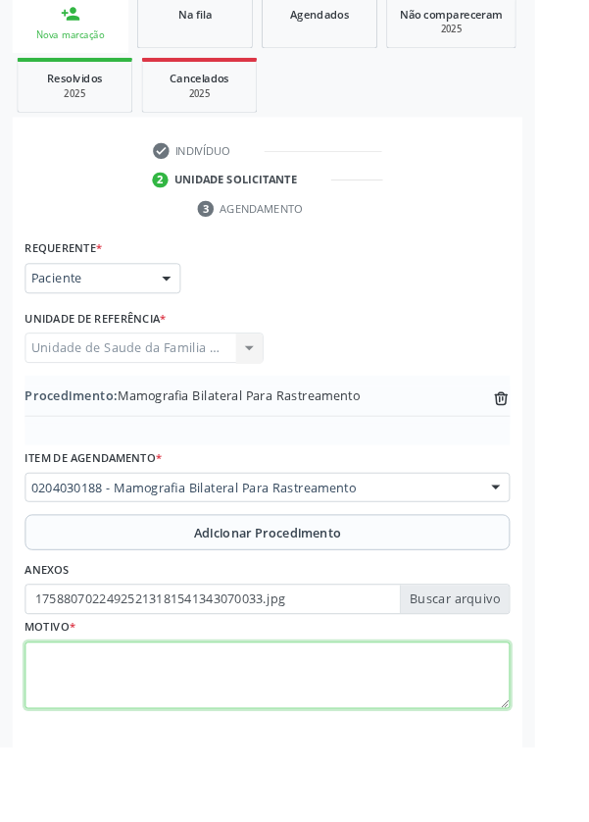
click at [289, 745] on textarea at bounding box center [294, 743] width 534 height 75
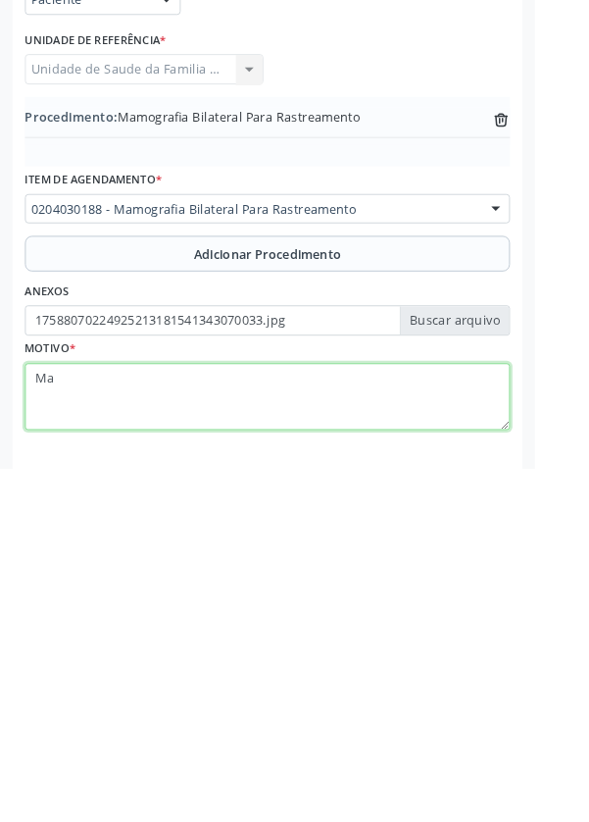
type textarea "M"
type textarea "T"
type textarea "Rastreio"
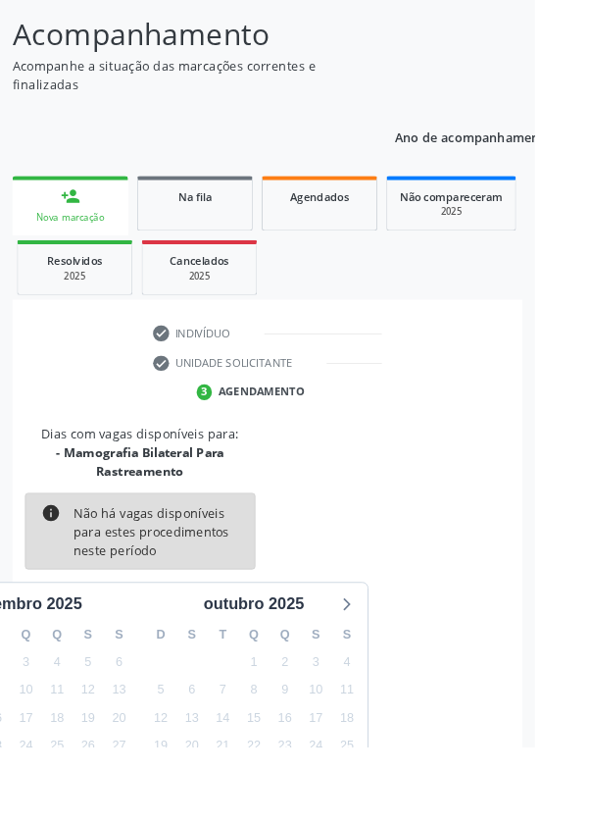
scroll to position [183, 0]
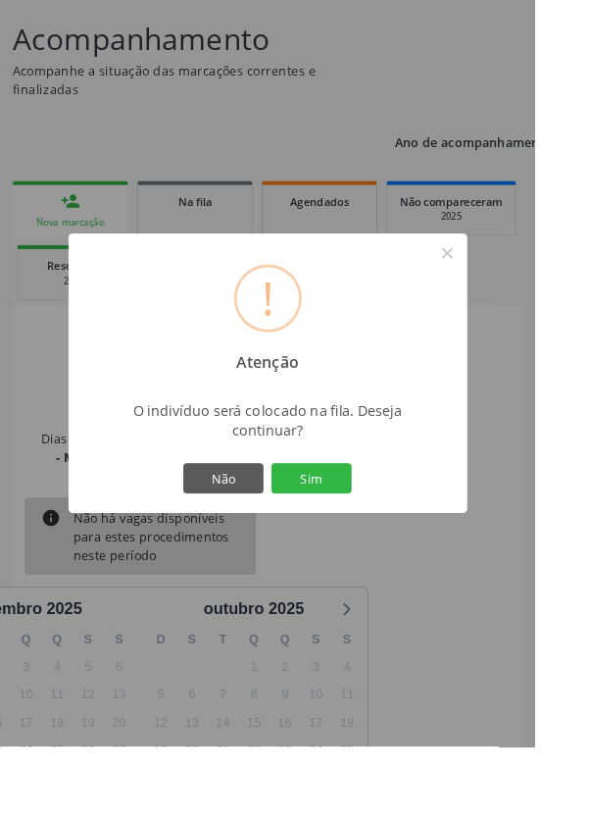
click at [387, 543] on button "Sim" at bounding box center [343, 526] width 88 height 33
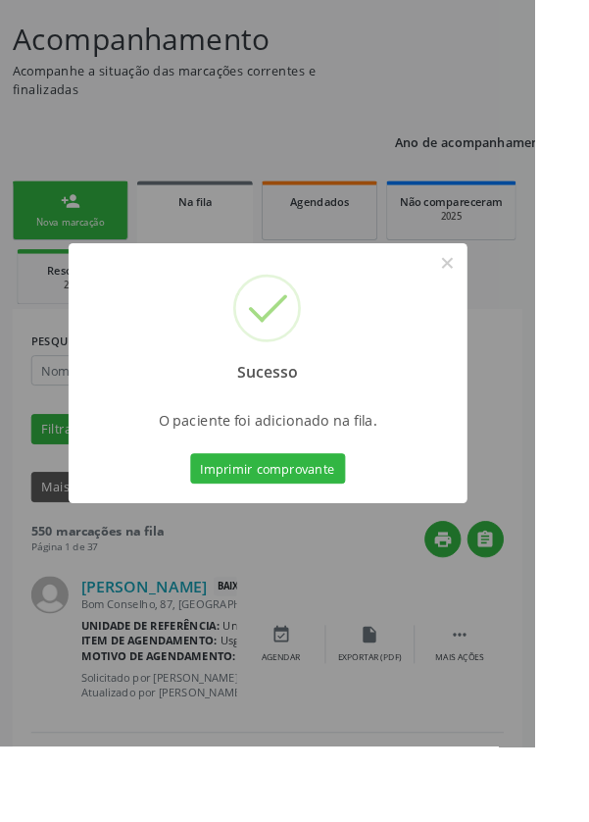
scroll to position [0, 0]
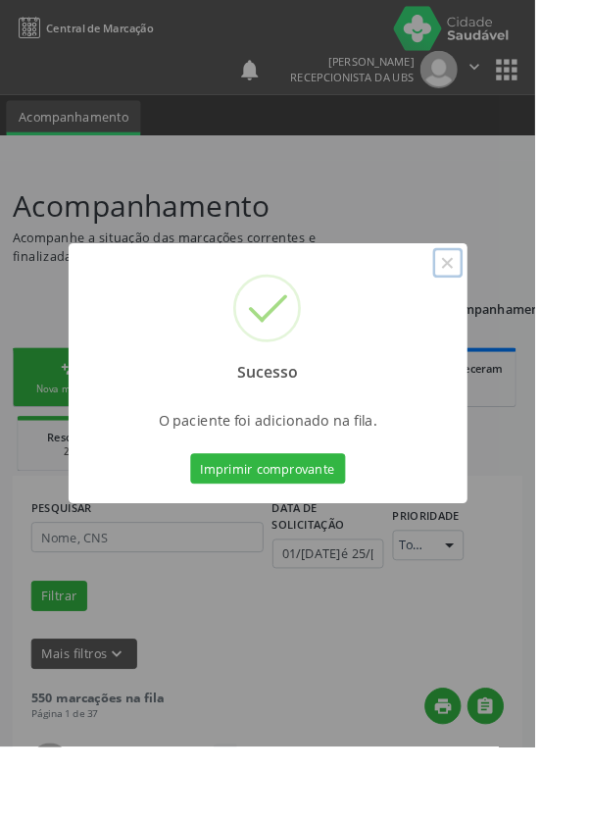
click at [510, 306] on button "×" at bounding box center [493, 289] width 33 height 33
